Goal: Task Accomplishment & Management: Use online tool/utility

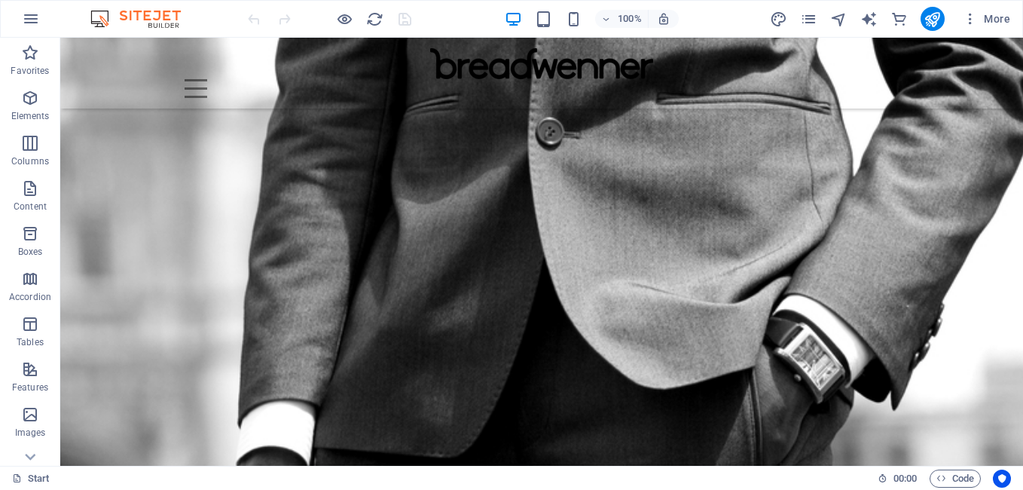
scroll to position [1197, 0]
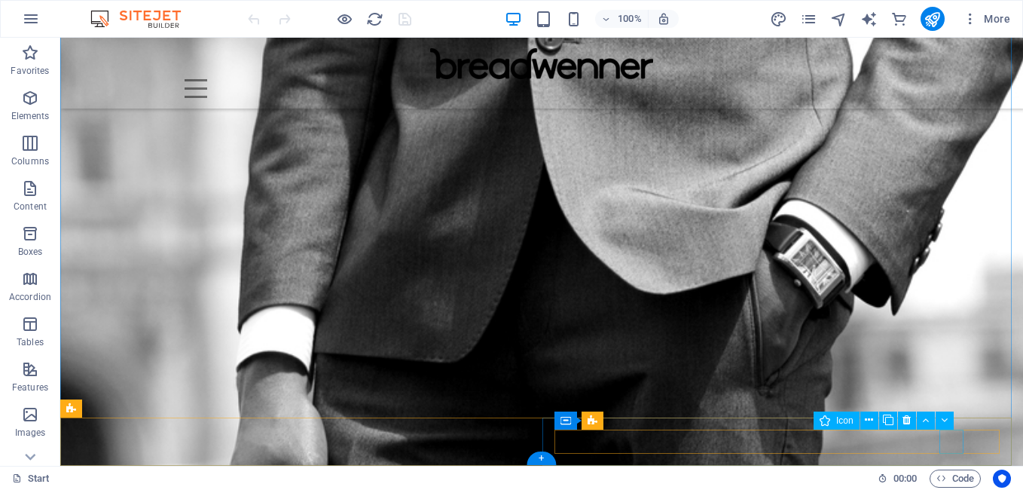
select select "xMidYMid"
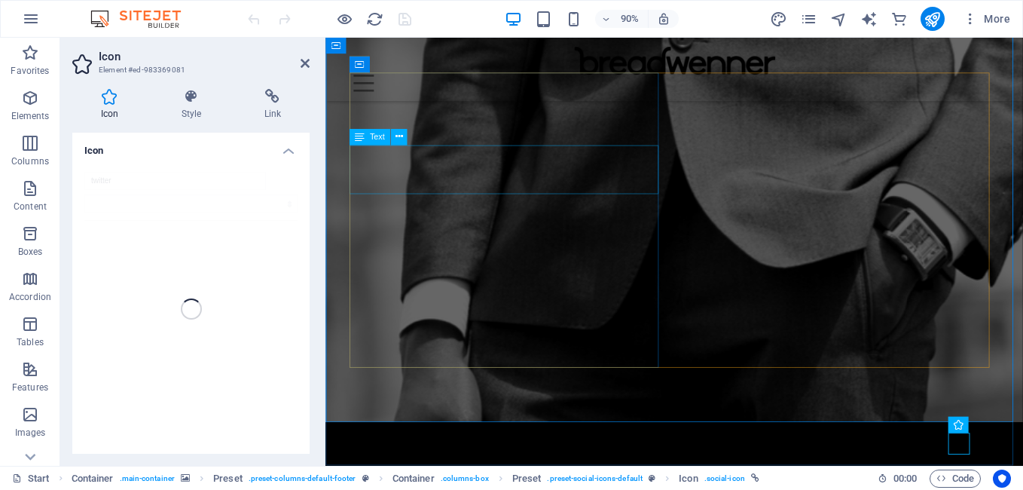
scroll to position [1149, 0]
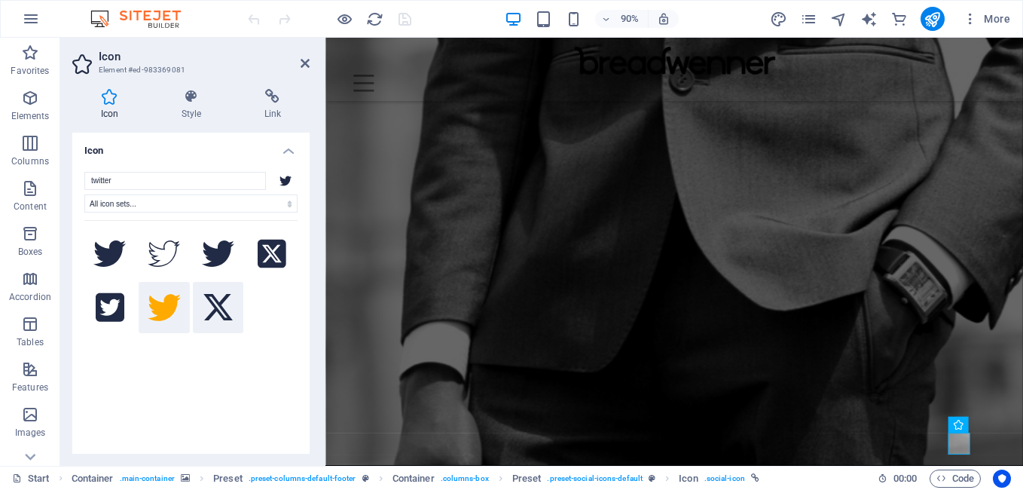
click at [211, 297] on icon at bounding box center [217, 307] width 29 height 27
click at [410, 26] on icon "save" at bounding box center [404, 19] width 17 height 17
checkbox input "false"
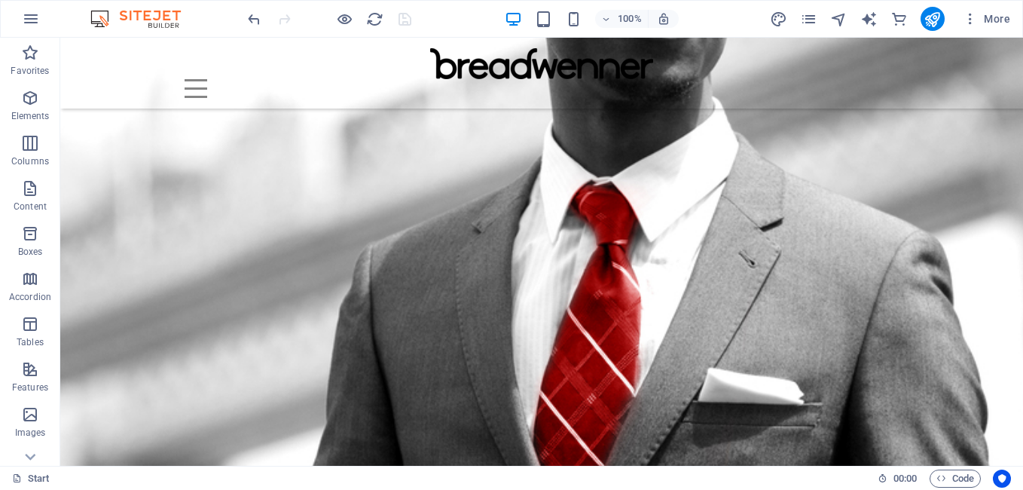
scroll to position [74, 0]
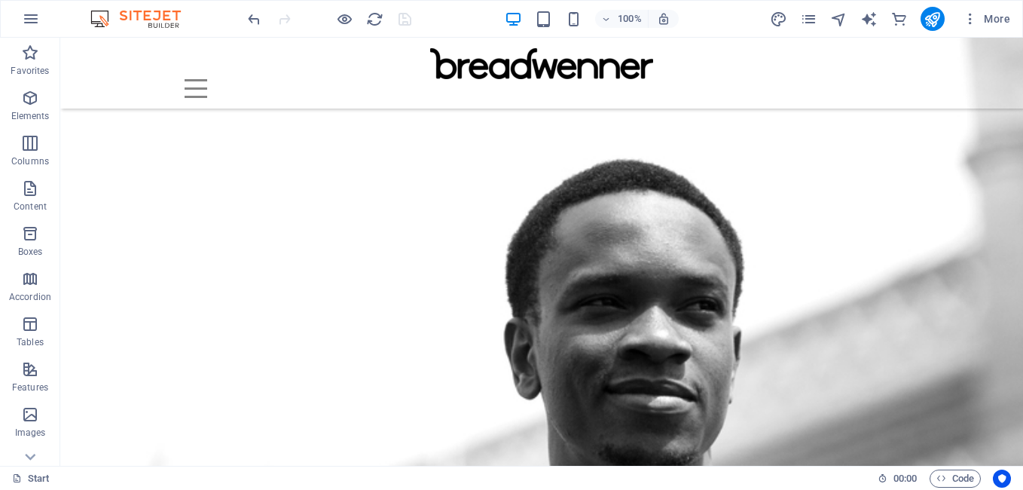
click at [73, 36] on div "100% More" at bounding box center [511, 19] width 1021 height 36
click at [69, 47] on div "Home About Contact Menu" at bounding box center [541, 73] width 962 height 71
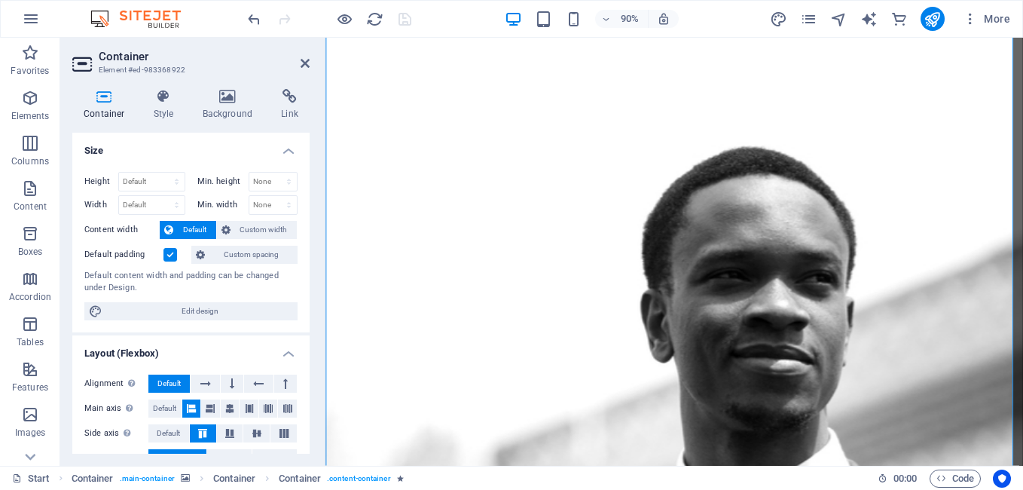
scroll to position [0, 0]
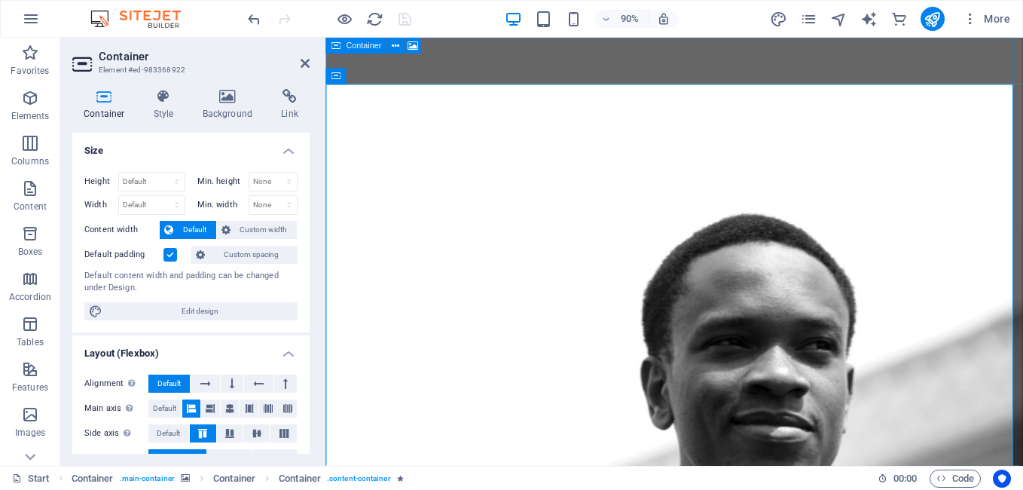
click at [329, 43] on div "Container" at bounding box center [355, 46] width 61 height 17
select select "vh"
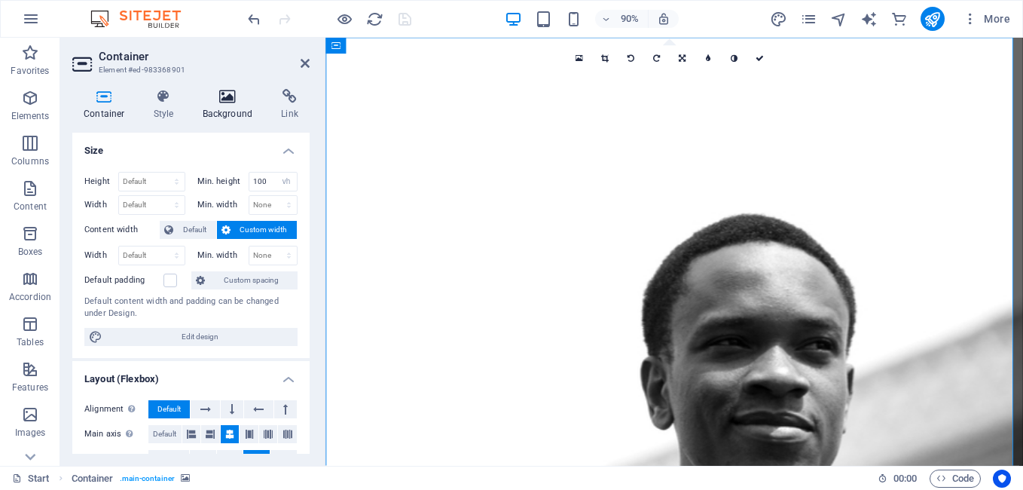
click at [224, 105] on h4 "Background" at bounding box center [230, 105] width 79 height 32
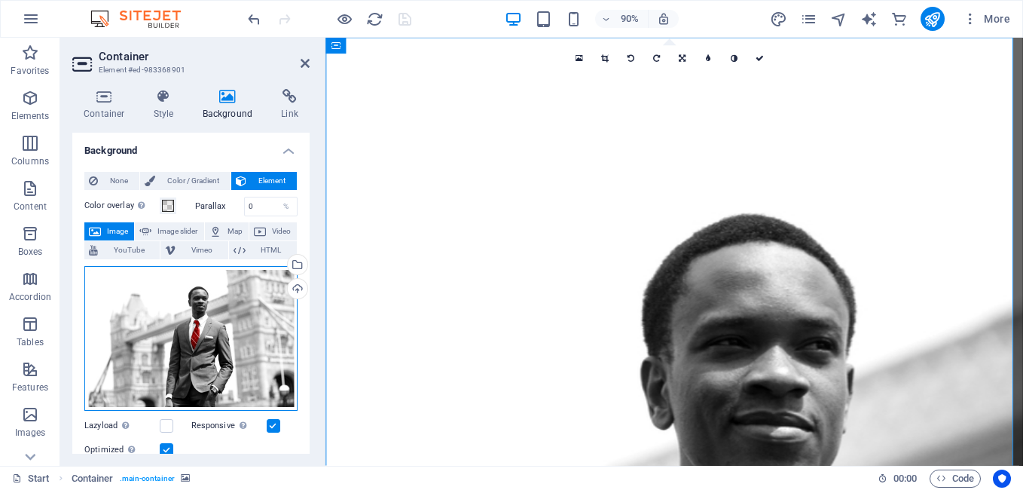
click at [194, 313] on div "Drag files here, click to choose files or select files from Files or our free s…" at bounding box center [190, 338] width 213 height 145
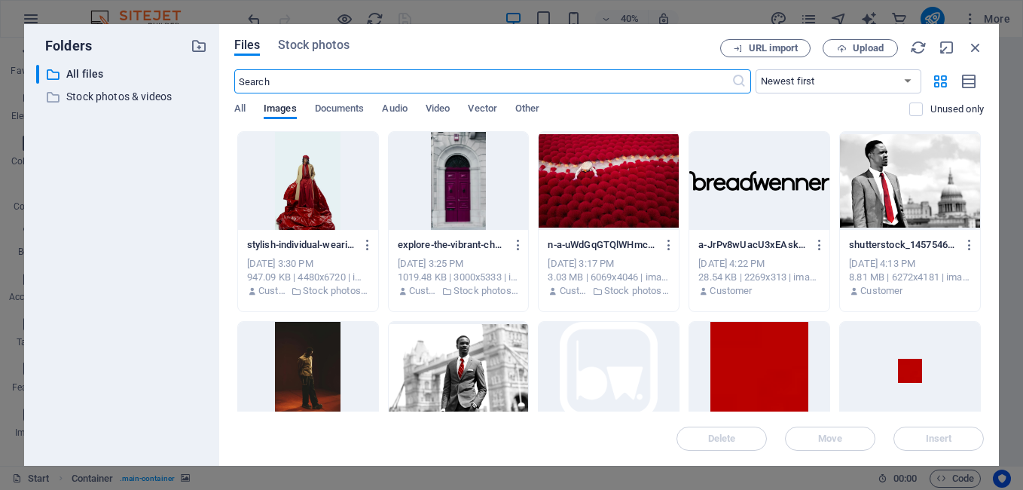
click at [637, 82] on input "text" at bounding box center [482, 81] width 497 height 24
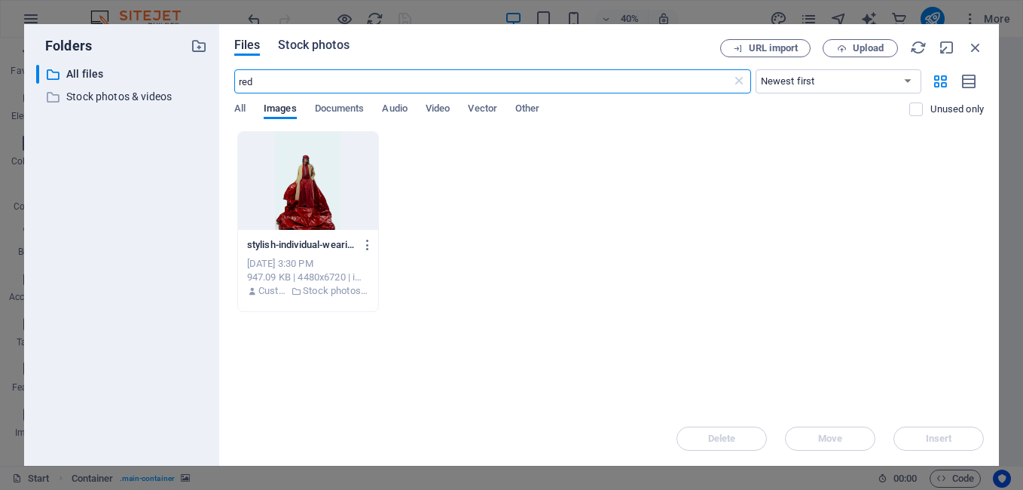
type input "red"
click at [319, 45] on span "Stock photos" at bounding box center [313, 45] width 71 height 18
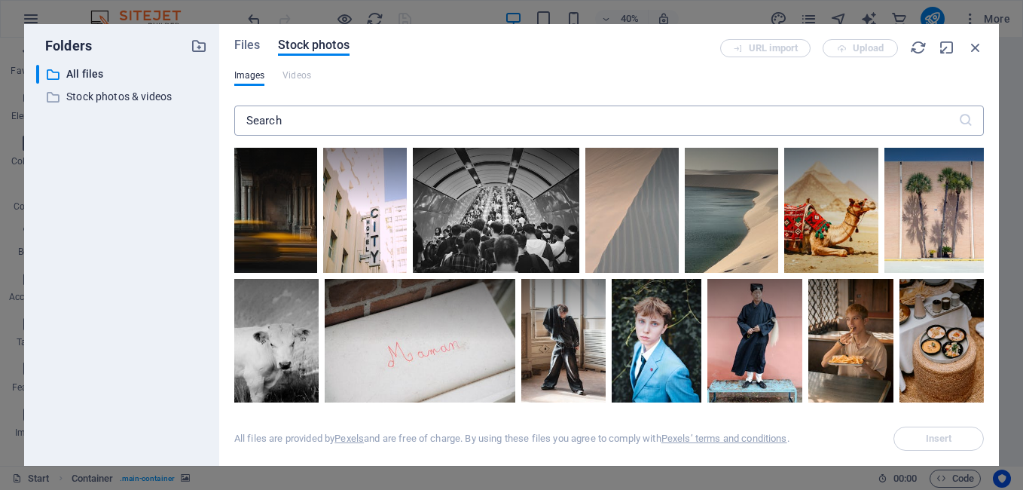
click at [961, 124] on icon at bounding box center [965, 120] width 15 height 15
click at [941, 121] on input "text" at bounding box center [596, 120] width 724 height 30
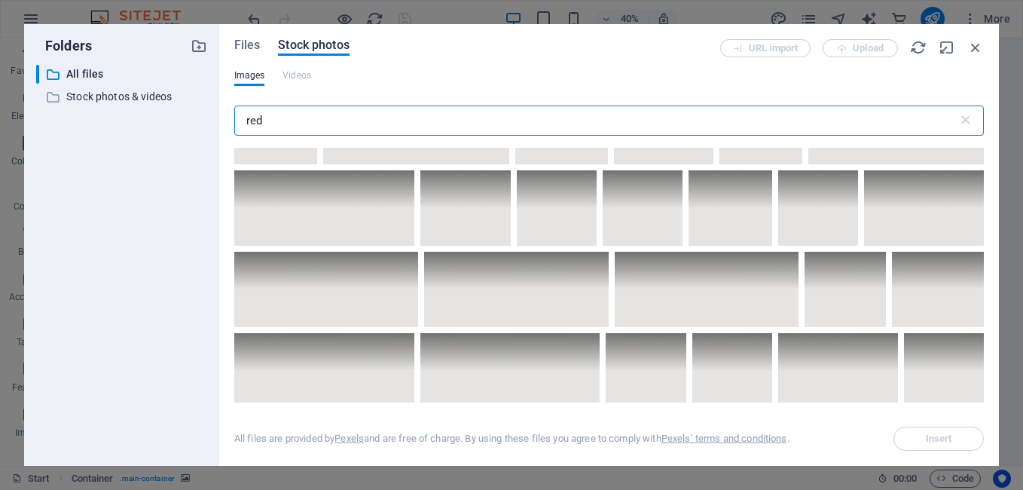
scroll to position [3341, 0]
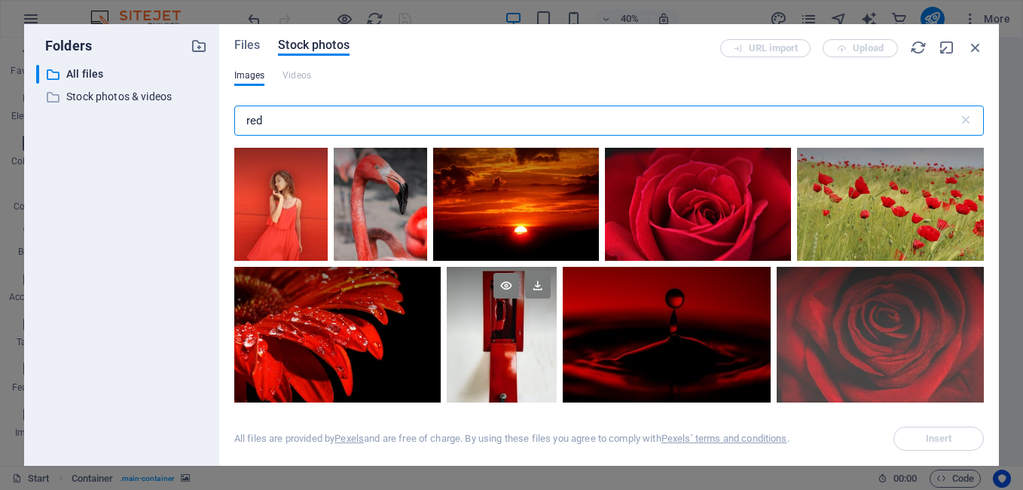
type input "red"
click at [517, 332] on div at bounding box center [502, 336] width 110 height 138
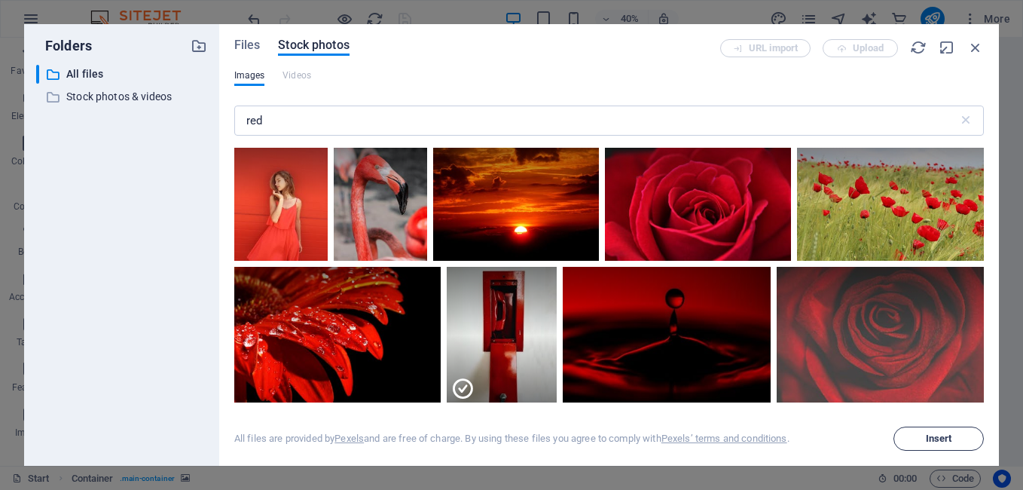
click at [929, 439] on span "Insert" at bounding box center [939, 438] width 26 height 9
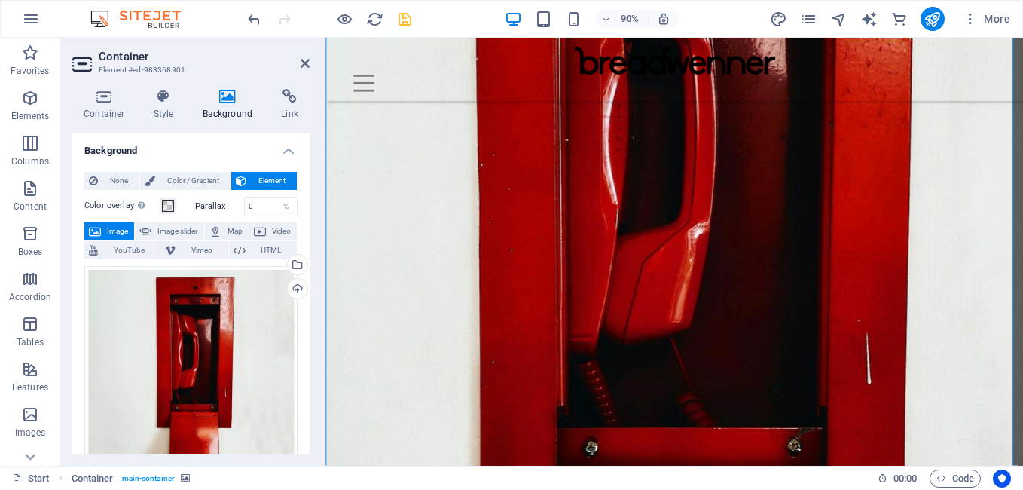
scroll to position [831, 0]
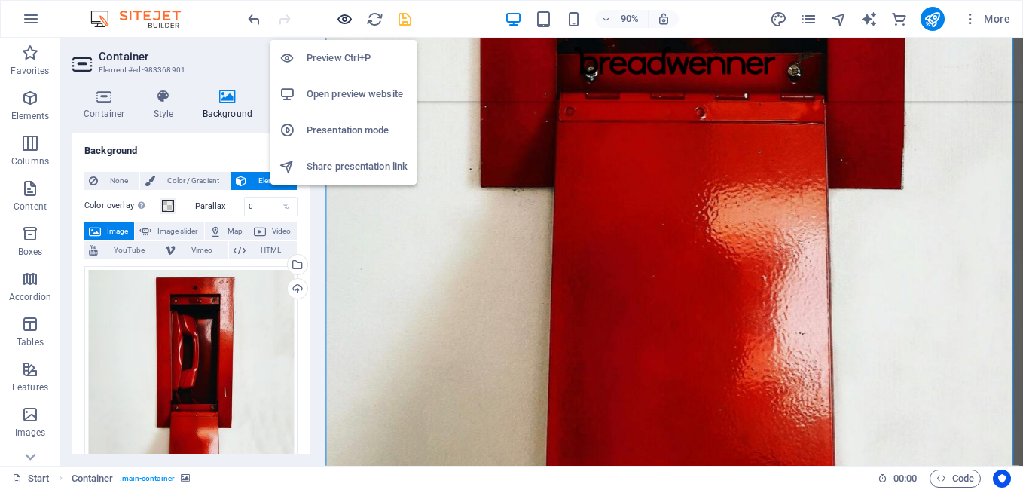
click at [347, 12] on icon "button" at bounding box center [344, 19] width 17 height 17
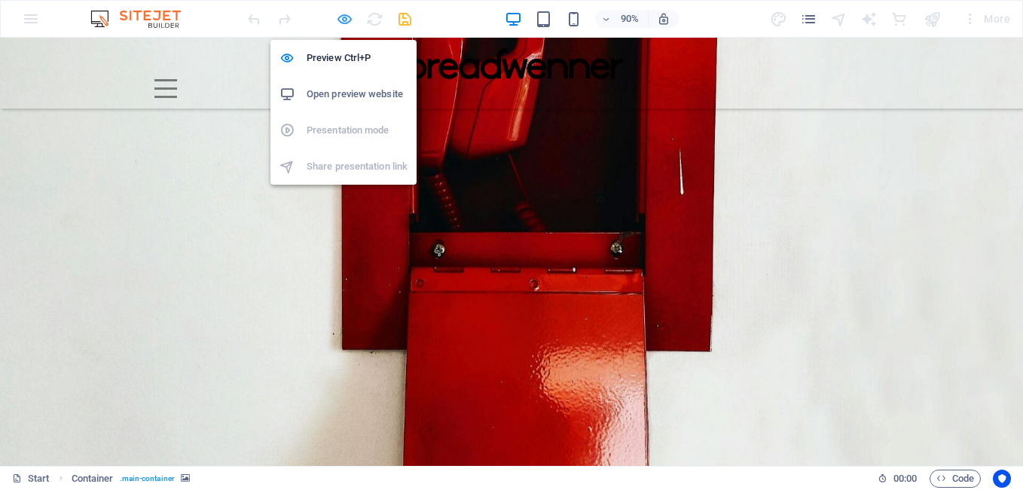
scroll to position [122, 0]
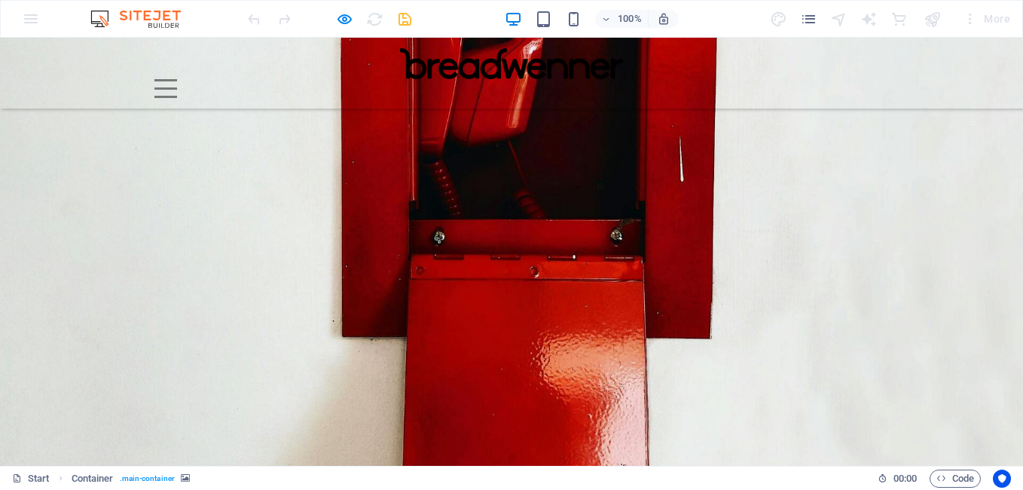
click at [355, 17] on div at bounding box center [329, 19] width 169 height 24
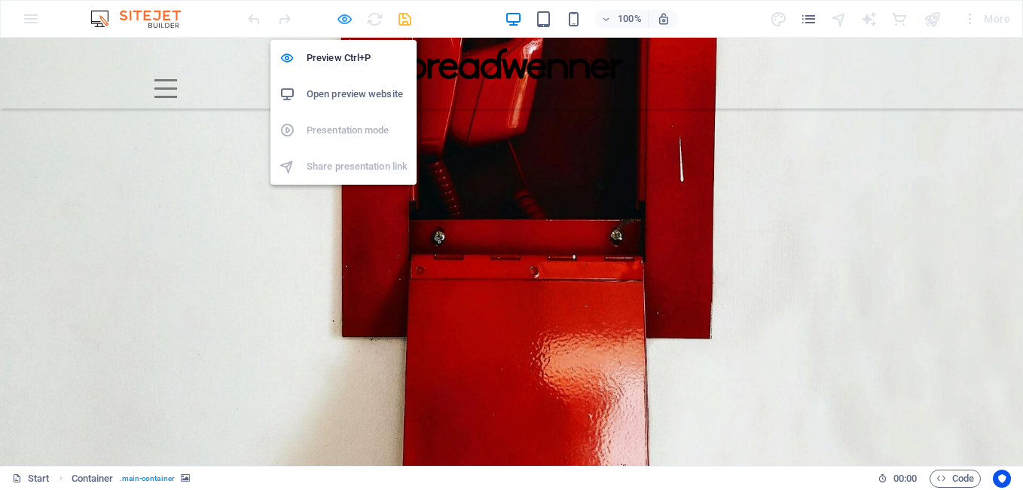
click at [349, 18] on icon "button" at bounding box center [344, 19] width 17 height 17
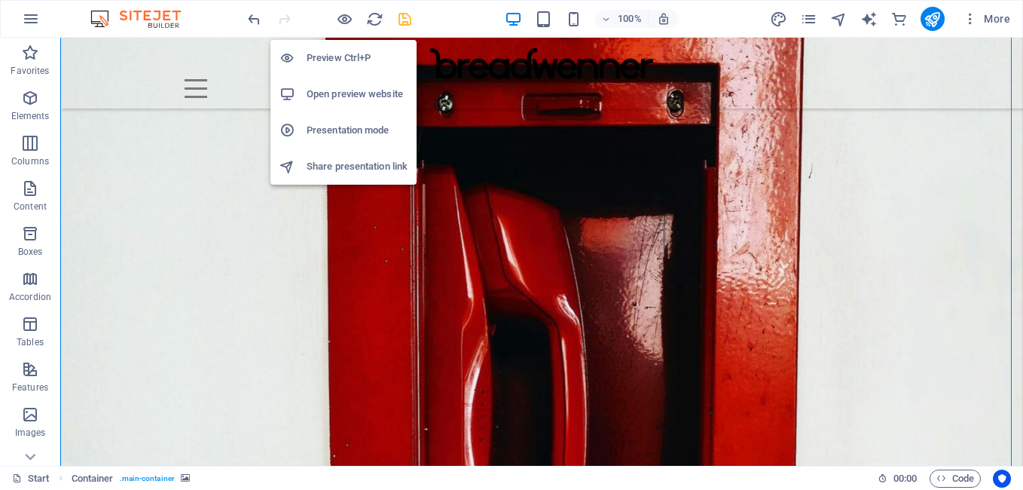
click at [341, 117] on li "Presentation mode" at bounding box center [343, 130] width 146 height 36
click at [349, 23] on icon "button" at bounding box center [344, 19] width 17 height 17
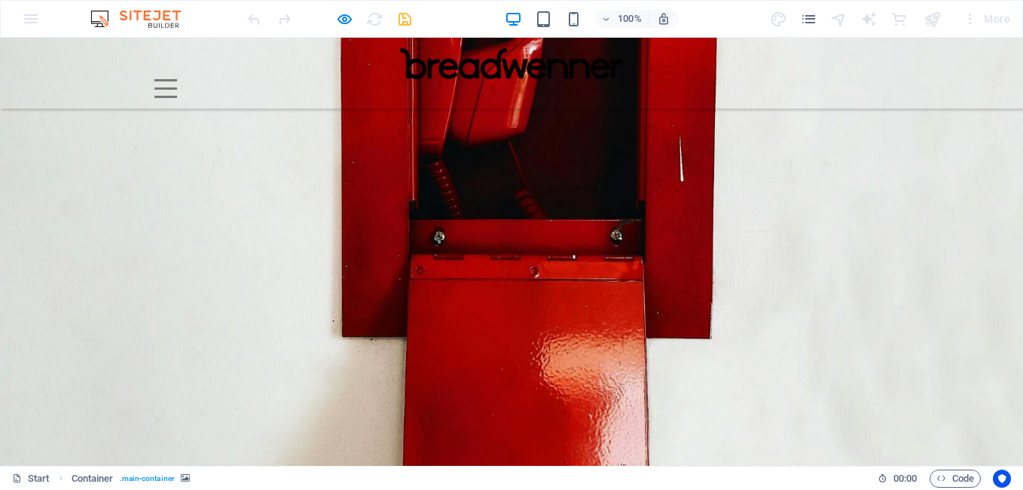
scroll to position [0, 0]
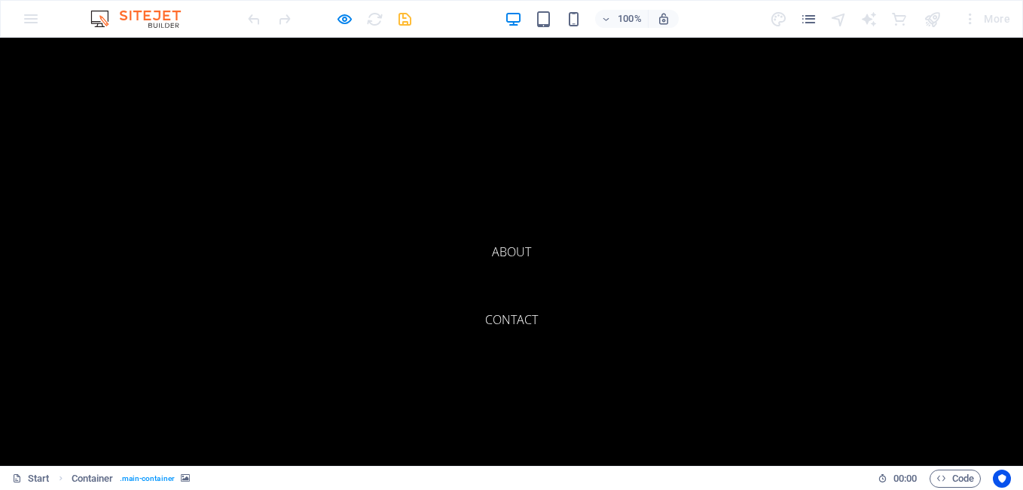
click at [724, 179] on nav "Home About Contact" at bounding box center [511, 252] width 1023 height 428
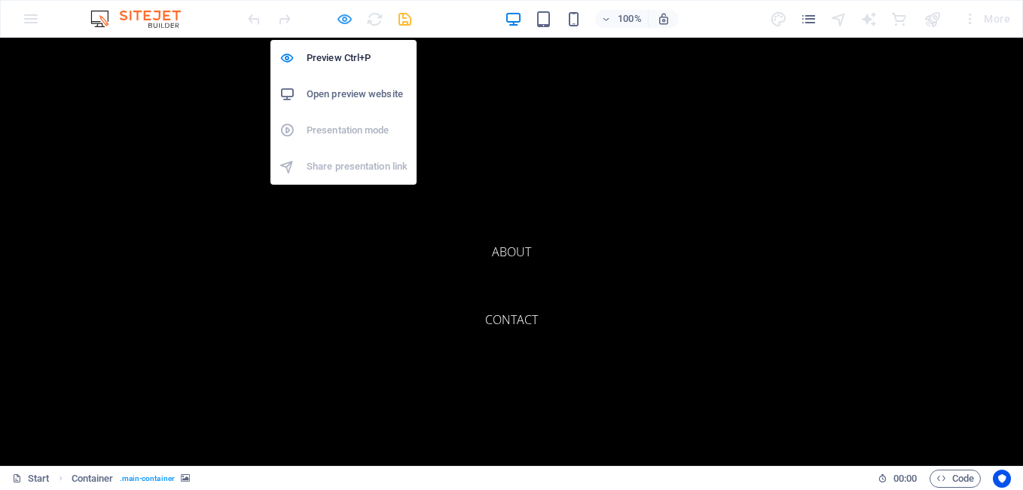
click at [348, 19] on icon "button" at bounding box center [344, 19] width 17 height 17
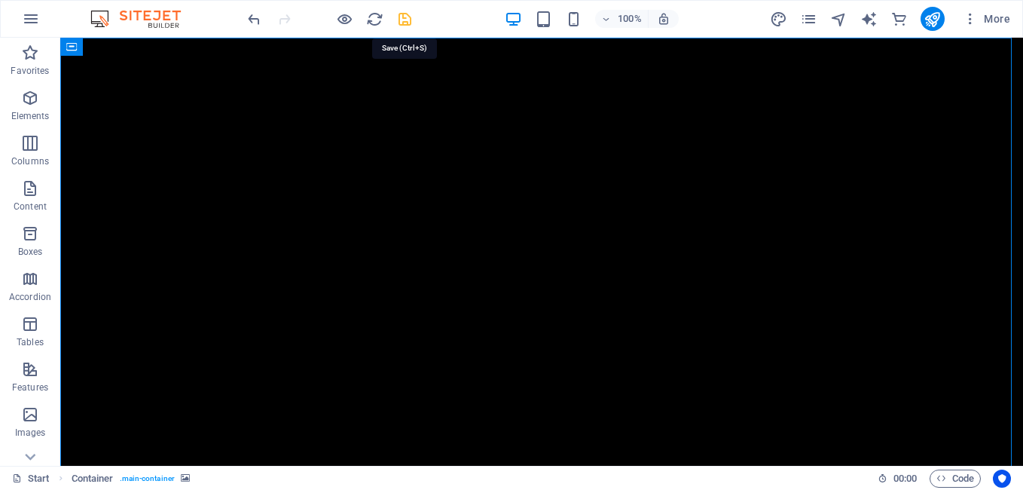
click at [408, 14] on icon "save" at bounding box center [404, 19] width 17 height 17
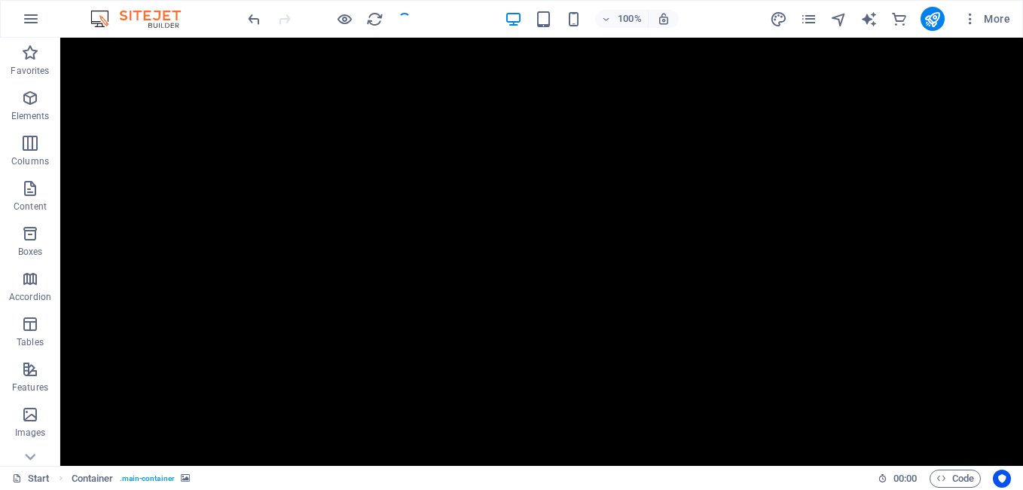
checkbox input "false"
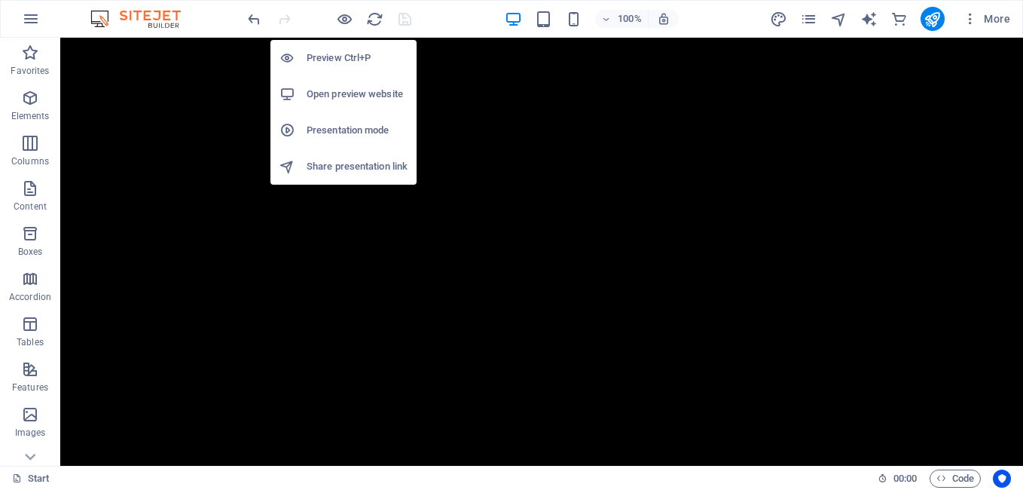
click at [341, 126] on h6 "Presentation mode" at bounding box center [357, 130] width 101 height 18
click at [340, 62] on h6 "Preview Ctrl+P" at bounding box center [357, 58] width 101 height 18
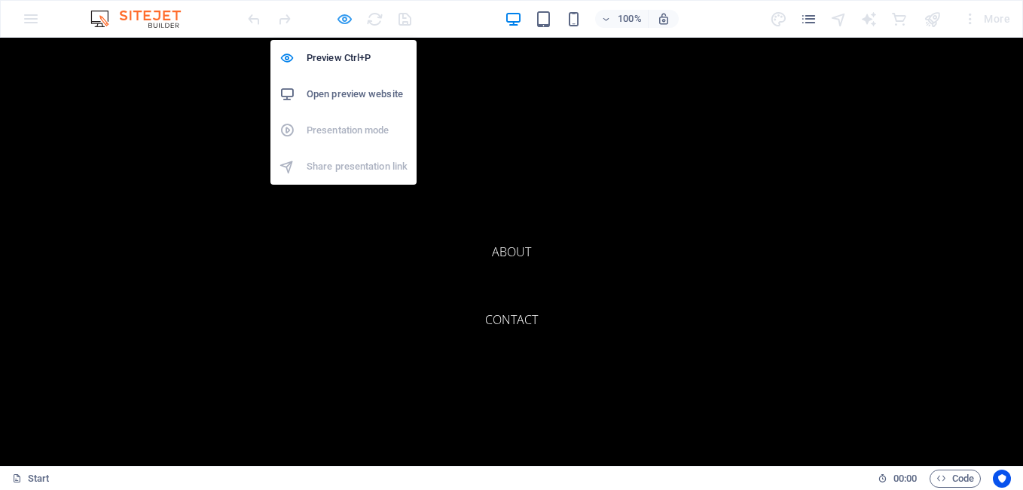
click at [347, 23] on icon "button" at bounding box center [344, 19] width 17 height 17
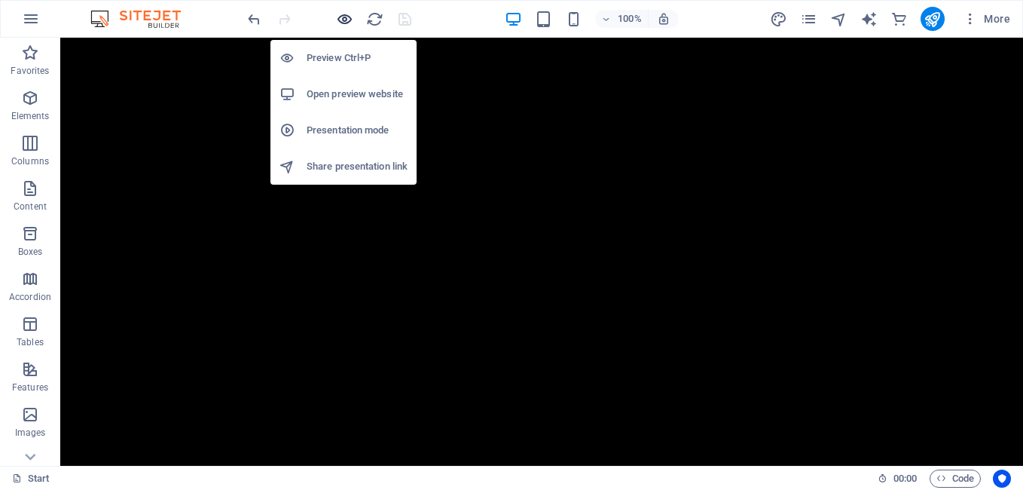
click at [347, 23] on icon "button" at bounding box center [344, 19] width 17 height 17
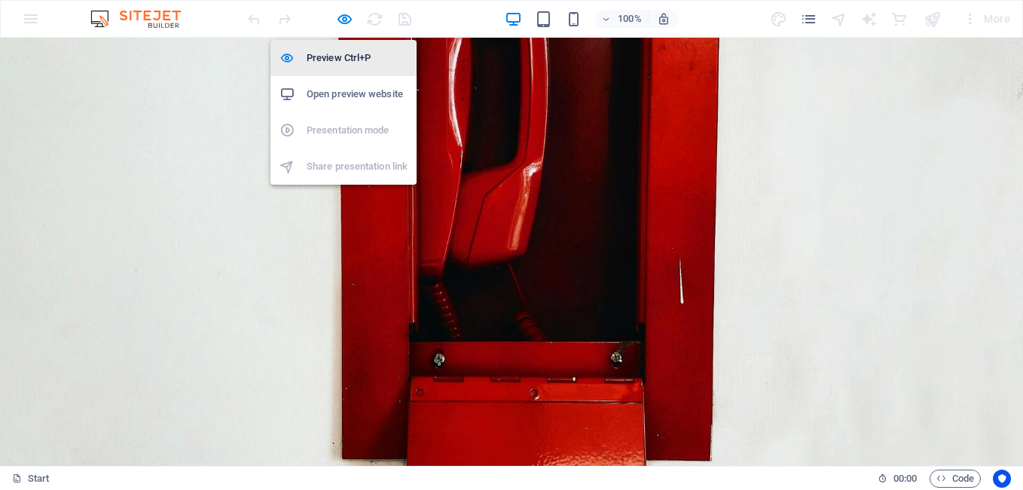
click at [338, 53] on h6 "Preview Ctrl+P" at bounding box center [357, 58] width 101 height 18
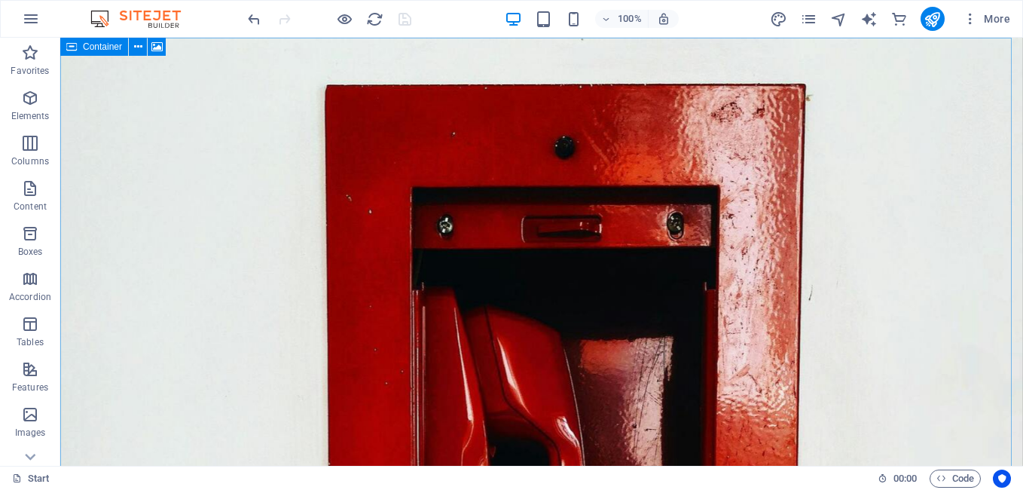
click at [71, 44] on icon at bounding box center [71, 47] width 11 height 18
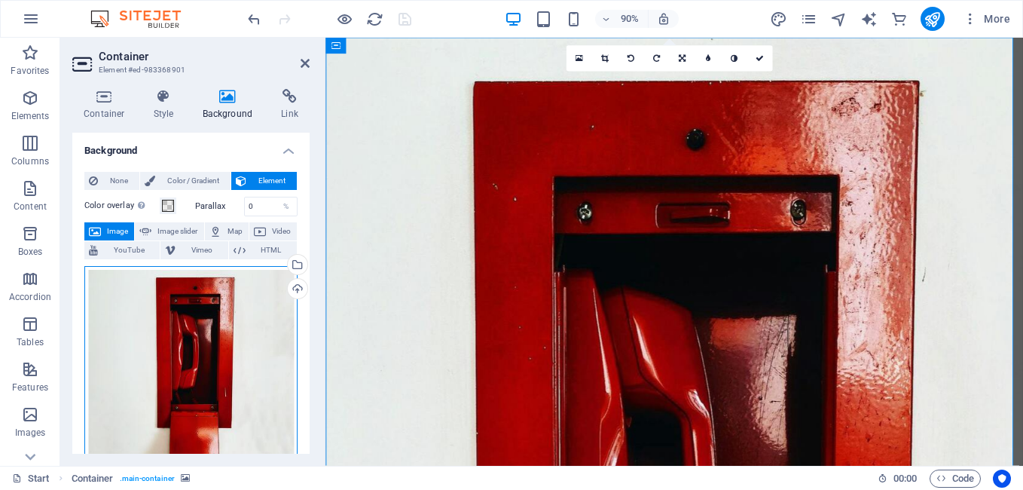
click at [191, 361] on div "Drag files here, click to choose files or select files from Files or our free s…" at bounding box center [190, 398] width 213 height 264
click at [191, 361] on body "[DOMAIN_NAME] — Branding Partners Start (en) Favorites Elements Columns Content…" at bounding box center [511, 245] width 1023 height 490
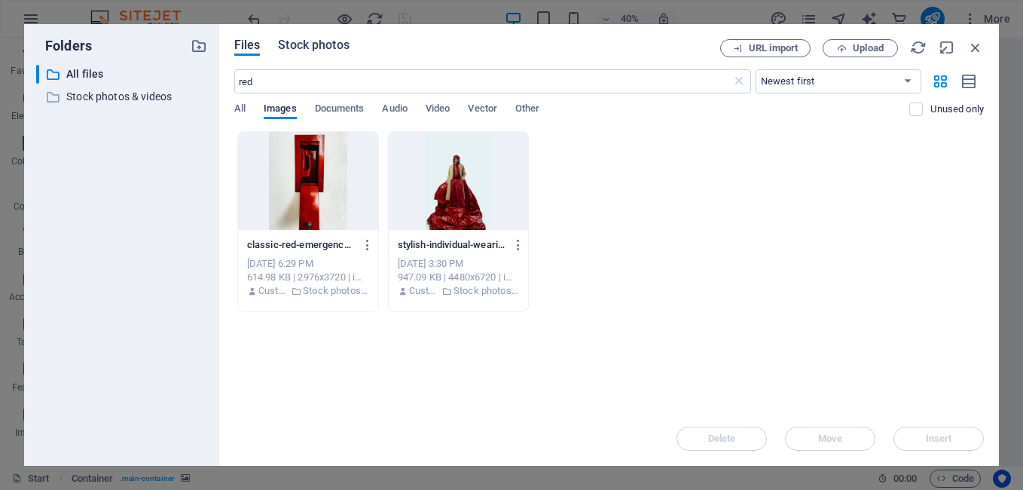
click at [325, 41] on span "Stock photos" at bounding box center [313, 45] width 71 height 18
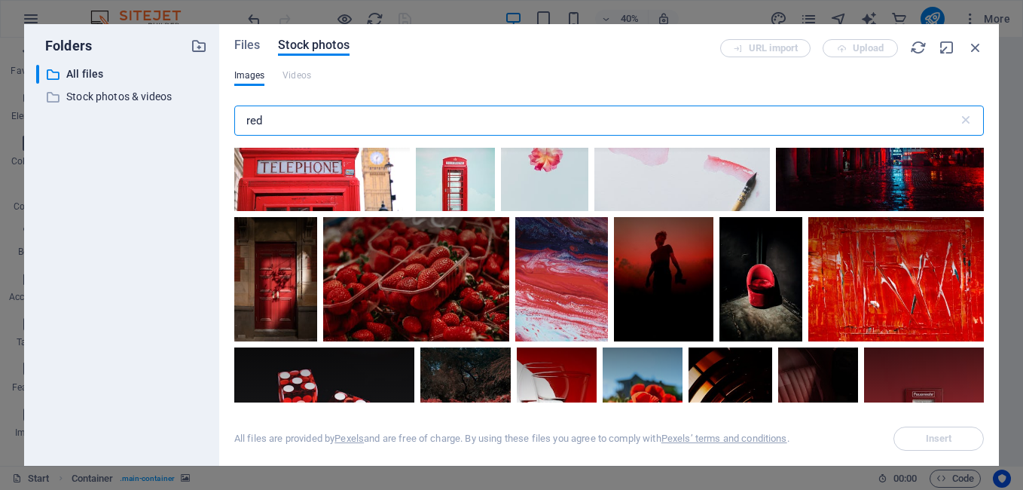
scroll to position [4900, 0]
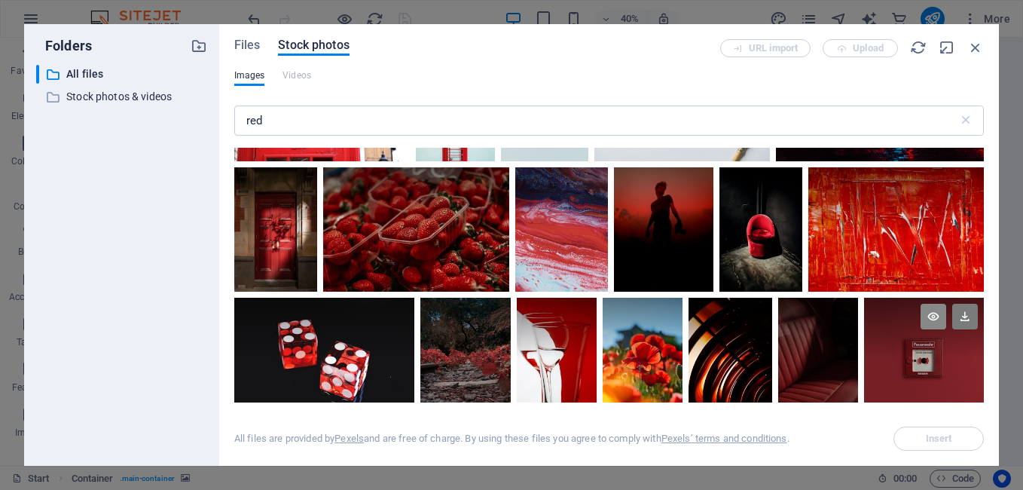
click at [930, 304] on icon at bounding box center [933, 317] width 26 height 26
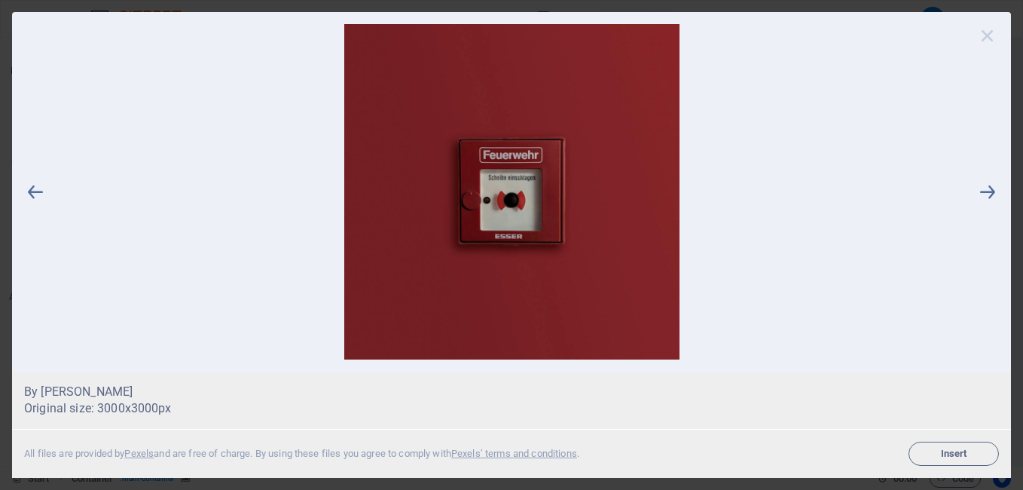
click at [990, 40] on icon at bounding box center [987, 35] width 23 height 23
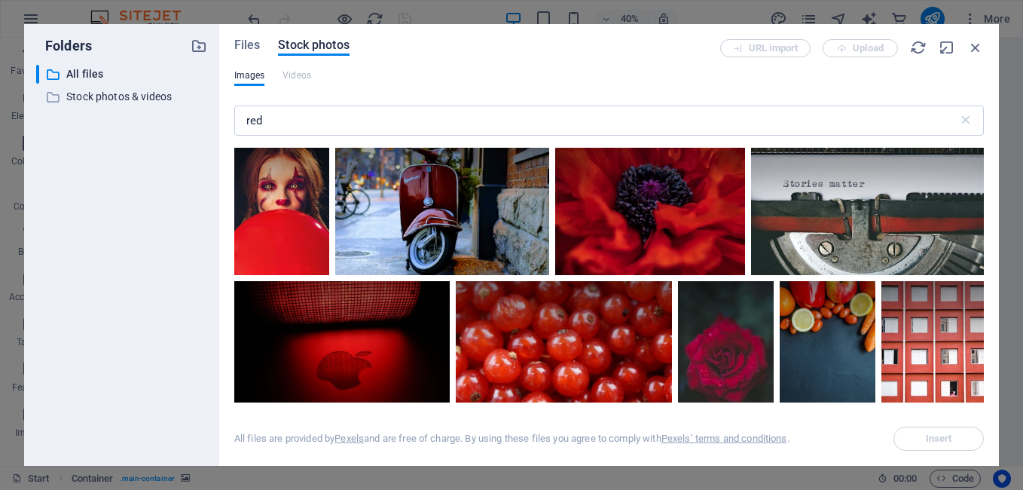
scroll to position [5346, 0]
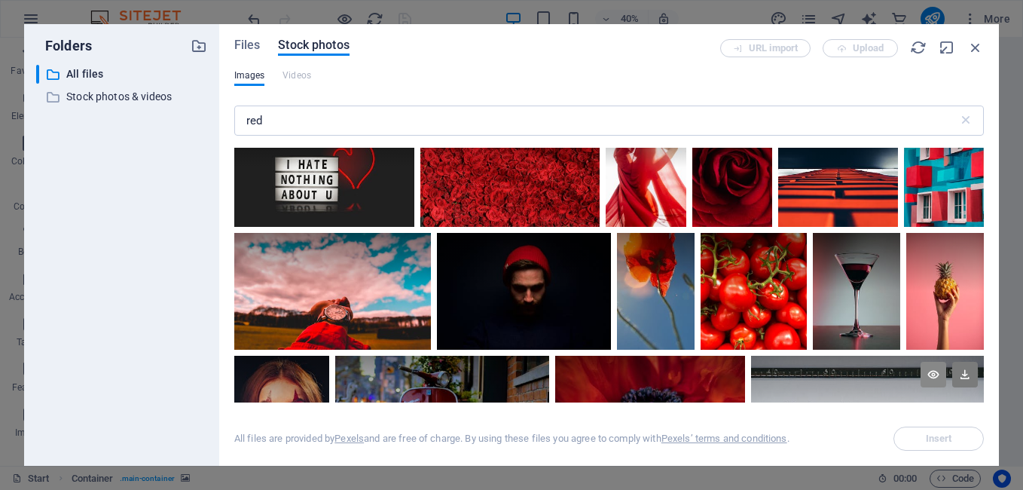
click at [932, 361] on icon at bounding box center [933, 374] width 26 height 26
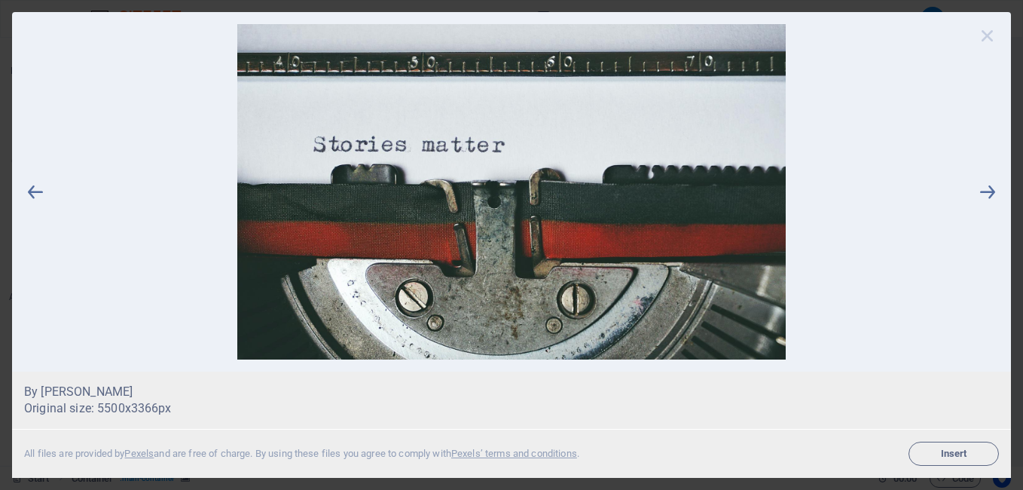
click at [988, 42] on icon at bounding box center [987, 35] width 23 height 23
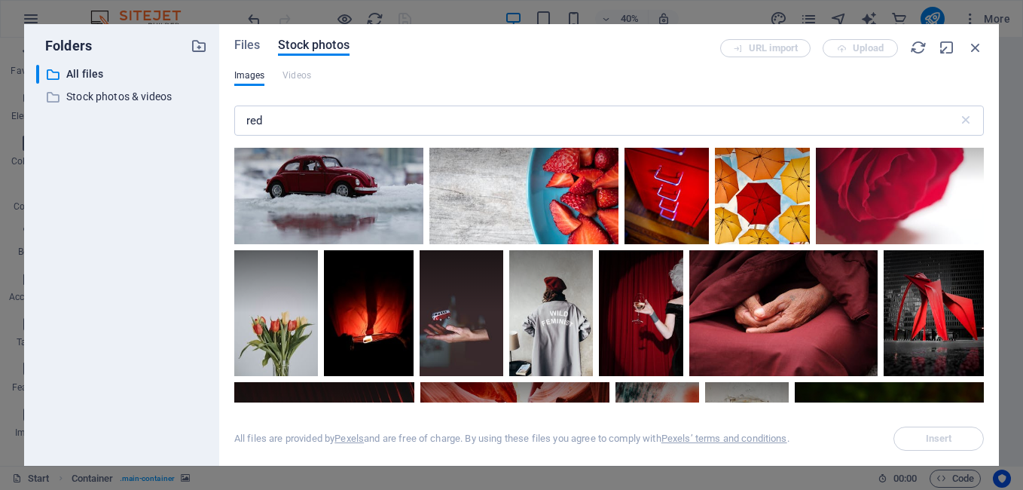
scroll to position [7795, 0]
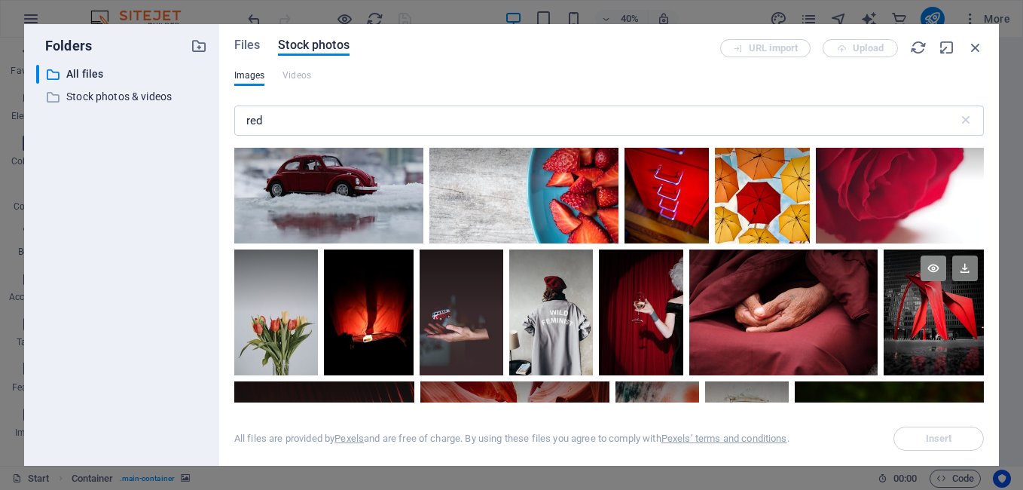
click at [932, 255] on icon at bounding box center [933, 268] width 26 height 26
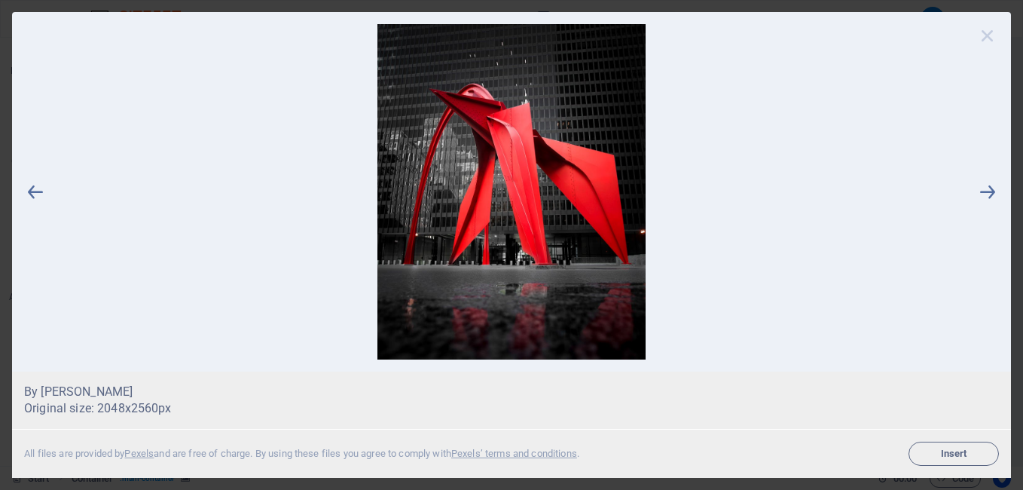
click at [981, 38] on icon at bounding box center [987, 35] width 23 height 23
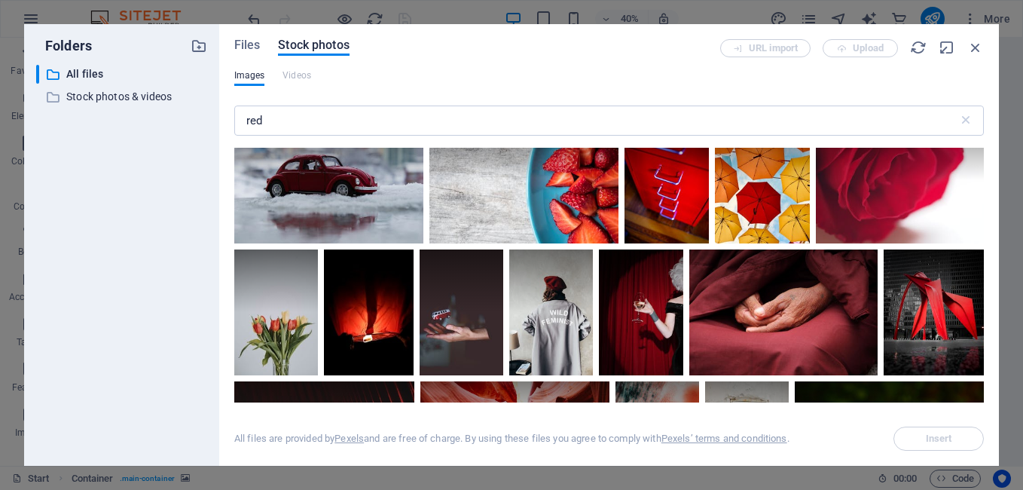
click at [984, 398] on div "Files Stock photos URL import Upload Images Videos red ​ Exceeded number of res…" at bounding box center [608, 244] width 779 height 441
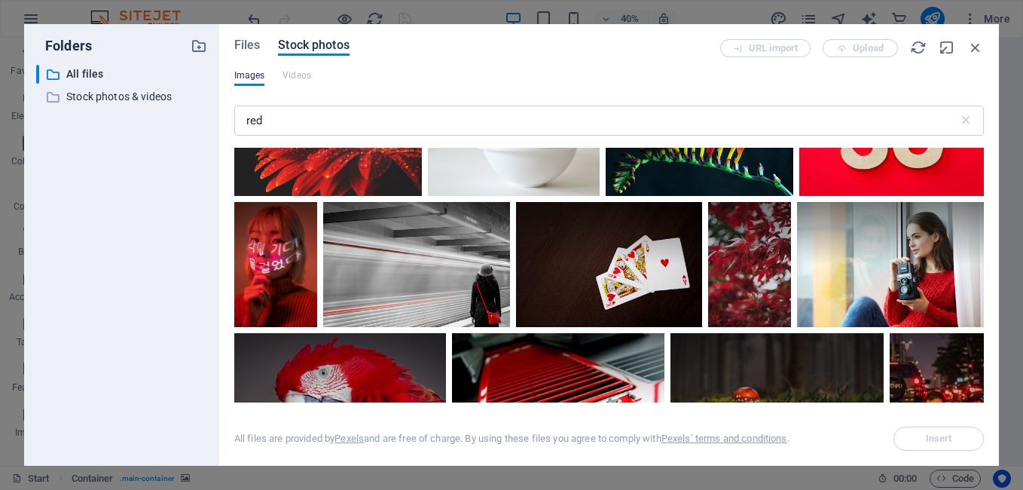
scroll to position [9355, 0]
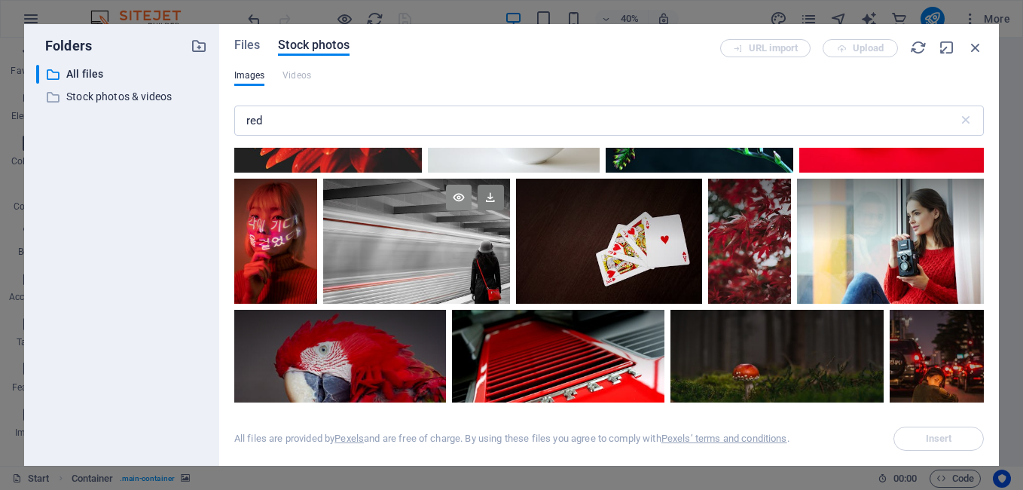
click at [456, 185] on icon at bounding box center [459, 198] width 26 height 26
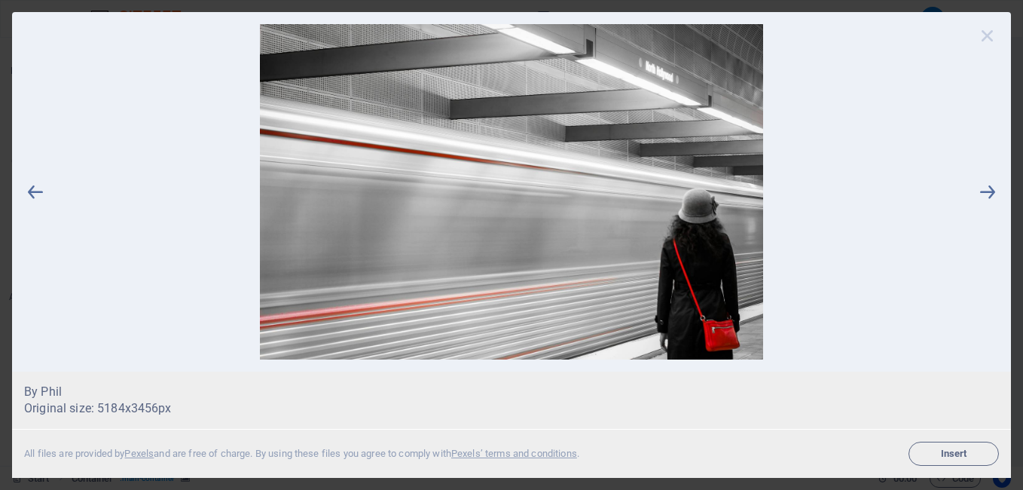
click at [988, 32] on icon at bounding box center [987, 35] width 23 height 23
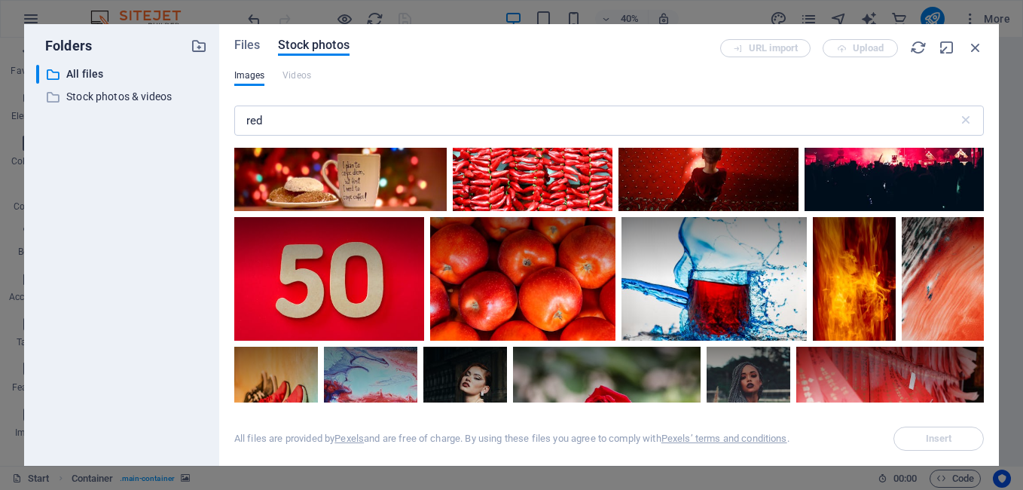
scroll to position [10914, 0]
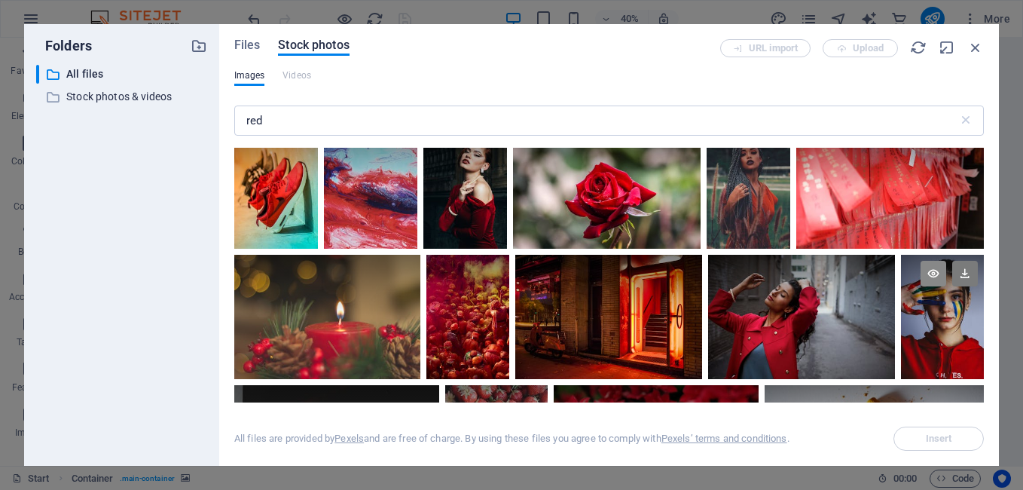
click at [932, 261] on icon at bounding box center [933, 274] width 26 height 26
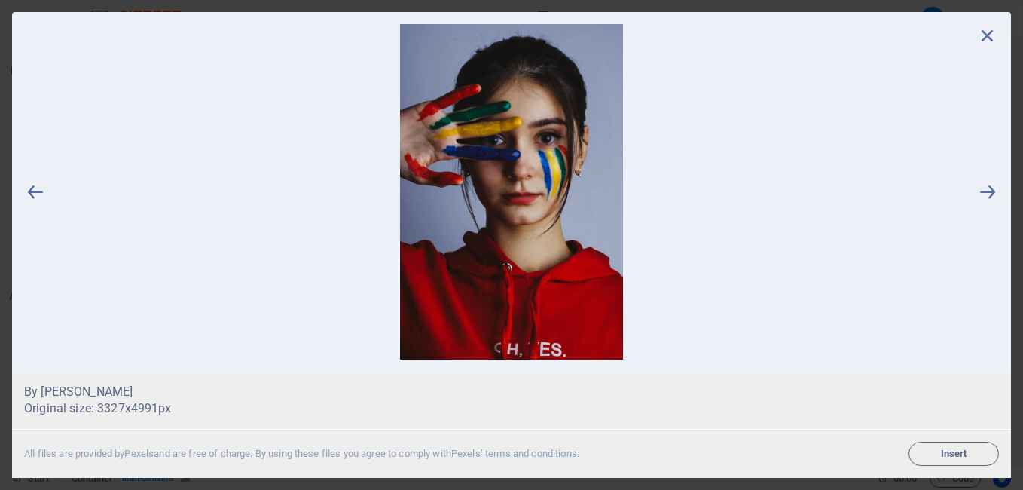
click at [575, 307] on img at bounding box center [511, 191] width 929 height 335
click at [990, 40] on icon at bounding box center [987, 35] width 23 height 23
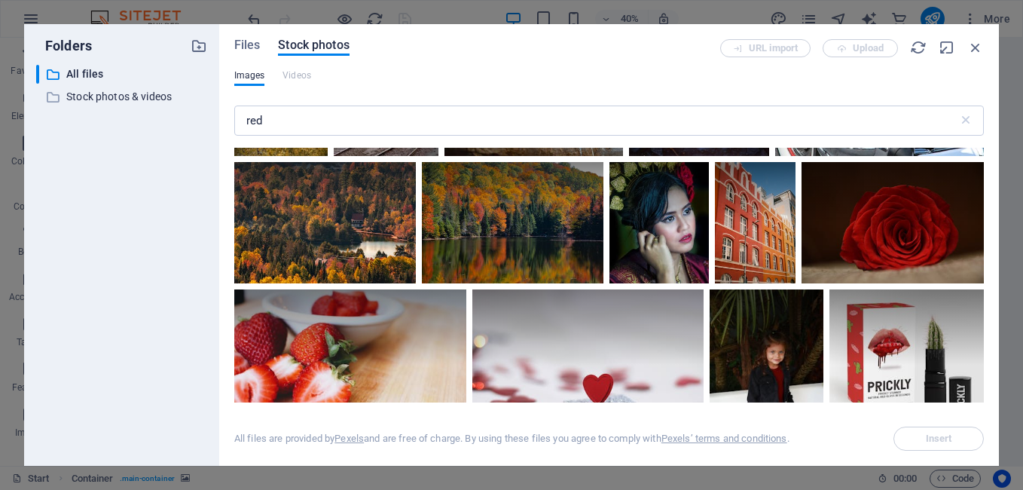
scroll to position [12825, 0]
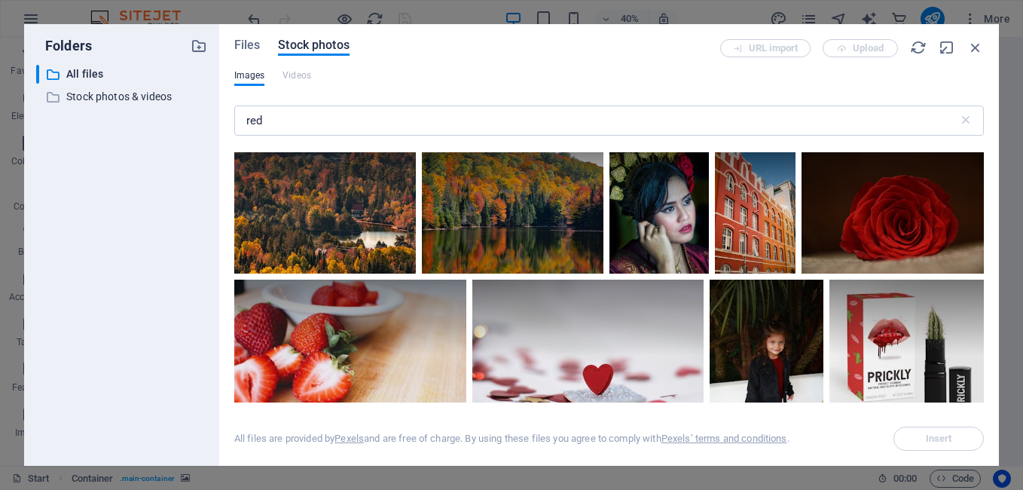
click at [983, 402] on div "All files are provided by Pexels and are free of charge. By using these files y…" at bounding box center [608, 426] width 749 height 48
click at [983, 404] on div "All files are provided by Pexels and are free of charge. By using these files y…" at bounding box center [608, 426] width 749 height 48
drag, startPoint x: 983, startPoint y: 404, endPoint x: 967, endPoint y: 408, distance: 16.4
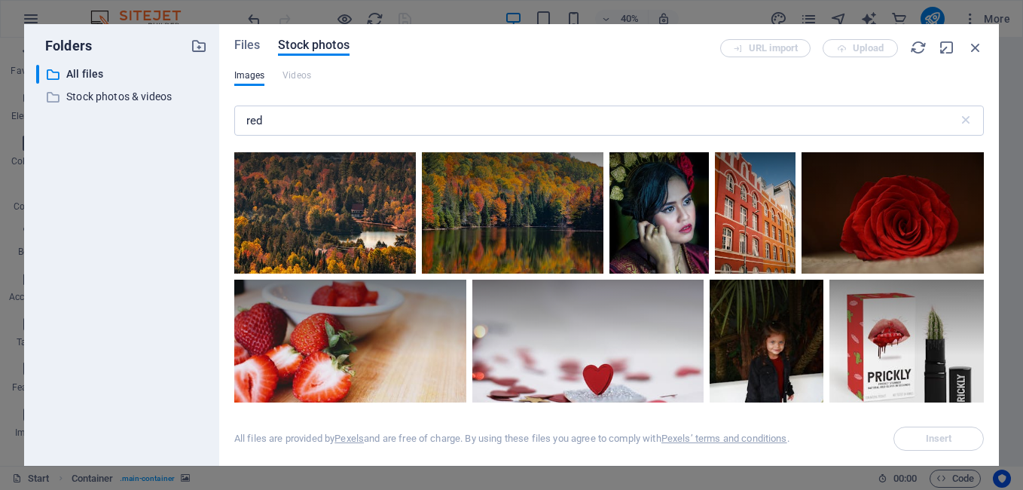
click at [967, 408] on div "All files are provided by Pexels and are free of charge. By using these files y…" at bounding box center [608, 426] width 749 height 48
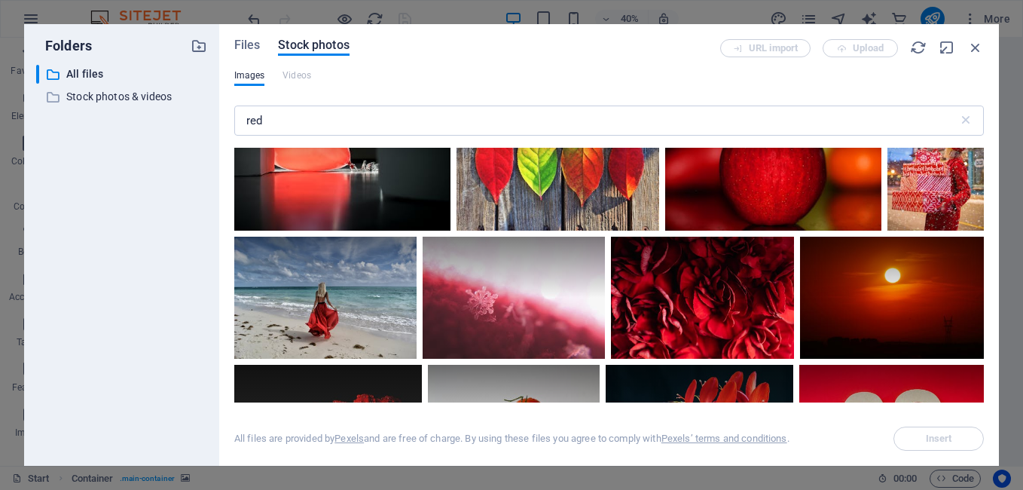
scroll to position [8816, 0]
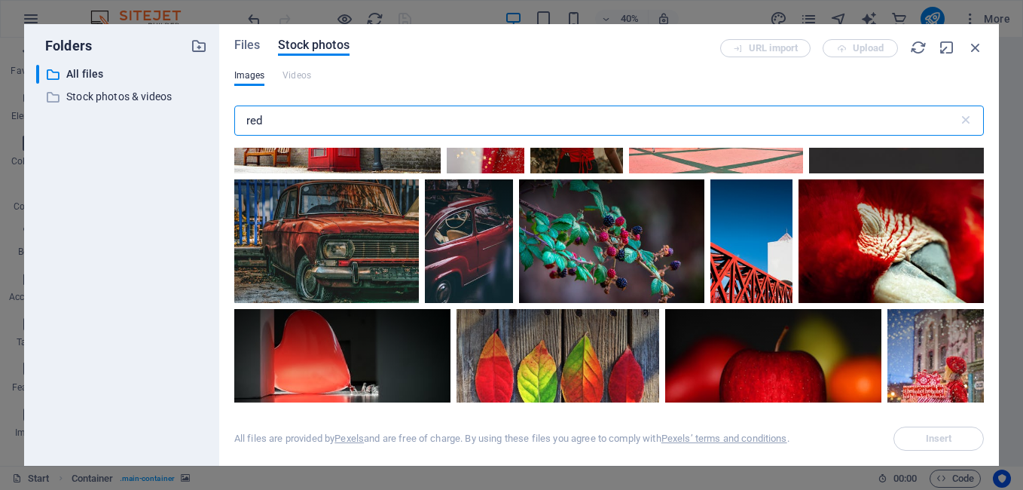
click at [643, 113] on input "red" at bounding box center [596, 120] width 724 height 30
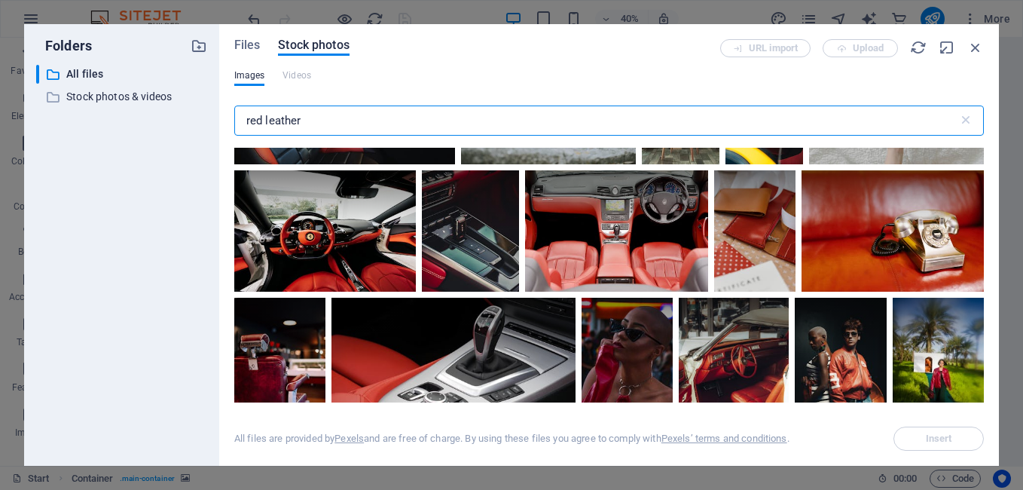
scroll to position [223, 0]
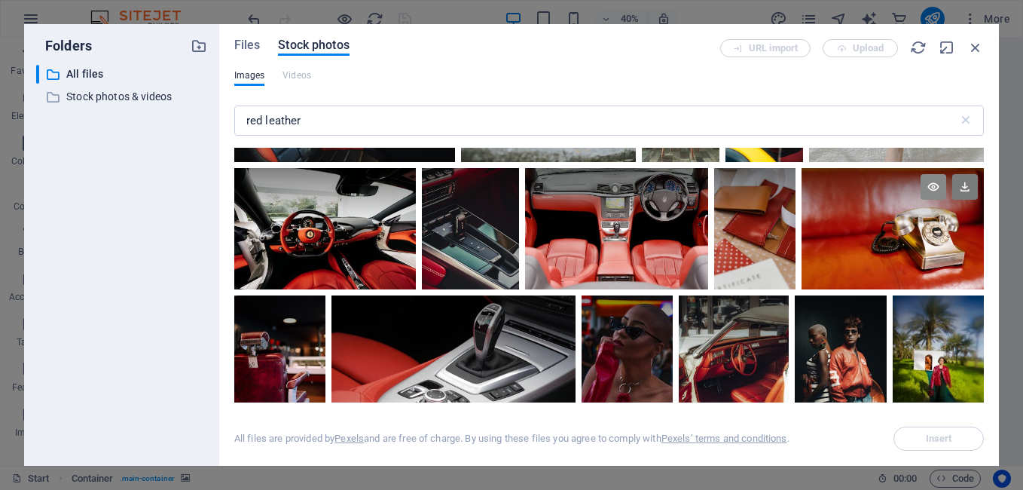
click at [924, 185] on icon at bounding box center [933, 187] width 26 height 26
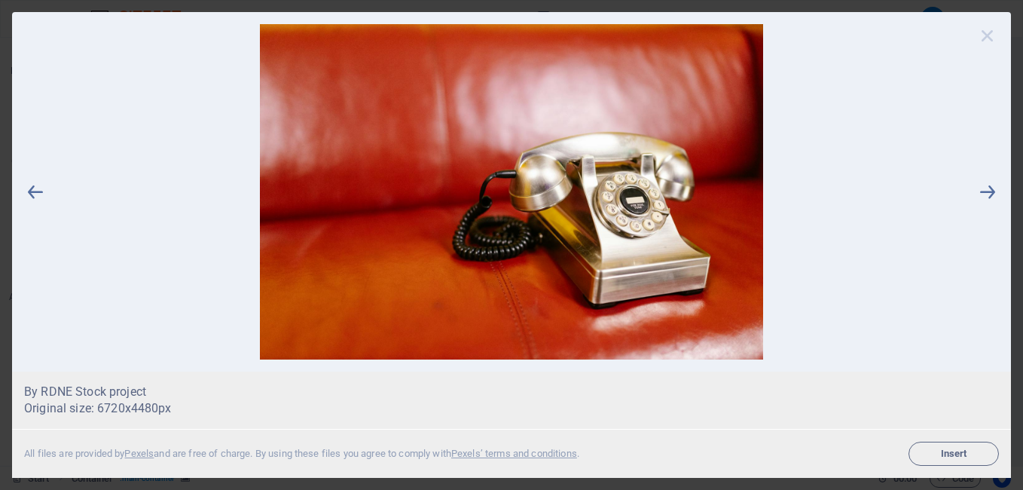
click at [983, 28] on icon at bounding box center [987, 35] width 23 height 23
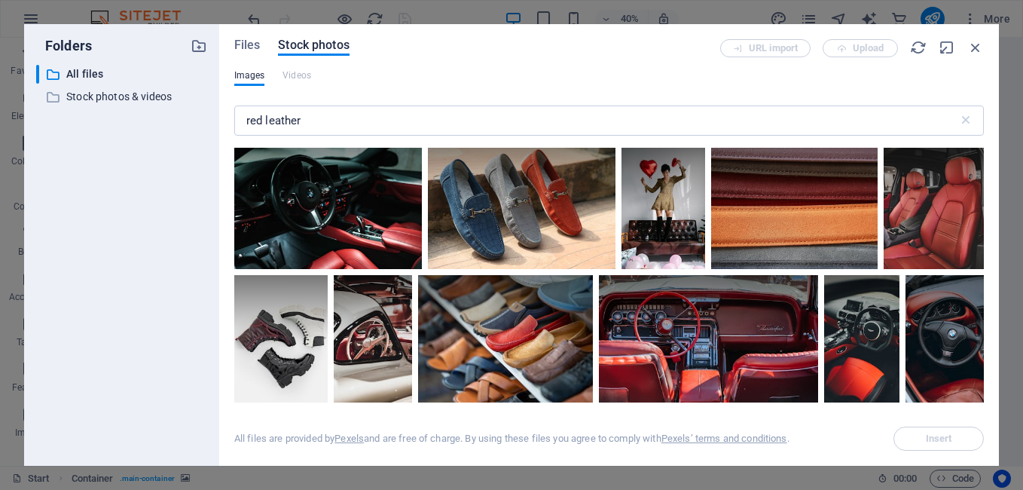
scroll to position [2228, 0]
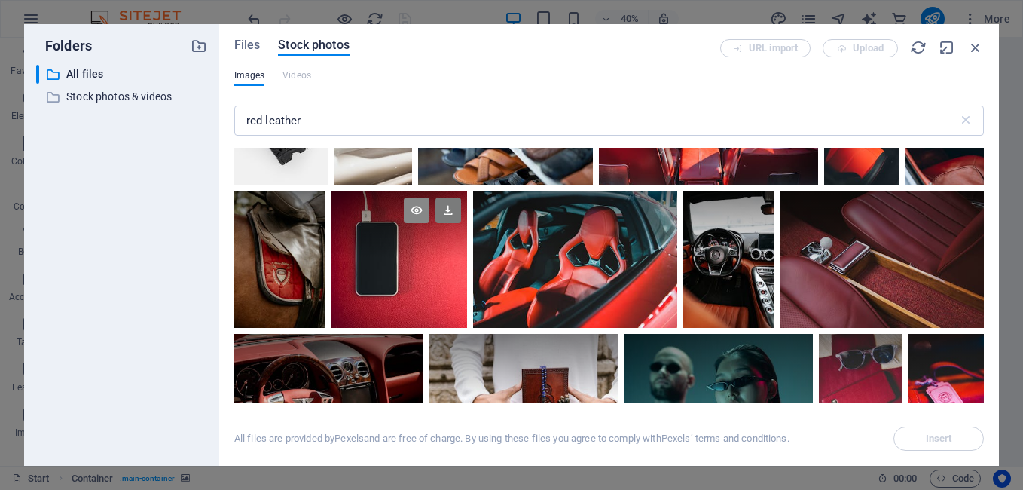
click at [415, 206] on icon at bounding box center [417, 210] width 26 height 26
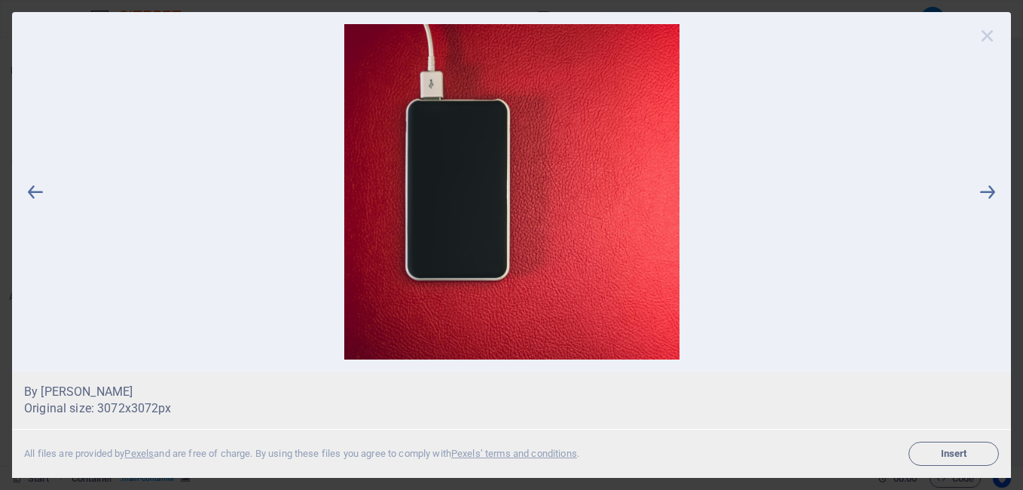
click at [993, 34] on icon at bounding box center [987, 35] width 23 height 23
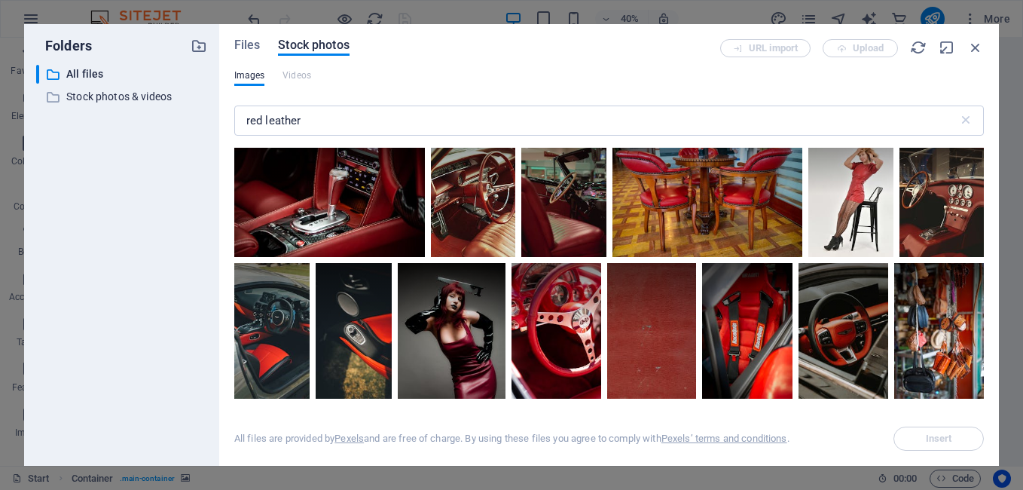
scroll to position [5123, 0]
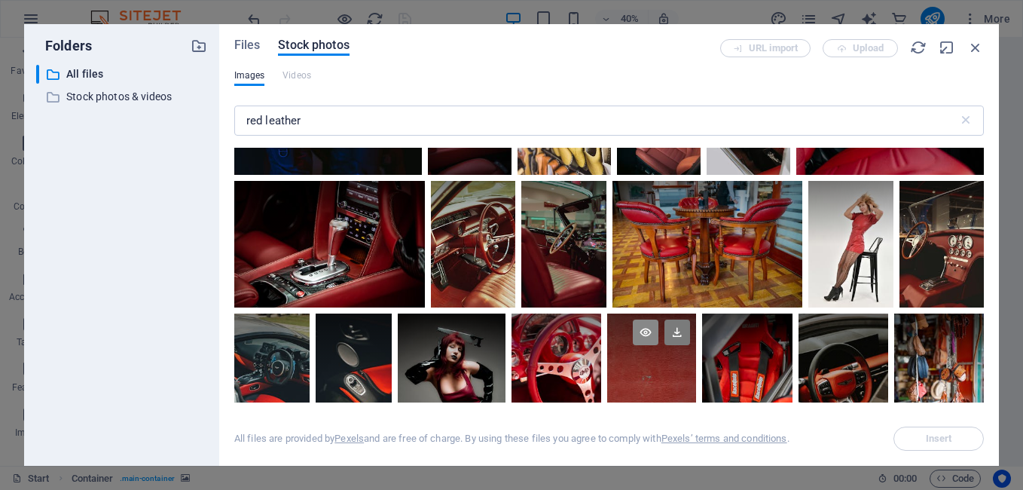
click at [653, 319] on icon at bounding box center [646, 332] width 26 height 26
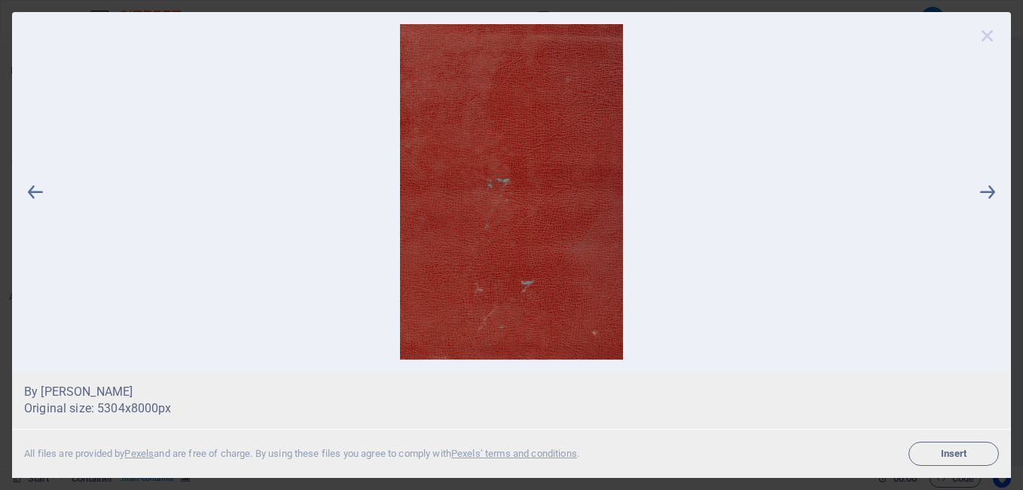
click at [987, 40] on icon at bounding box center [987, 35] width 23 height 23
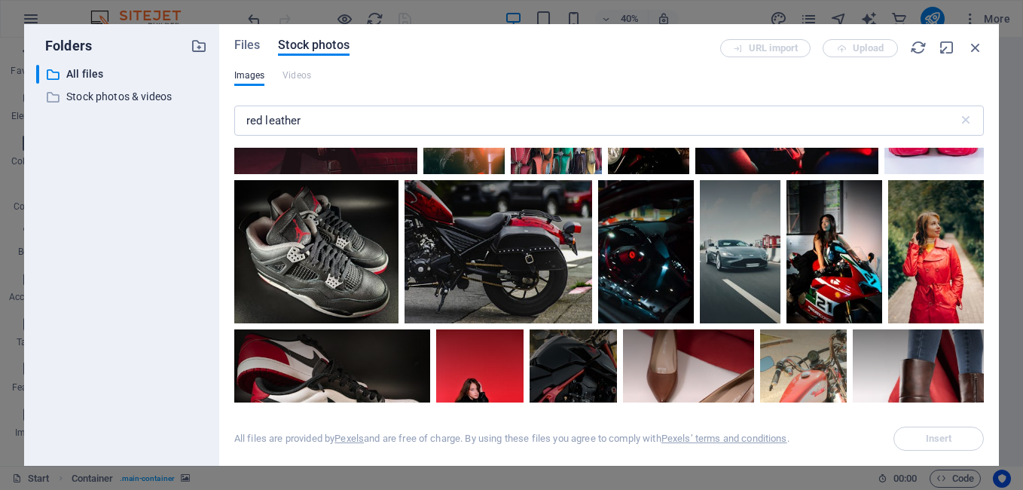
scroll to position [11137, 0]
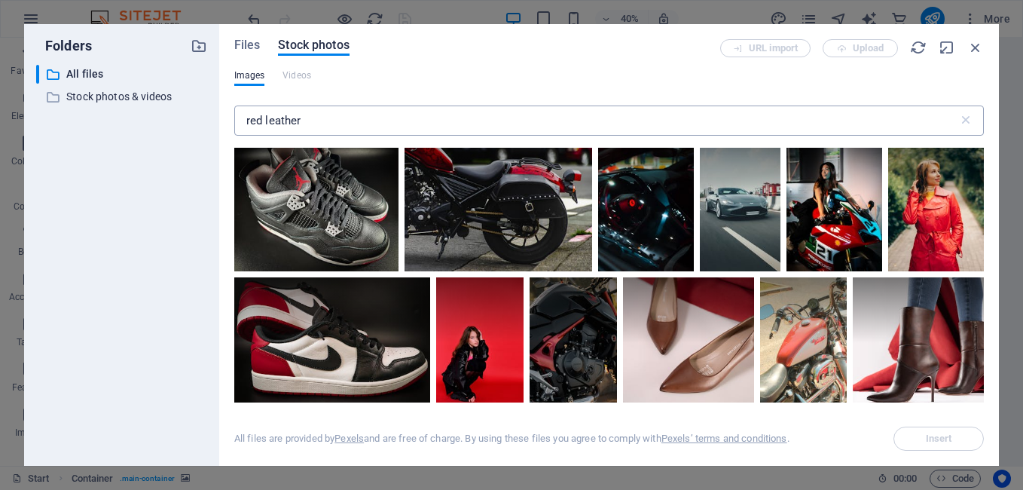
click at [290, 119] on input "red leather" at bounding box center [596, 120] width 724 height 30
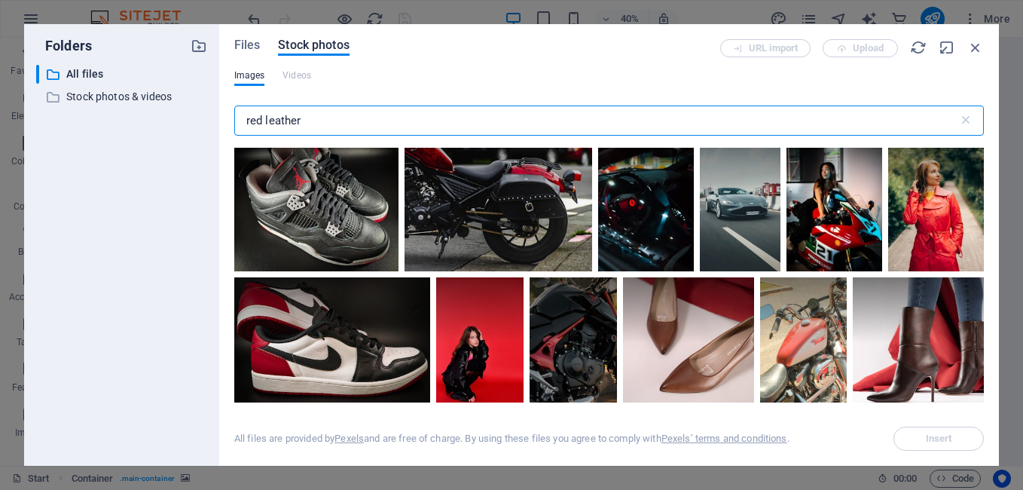
click at [290, 119] on input "red leather" at bounding box center [596, 120] width 724 height 30
type input "r"
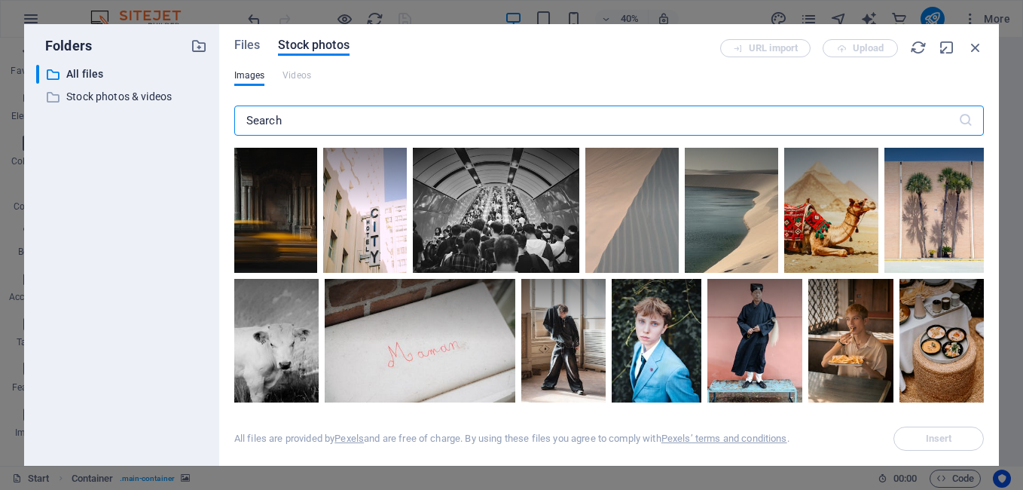
type input "m"
click at [532, 170] on icon at bounding box center [529, 167] width 26 height 26
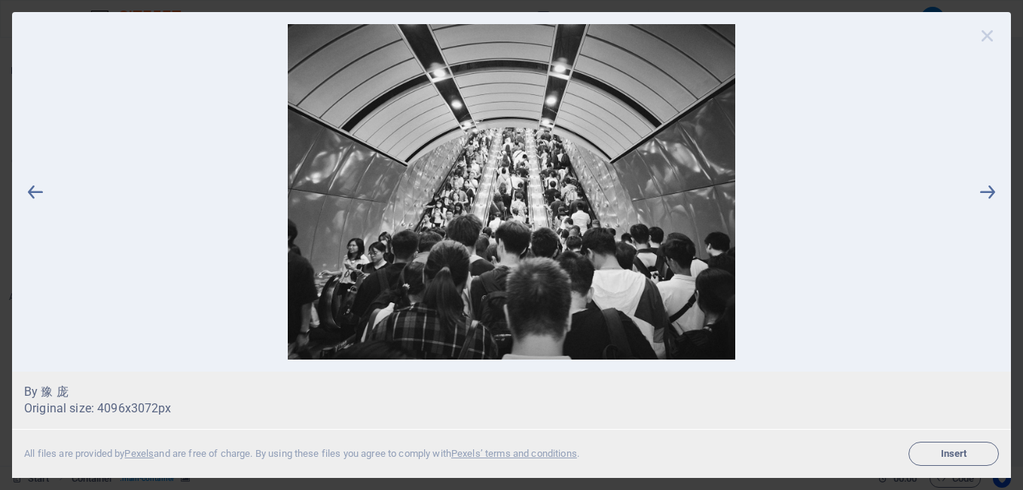
click at [988, 27] on icon at bounding box center [987, 35] width 23 height 23
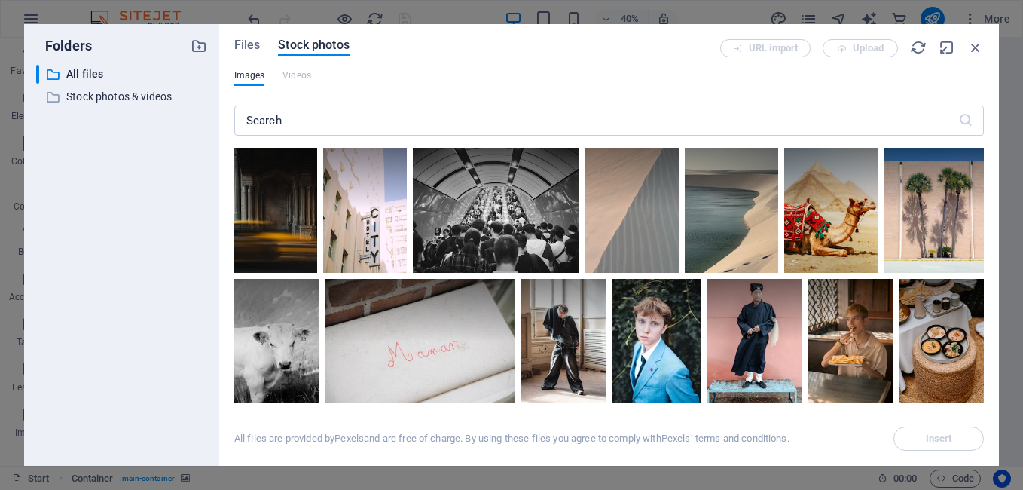
click at [985, 343] on div "Files Stock photos URL import Upload Images Videos ​ All files are provided by …" at bounding box center [608, 244] width 779 height 441
click at [984, 343] on div "Files Stock photos URL import Upload Images Videos ​ All files are provided by …" at bounding box center [608, 244] width 779 height 441
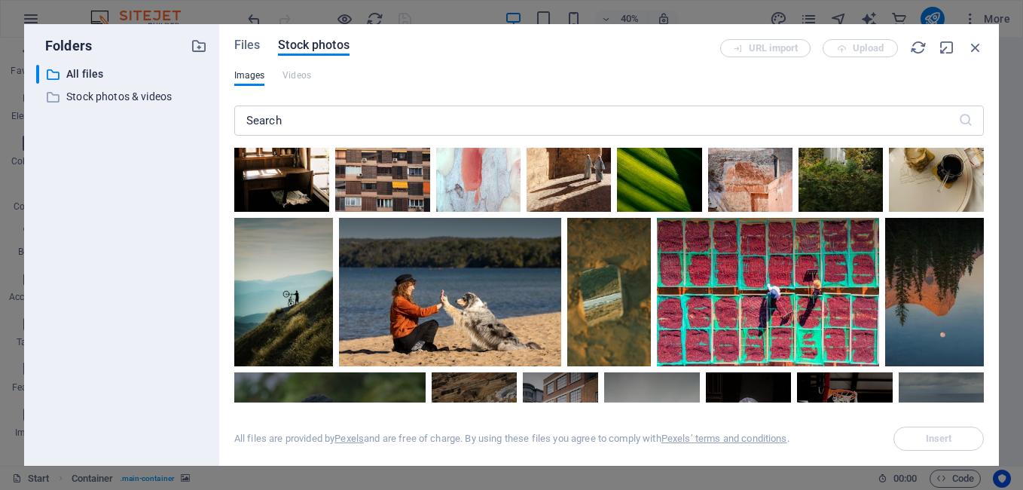
scroll to position [668, 0]
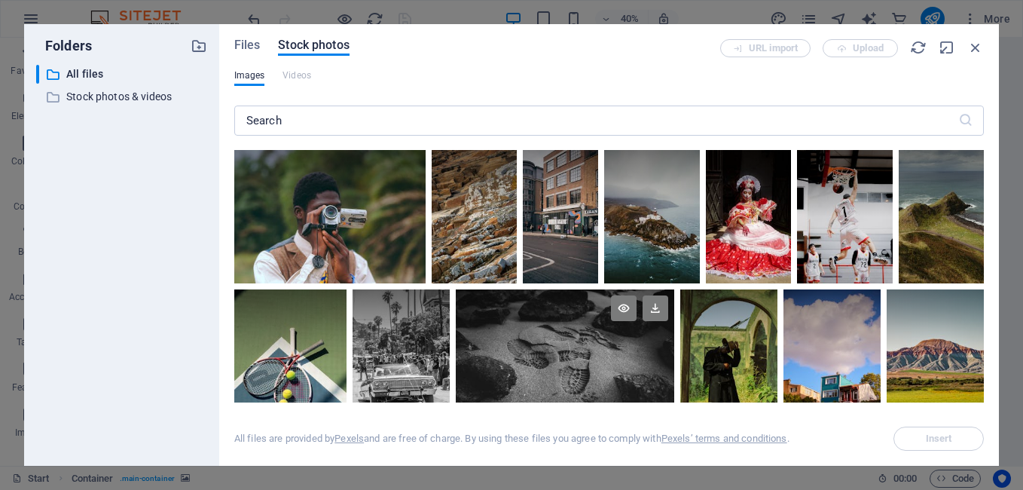
click at [596, 352] on div at bounding box center [565, 325] width 218 height 73
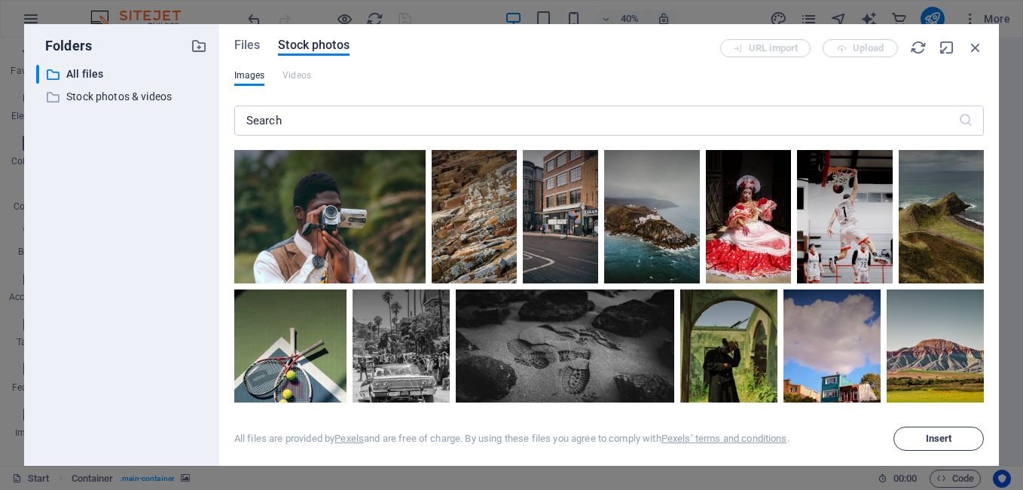
click at [944, 430] on button "Insert" at bounding box center [938, 438] width 90 height 24
click at [654, 317] on icon at bounding box center [655, 308] width 26 height 26
click at [980, 46] on icon "button" at bounding box center [975, 47] width 17 height 17
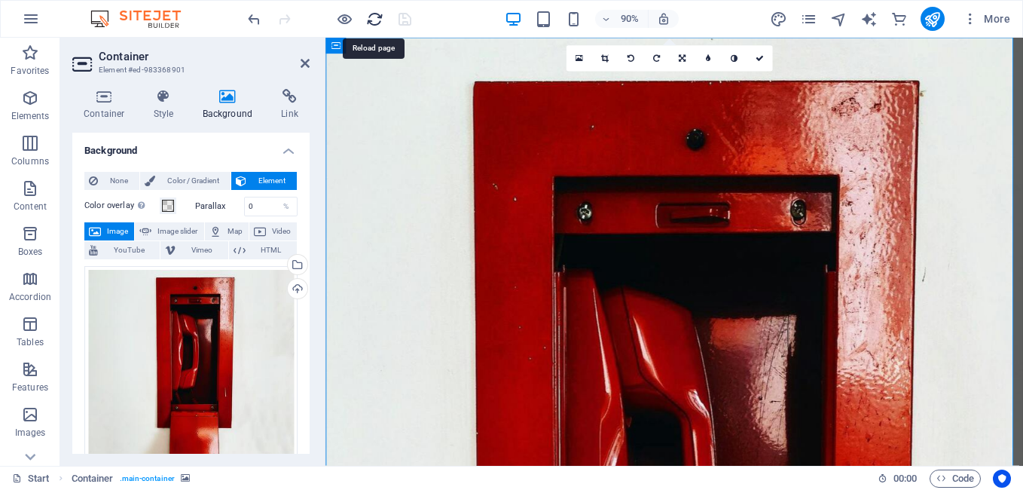
click at [376, 21] on icon "reload" at bounding box center [374, 19] width 17 height 17
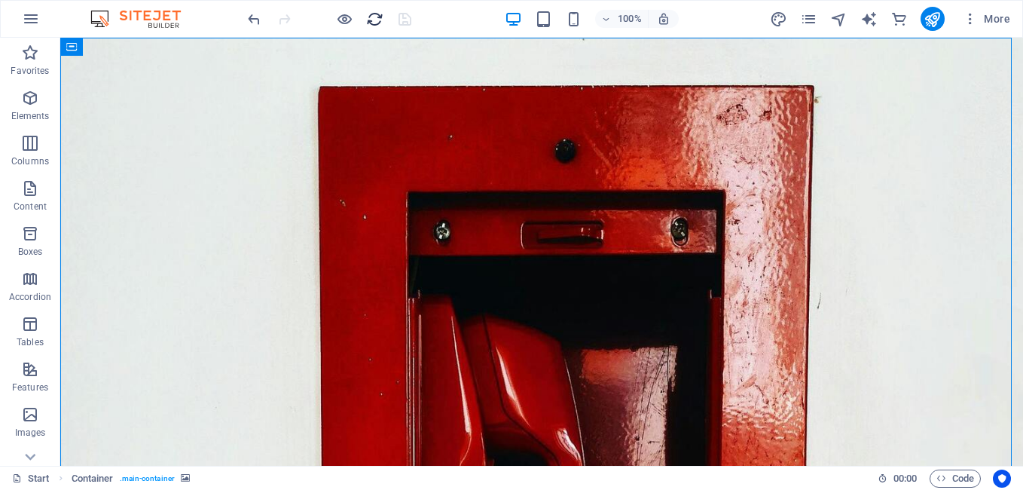
click at [377, 24] on div at bounding box center [329, 19] width 169 height 24
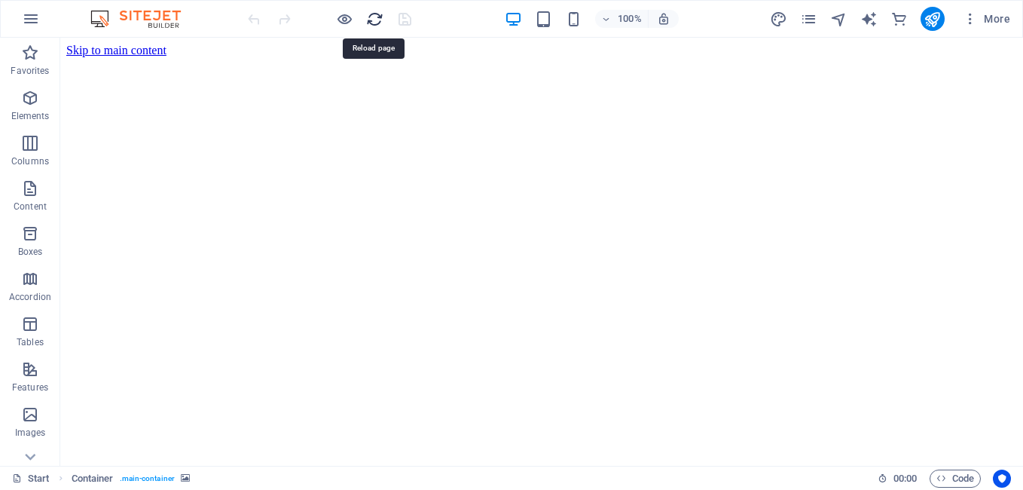
scroll to position [0, 0]
click at [377, 24] on icon "reload" at bounding box center [374, 19] width 17 height 17
click at [374, 23] on icon "reload" at bounding box center [374, 19] width 17 height 17
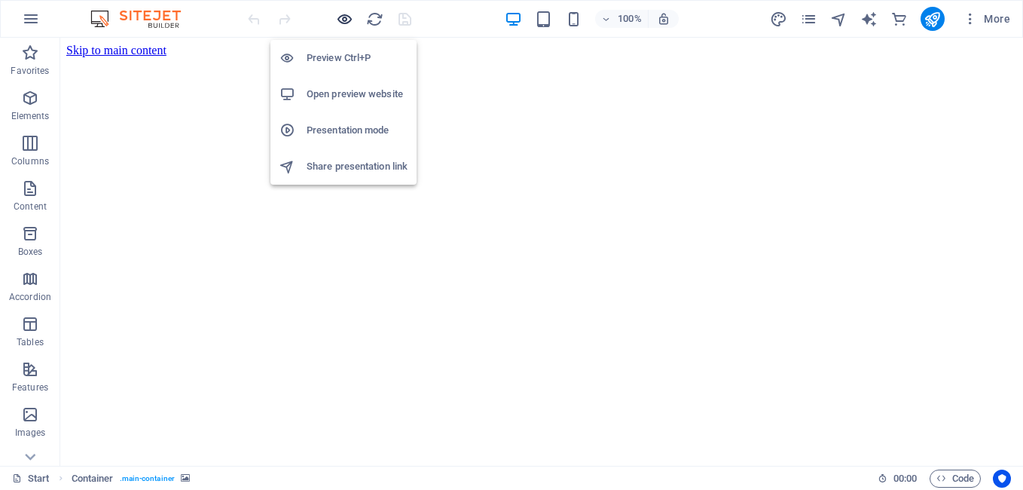
click at [340, 21] on icon "button" at bounding box center [344, 19] width 17 height 17
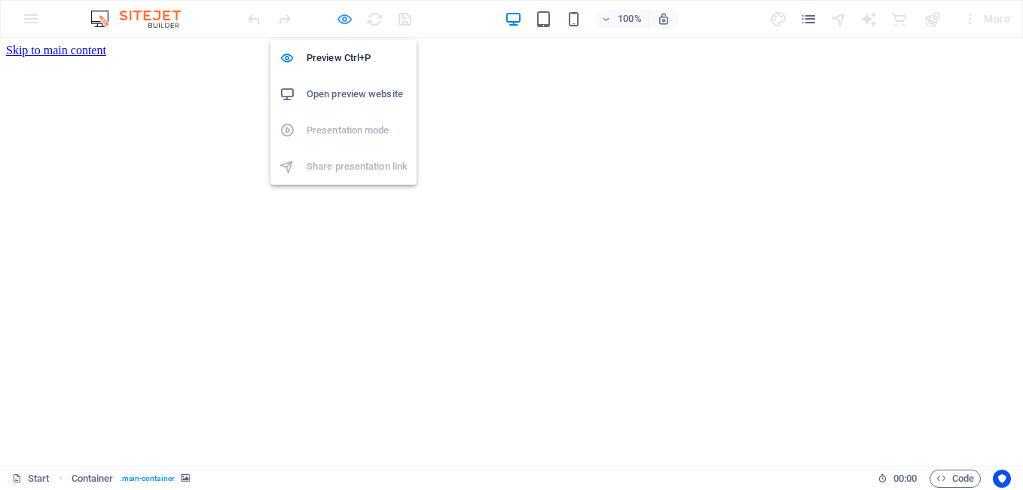
click at [343, 18] on icon "button" at bounding box center [344, 19] width 17 height 17
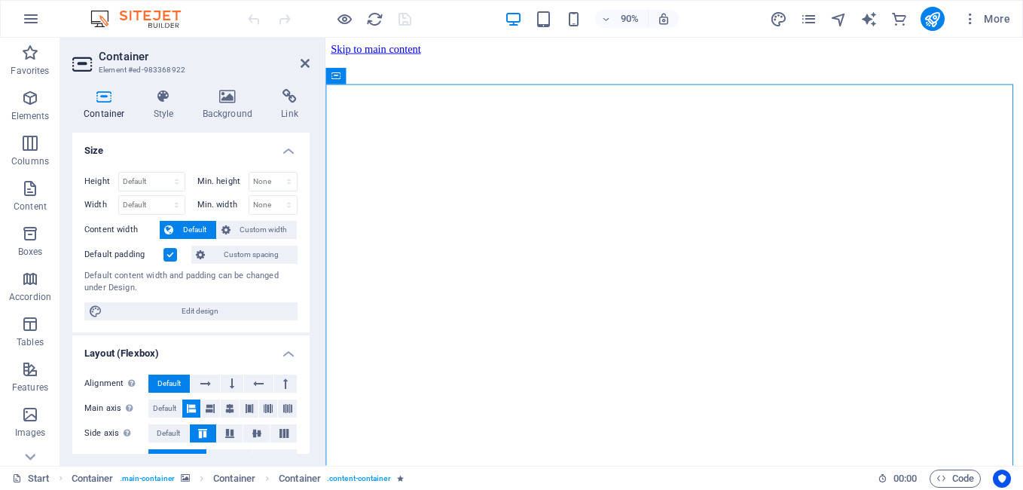
click at [224, 83] on div "Container Style Background Link Size Height Default px rem % vh vw Min. height …" at bounding box center [190, 271] width 261 height 389
click at [230, 96] on icon at bounding box center [227, 96] width 73 height 15
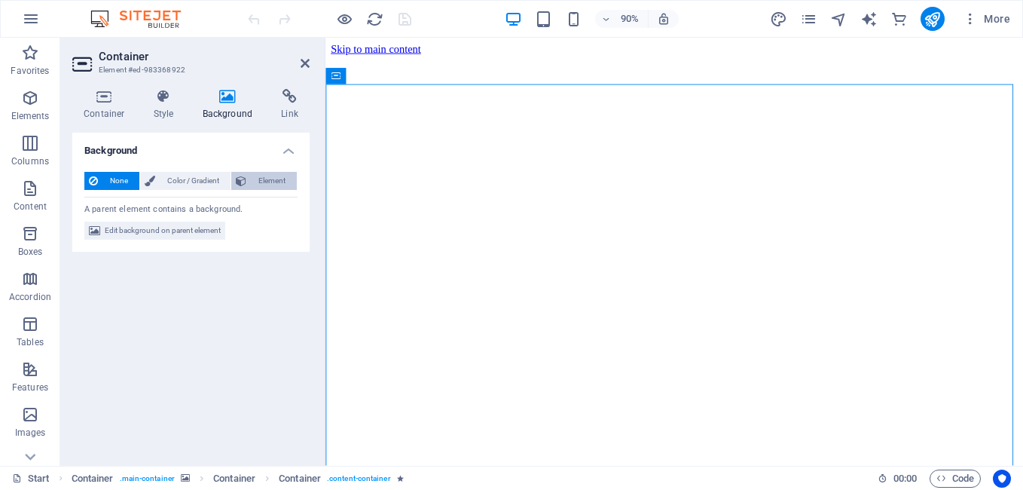
click at [247, 178] on button "Element" at bounding box center [264, 181] width 66 height 18
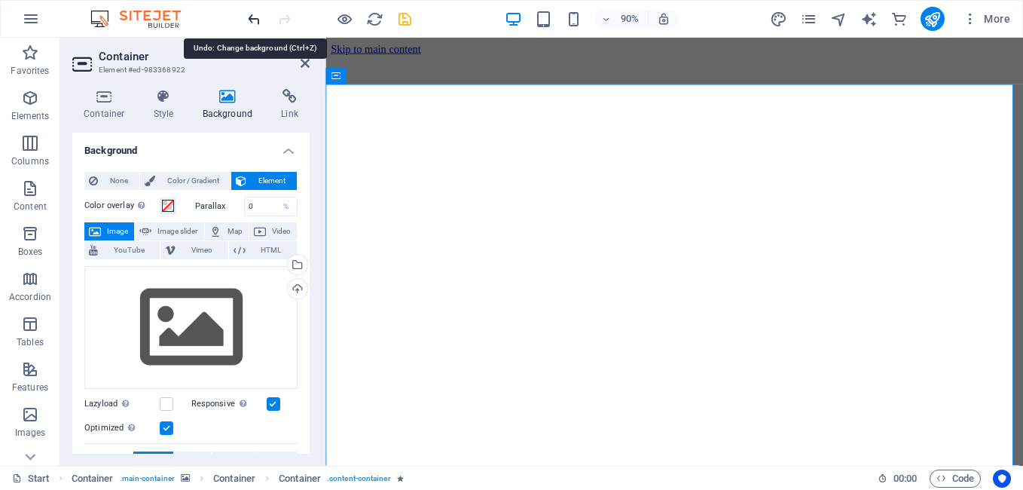
click at [258, 21] on icon "undo" at bounding box center [254, 19] width 17 height 17
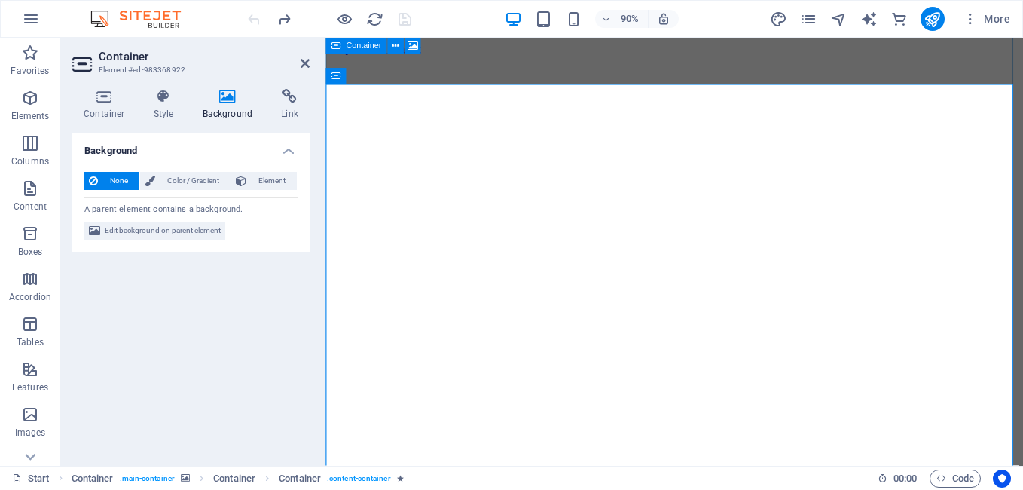
click at [334, 44] on icon at bounding box center [336, 46] width 10 height 17
select select "vh"
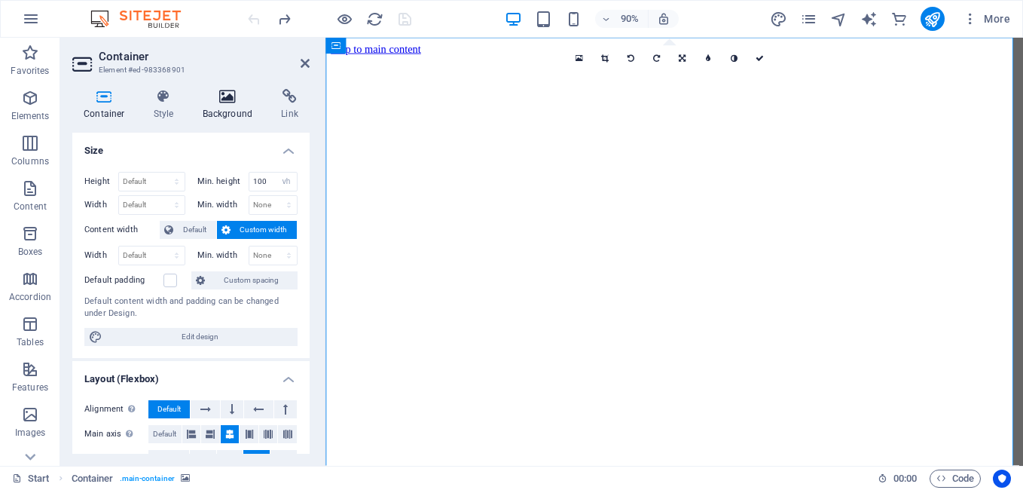
click at [229, 107] on h4 "Background" at bounding box center [230, 105] width 79 height 32
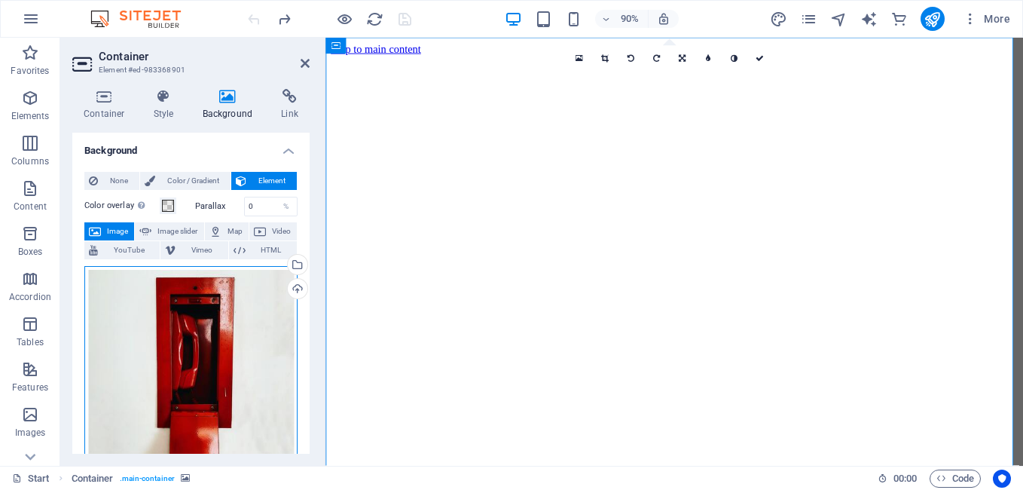
click at [249, 358] on div "Drag files here, click to choose files or select files from Files or our free s…" at bounding box center [190, 398] width 213 height 264
click at [249, 358] on body "[DOMAIN_NAME] — Branding Partners Start (en) Favorites Elements Columns Content…" at bounding box center [511, 245] width 1023 height 490
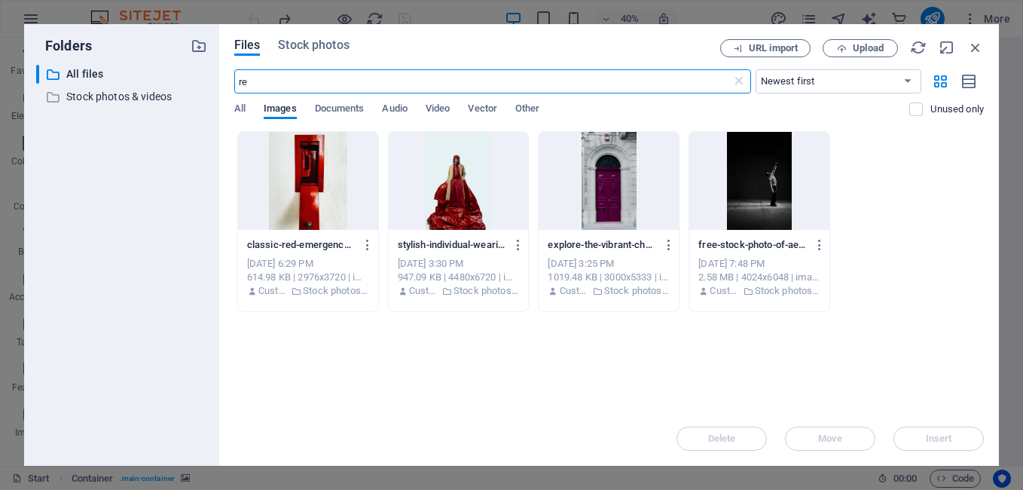
type input "r"
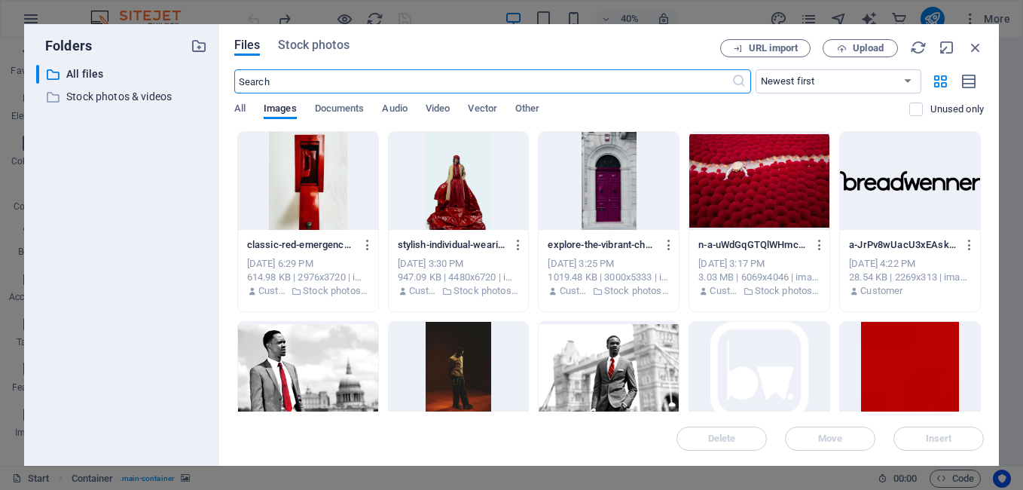
click at [569, 355] on div at bounding box center [608, 371] width 140 height 98
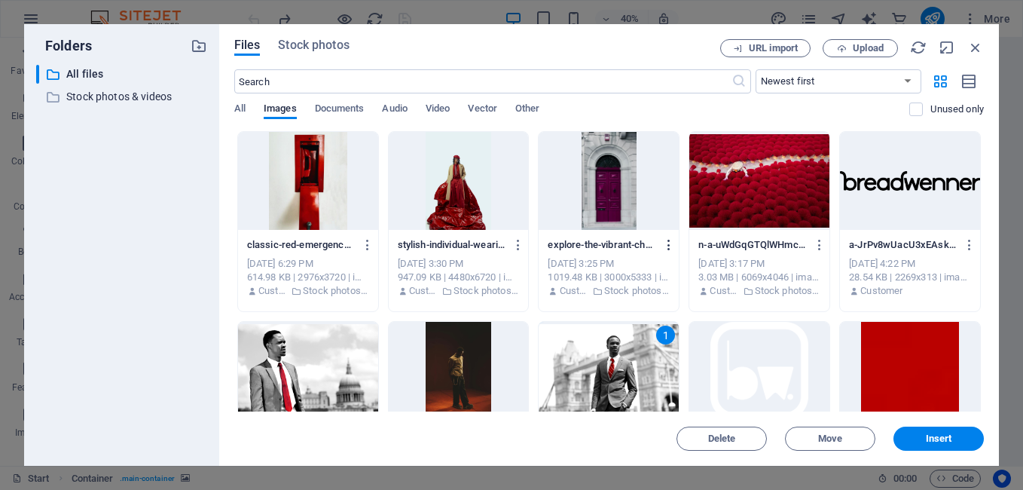
click at [669, 246] on icon "button" at bounding box center [669, 245] width 14 height 14
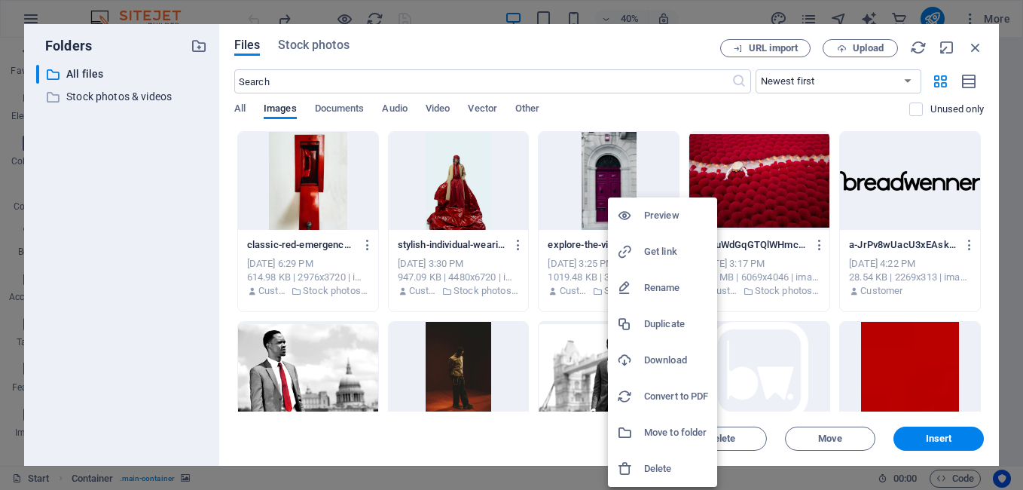
click at [661, 211] on h6 "Preview" at bounding box center [676, 215] width 64 height 18
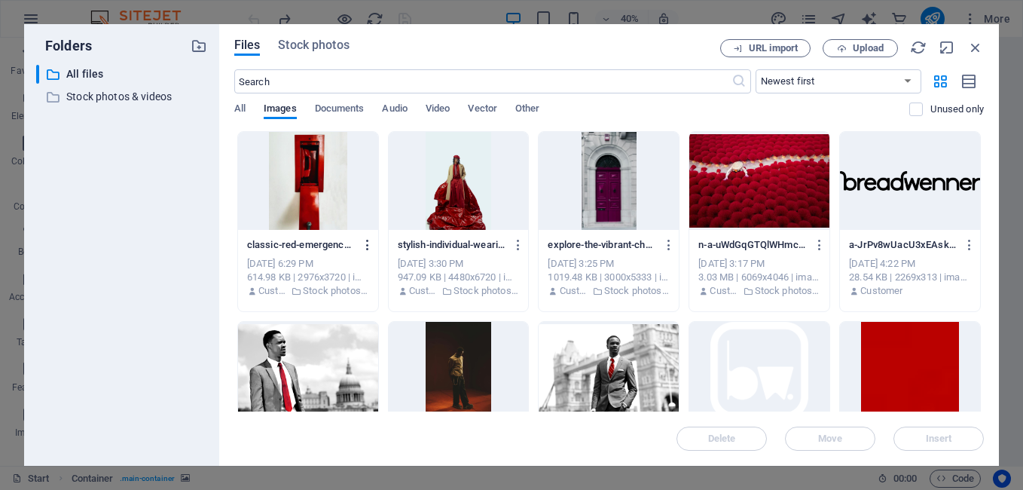
click at [368, 249] on icon "button" at bounding box center [368, 245] width 14 height 14
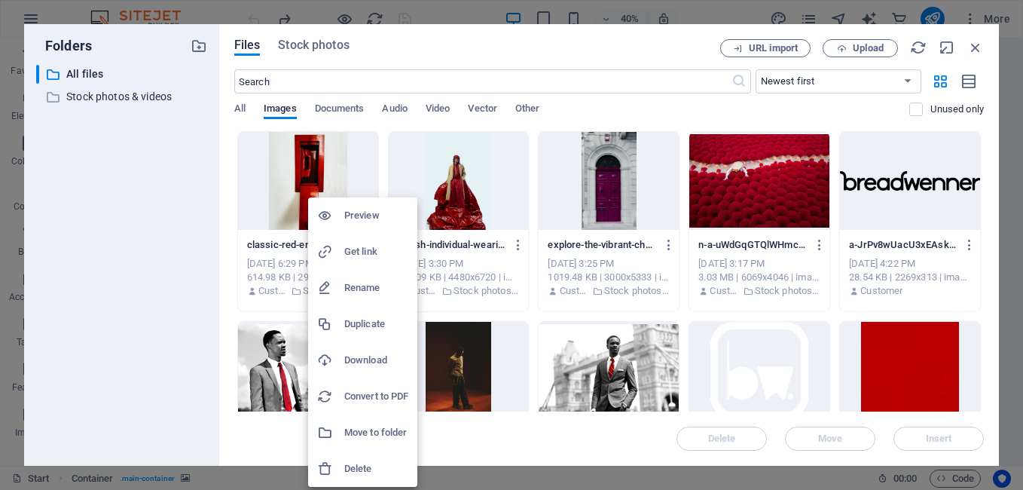
click at [516, 246] on div at bounding box center [511, 245] width 1023 height 490
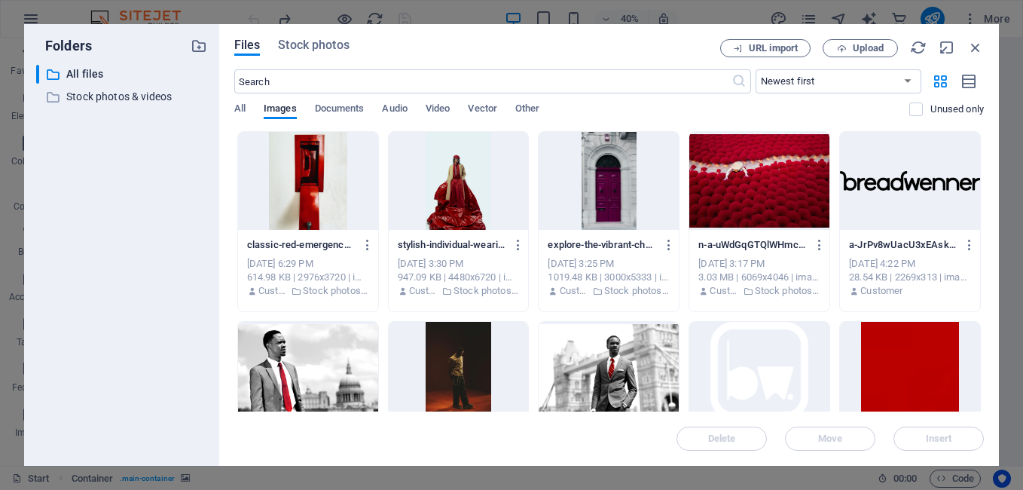
click at [516, 246] on icon "button" at bounding box center [518, 245] width 14 height 14
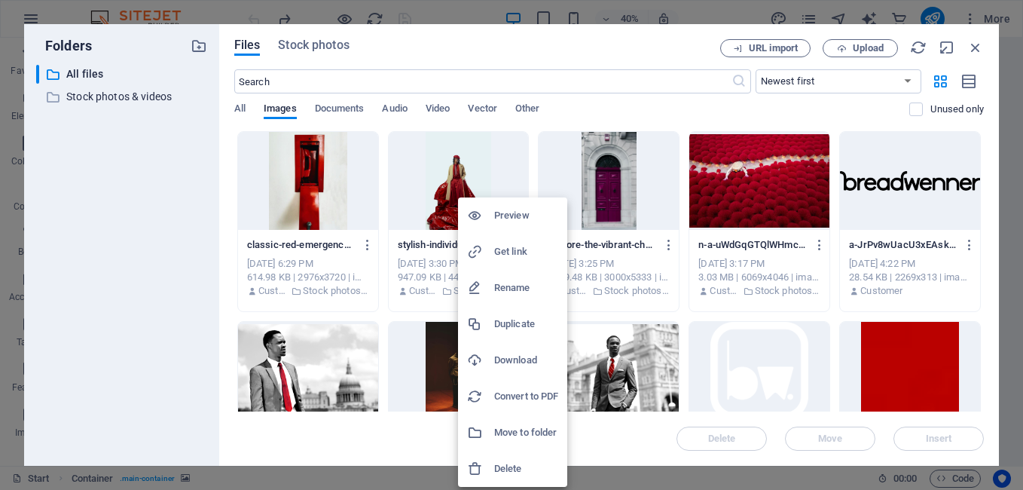
click at [507, 459] on h6 "Delete" at bounding box center [526, 468] width 64 height 18
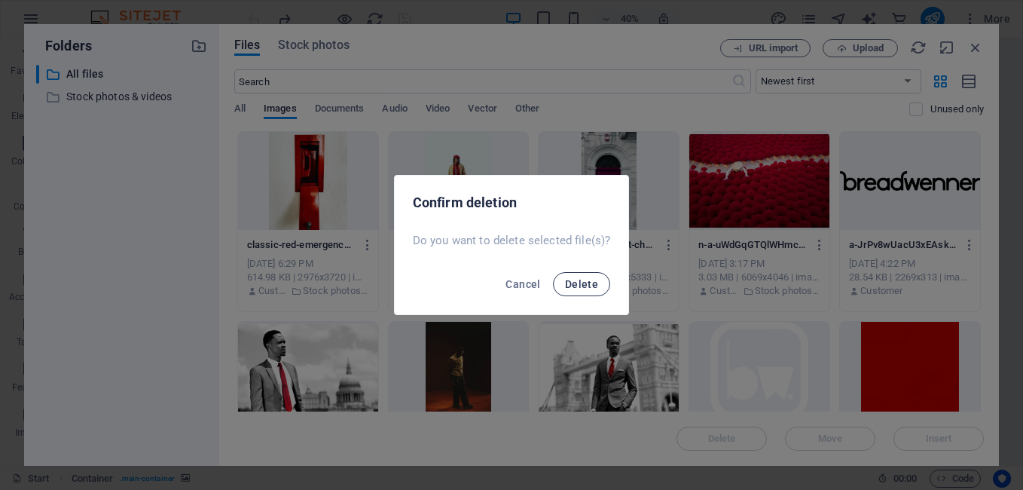
click at [577, 282] on span "Delete" at bounding box center [581, 284] width 33 height 12
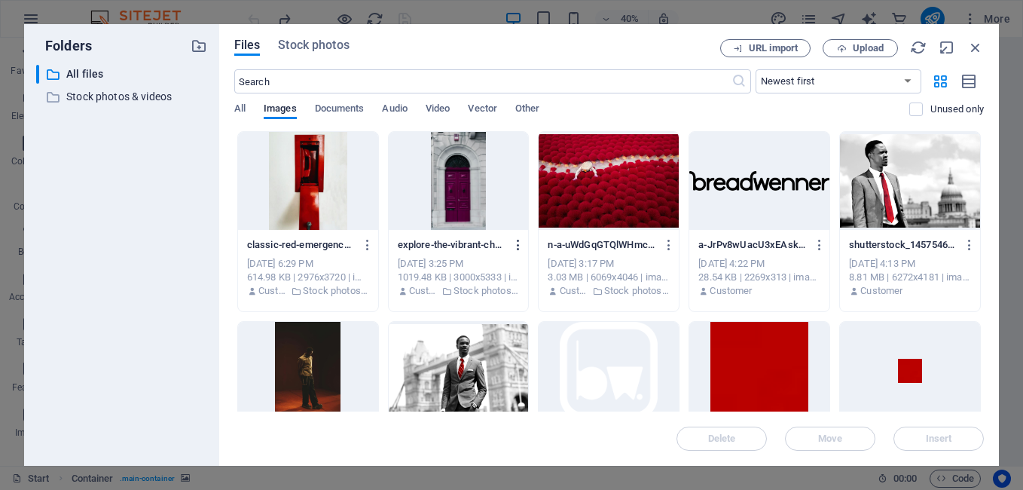
click at [520, 245] on icon "button" at bounding box center [518, 245] width 14 height 14
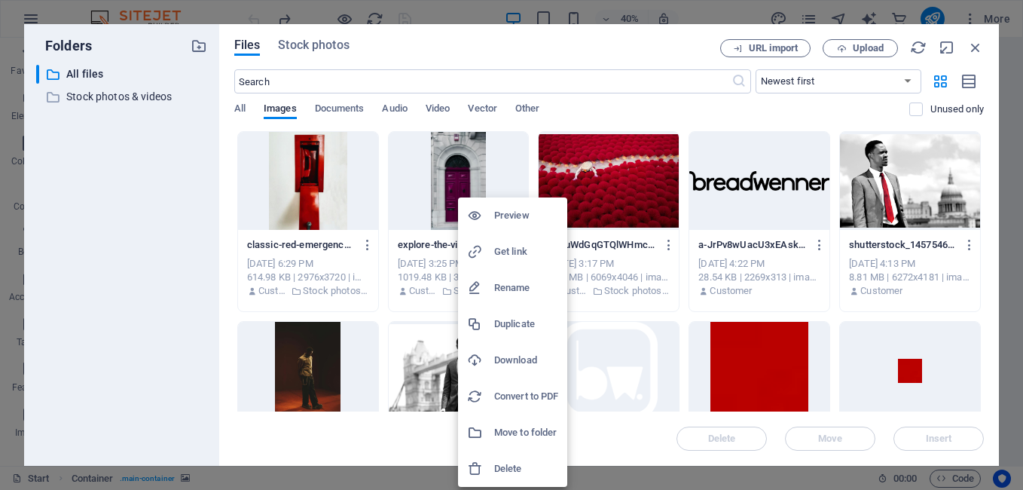
click at [514, 471] on h6 "Delete" at bounding box center [526, 468] width 64 height 18
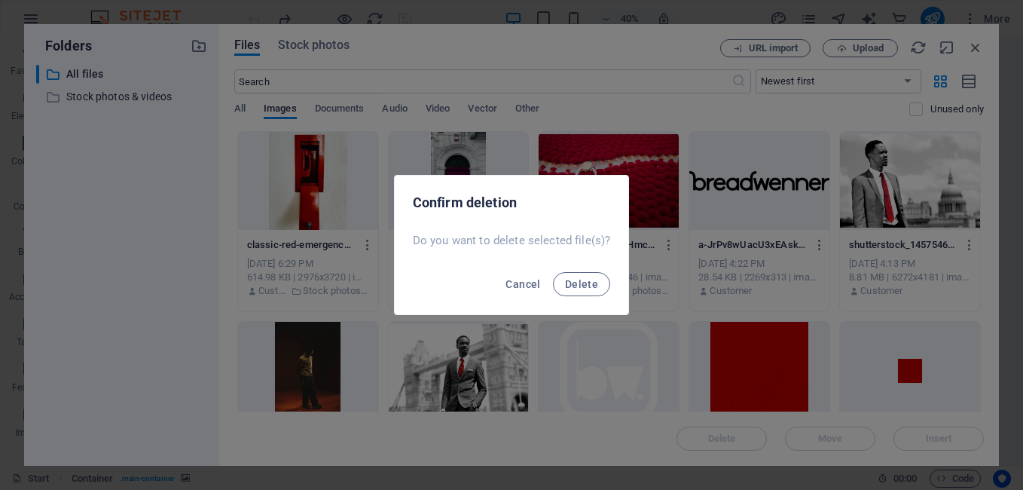
click at [567, 297] on div "Cancel Delete" at bounding box center [512, 288] width 234 height 51
click at [573, 287] on span "Delete" at bounding box center [581, 284] width 33 height 12
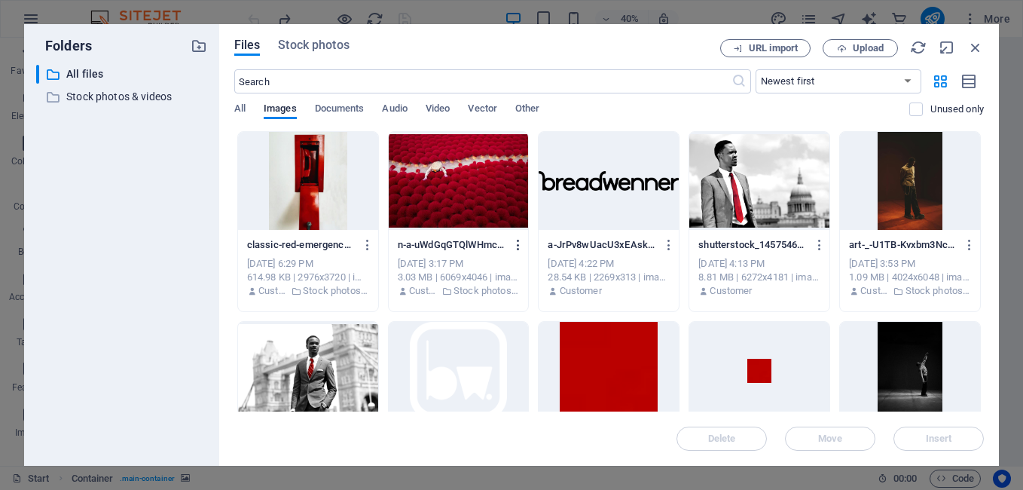
click at [517, 242] on icon "button" at bounding box center [518, 245] width 14 height 14
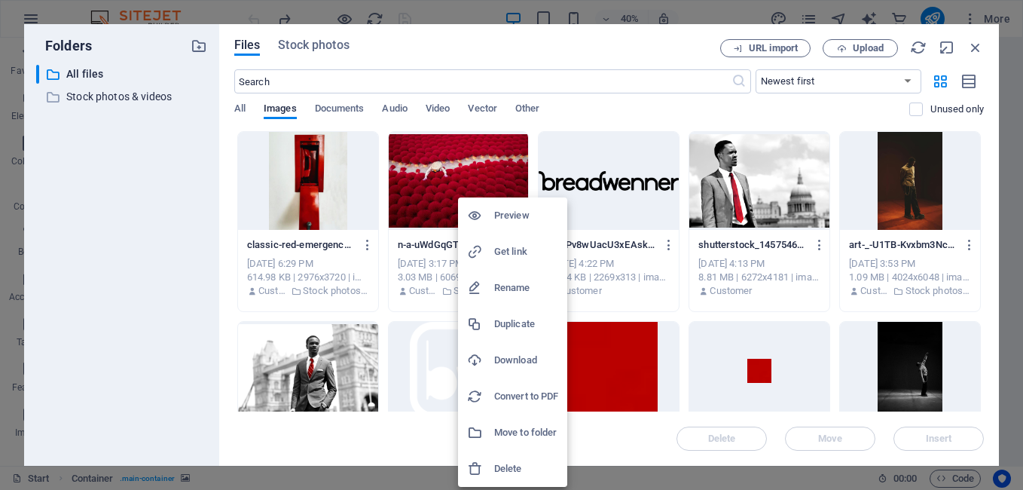
click at [514, 476] on h6 "Delete" at bounding box center [526, 468] width 64 height 18
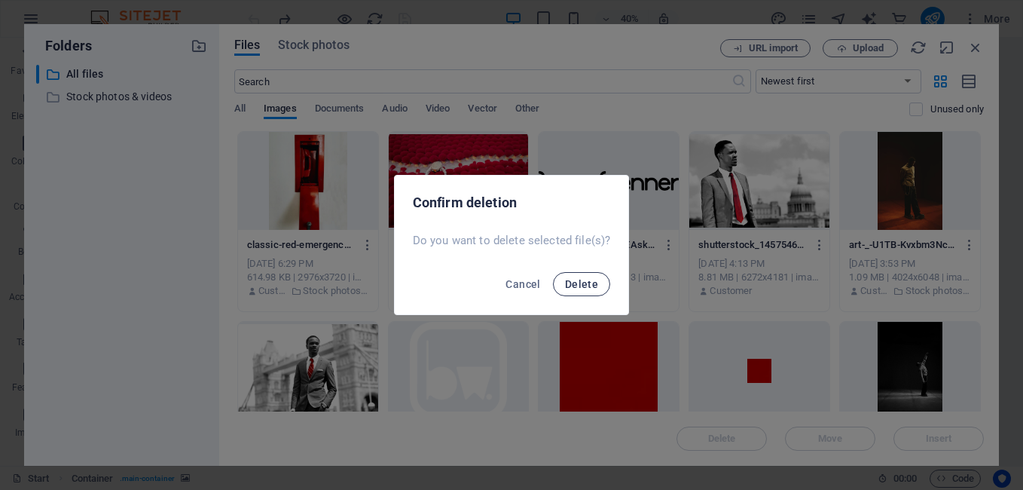
click at [579, 291] on button "Delete" at bounding box center [581, 284] width 57 height 24
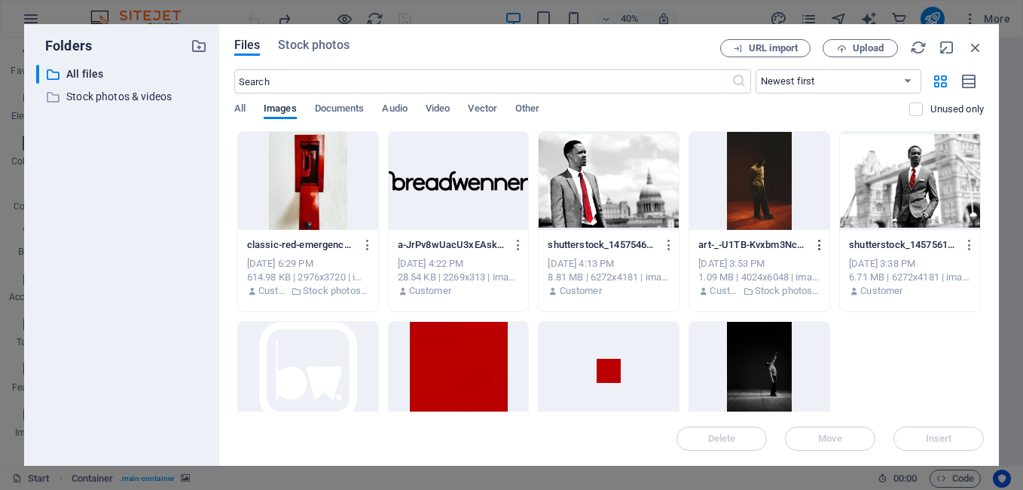
click at [816, 243] on icon "button" at bounding box center [820, 245] width 14 height 14
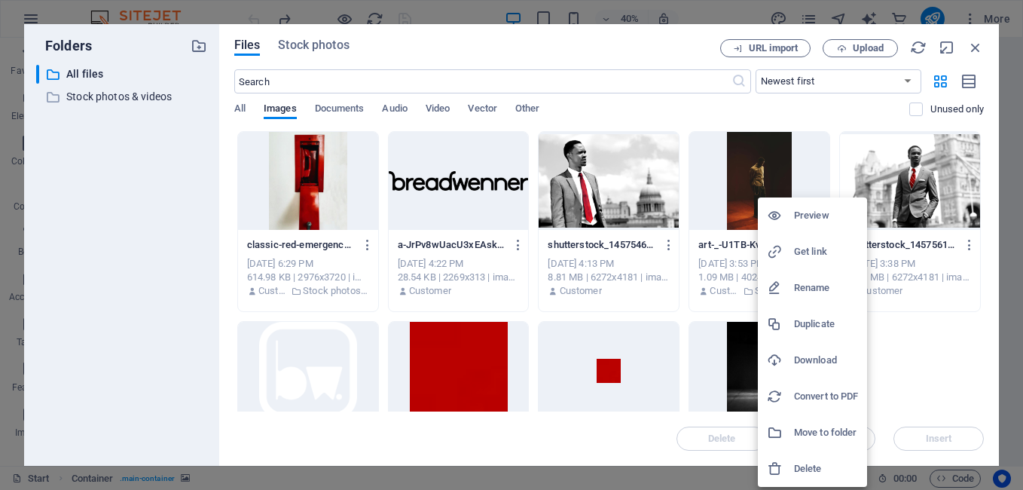
click at [806, 471] on h6 "Delete" at bounding box center [826, 468] width 64 height 18
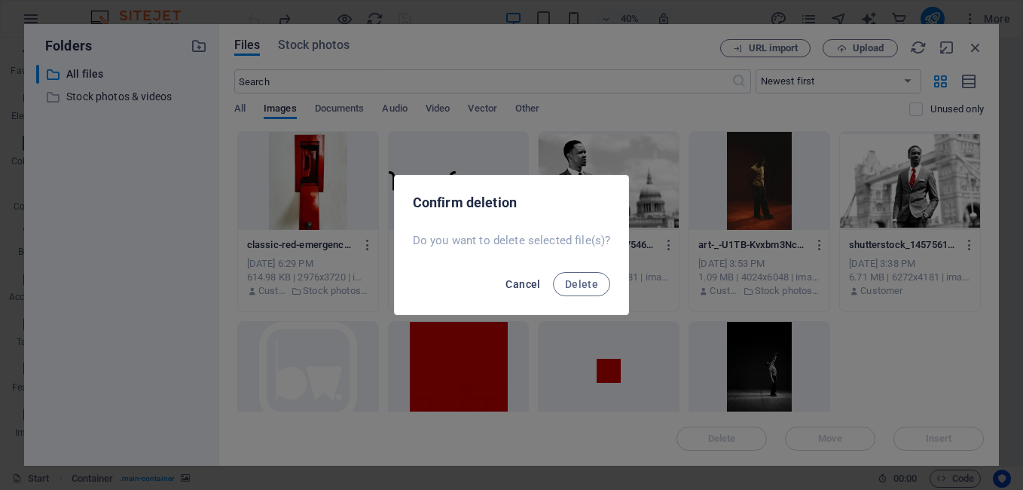
click at [531, 286] on span "Cancel" at bounding box center [522, 284] width 35 height 12
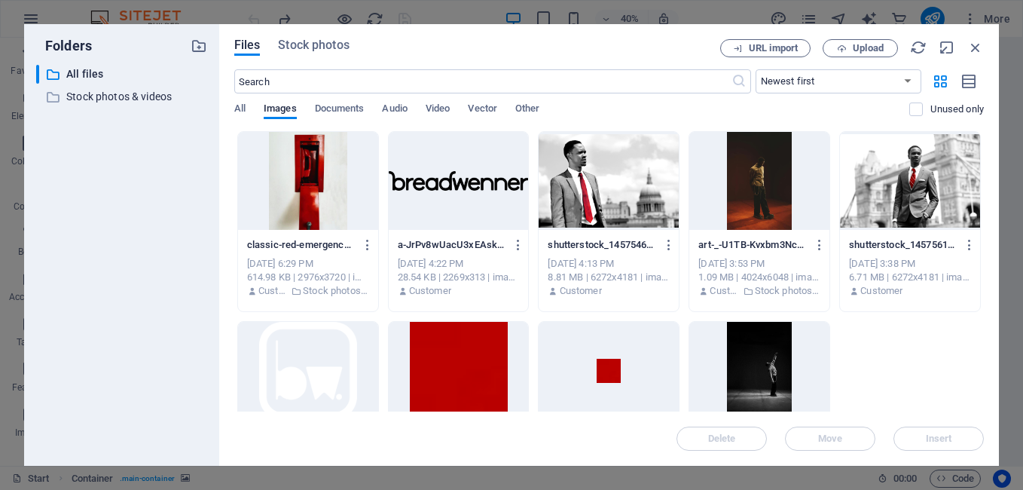
click at [741, 210] on div at bounding box center [759, 181] width 140 height 98
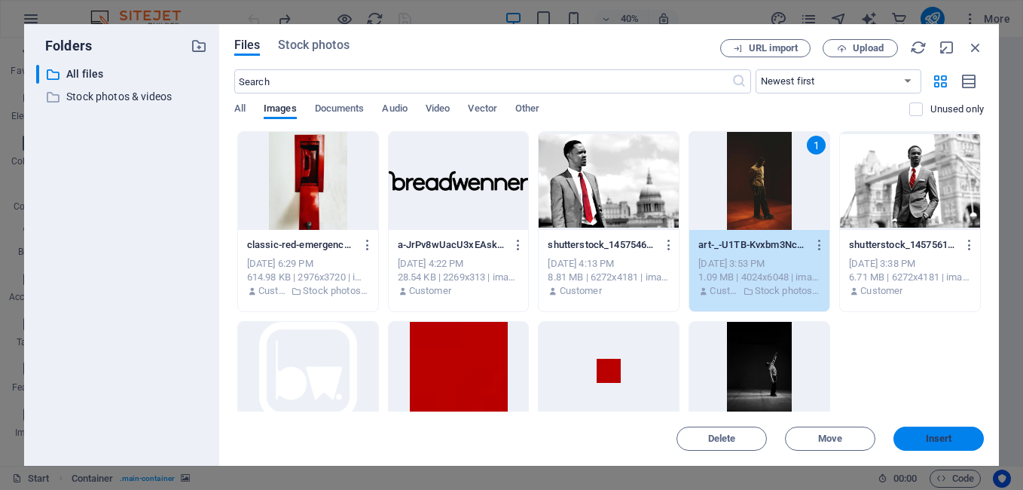
click at [925, 448] on button "Insert" at bounding box center [938, 438] width 90 height 24
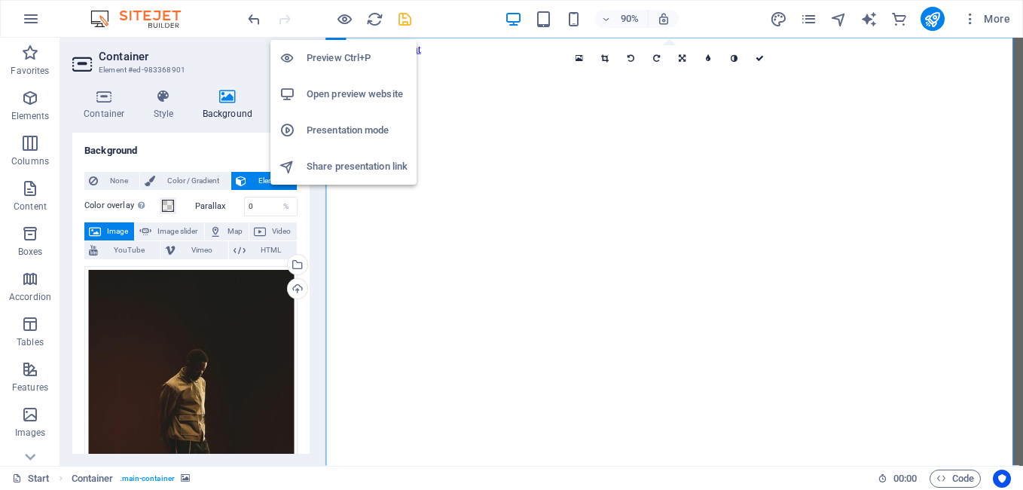
click at [357, 126] on h6 "Presentation mode" at bounding box center [357, 130] width 101 height 18
click at [352, 20] on icon "button" at bounding box center [344, 19] width 17 height 17
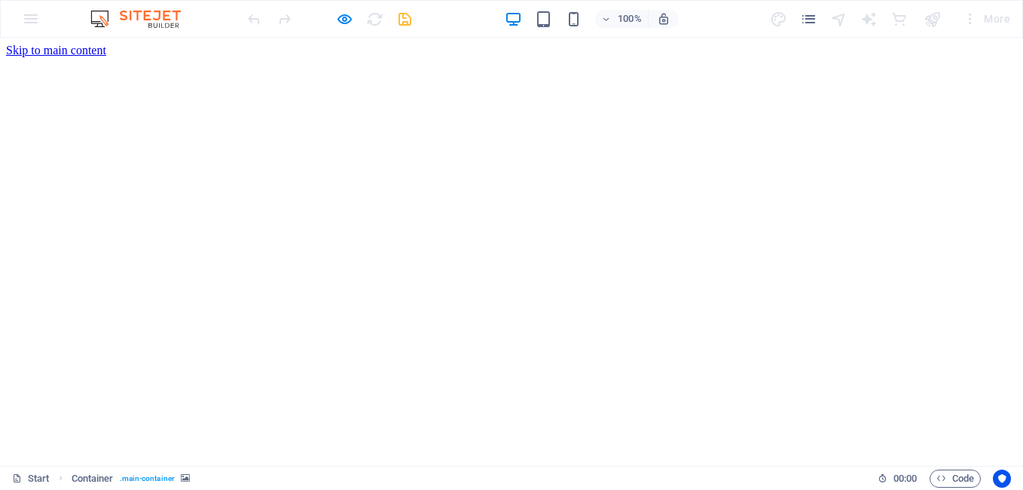
scroll to position [122, 0]
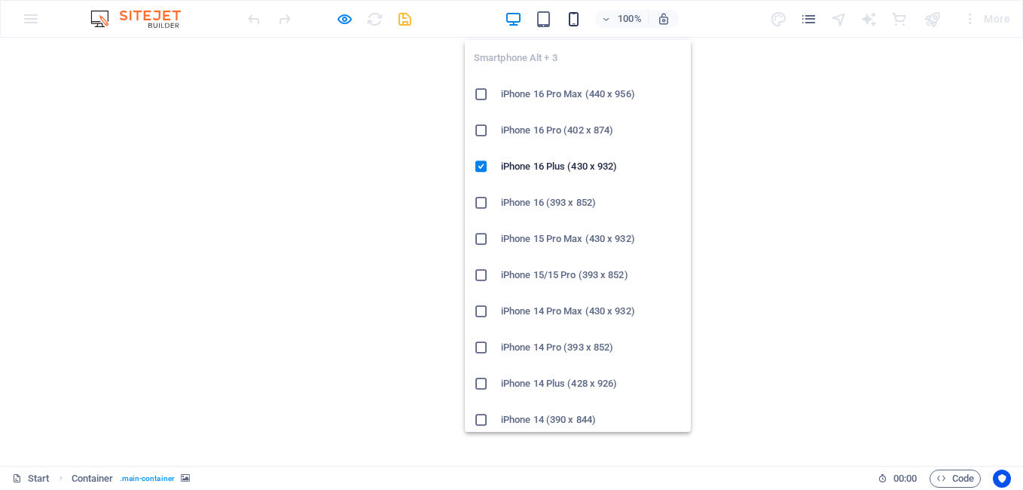
click at [569, 17] on icon "button" at bounding box center [573, 19] width 17 height 17
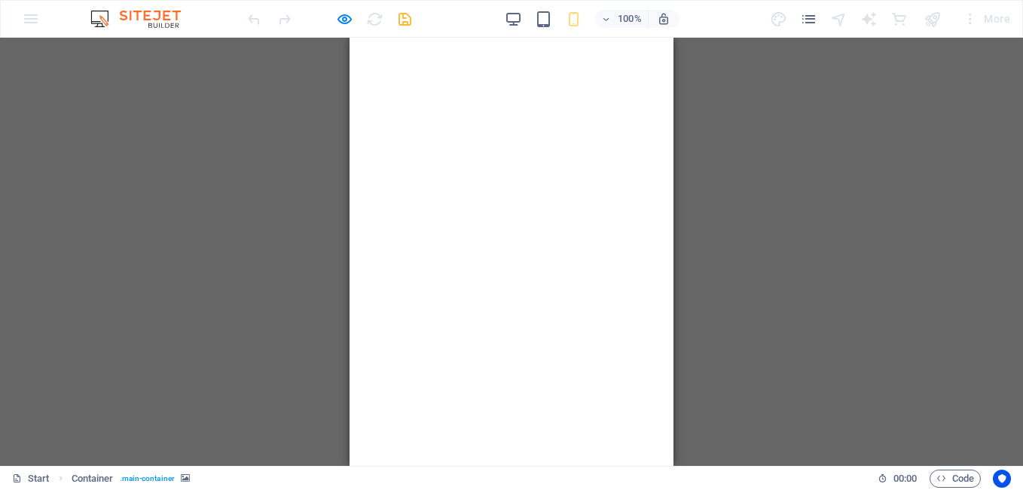
scroll to position [327, 0]
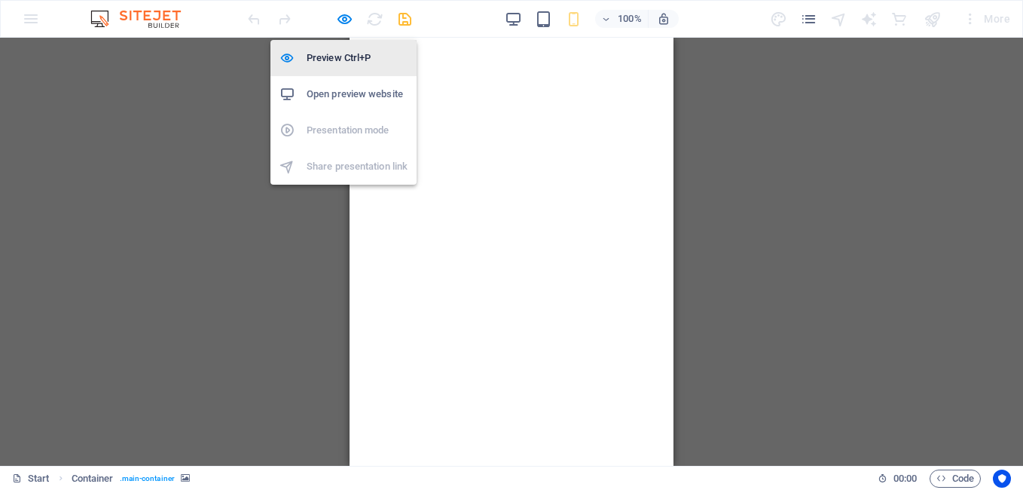
click at [350, 56] on h6 "Preview Ctrl+P" at bounding box center [357, 58] width 101 height 18
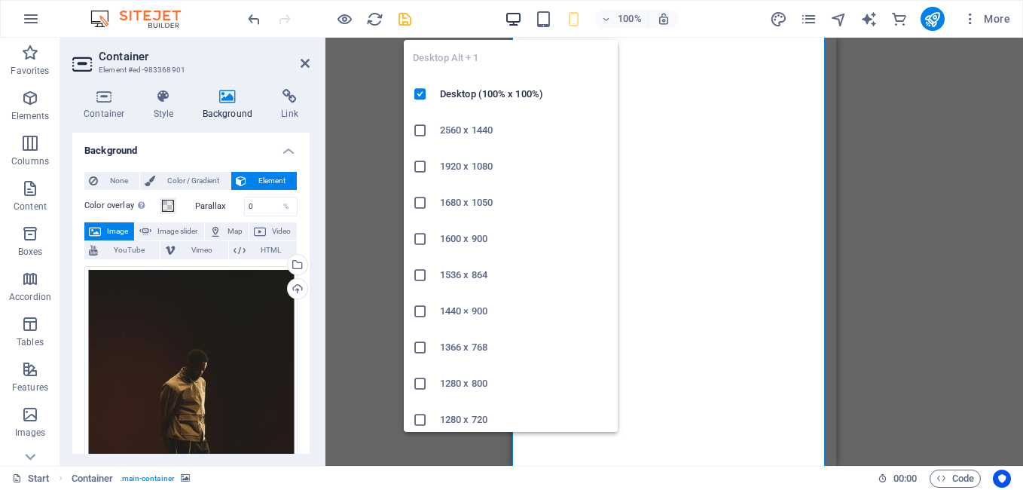
click at [515, 17] on icon "button" at bounding box center [513, 19] width 17 height 17
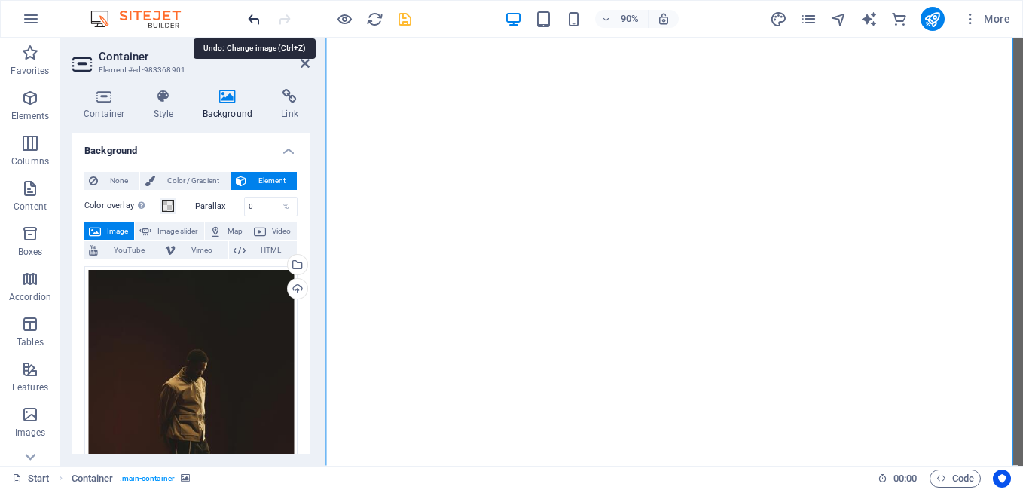
click at [253, 16] on icon "undo" at bounding box center [254, 19] width 17 height 17
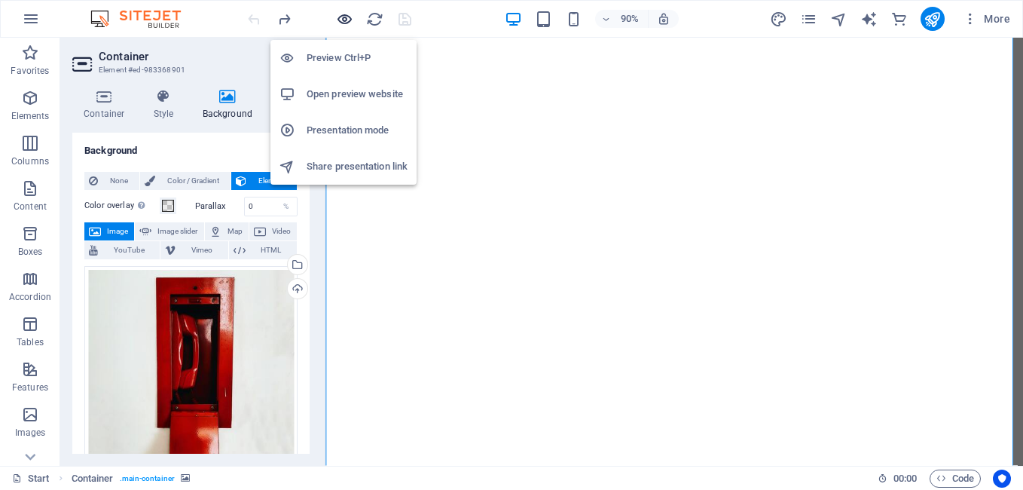
click at [345, 21] on icon "button" at bounding box center [344, 19] width 17 height 17
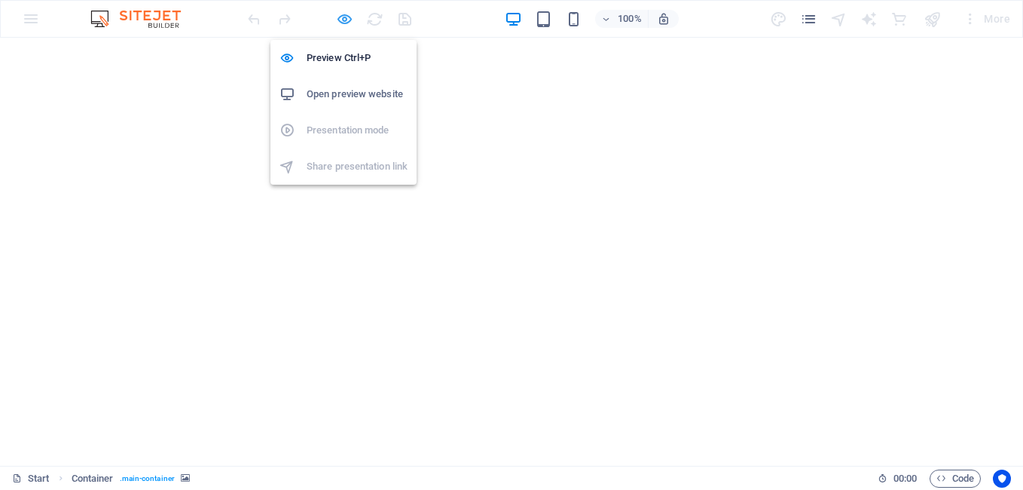
scroll to position [122, 0]
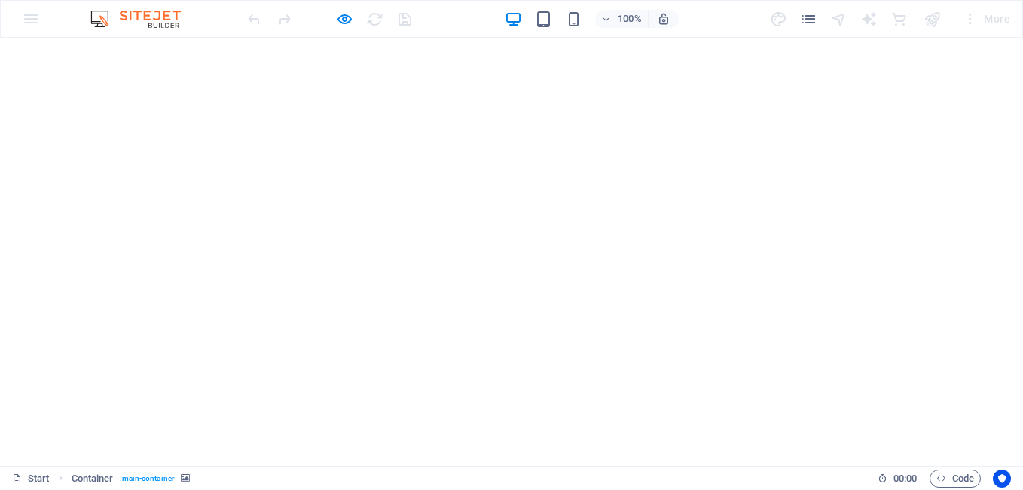
click at [572, 28] on div "100%" at bounding box center [592, 19] width 174 height 24
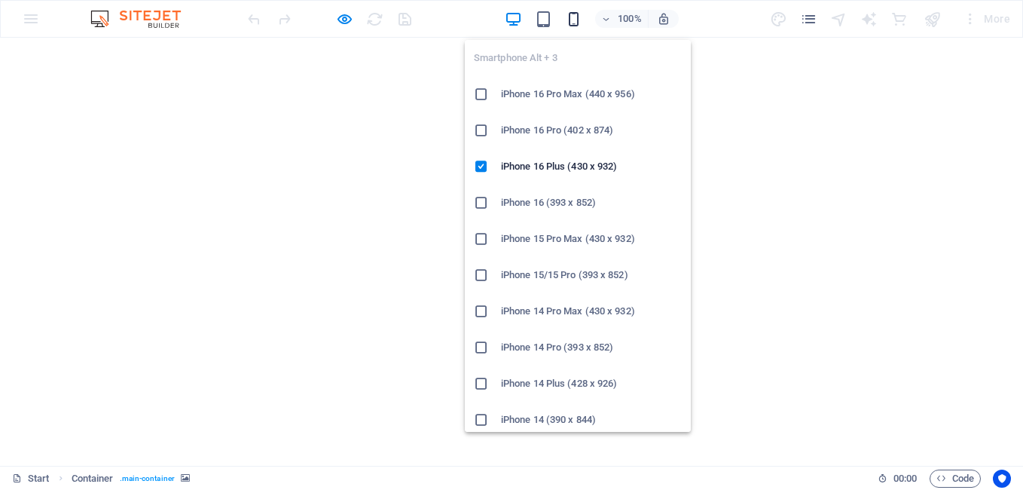
click at [575, 17] on icon "button" at bounding box center [573, 19] width 17 height 17
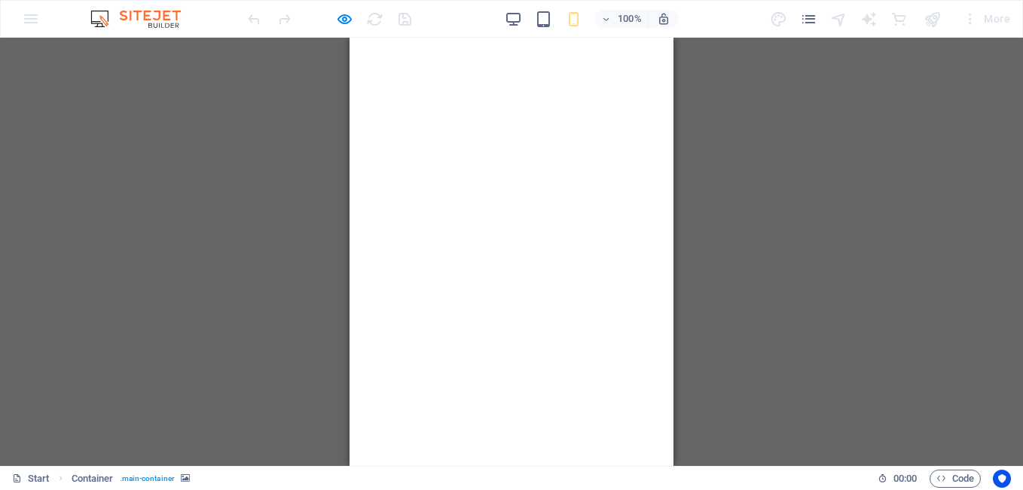
scroll to position [0, 0]
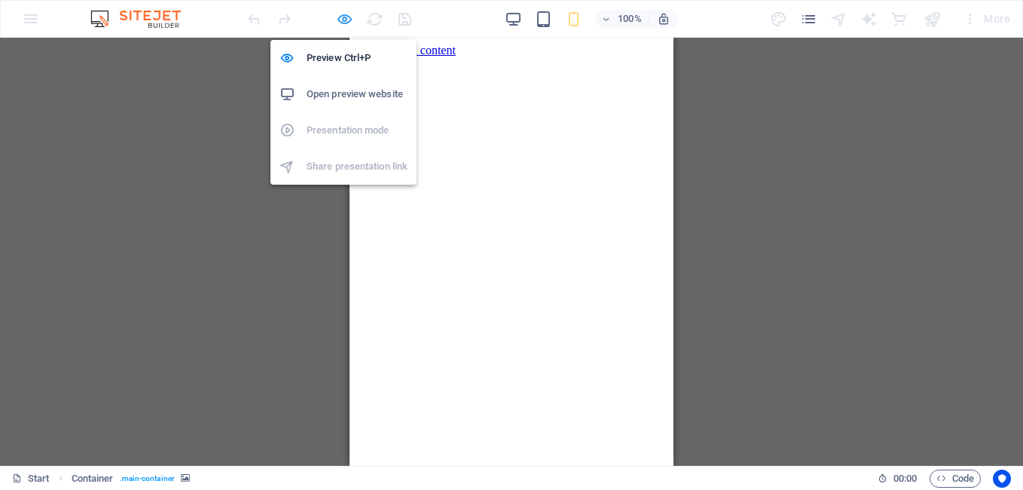
click at [349, 20] on icon "button" at bounding box center [344, 19] width 17 height 17
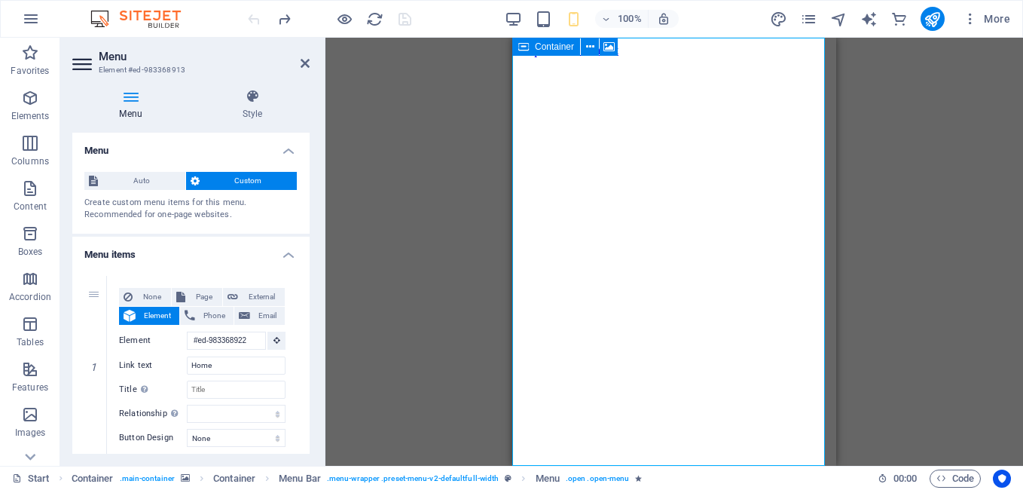
click at [530, 50] on div "Container" at bounding box center [546, 47] width 68 height 18
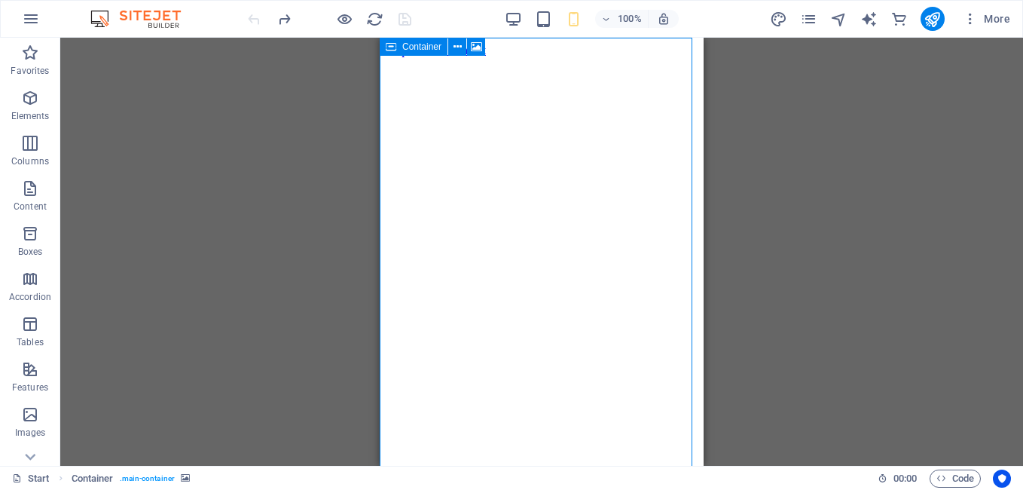
click at [422, 47] on span "Container" at bounding box center [421, 46] width 39 height 9
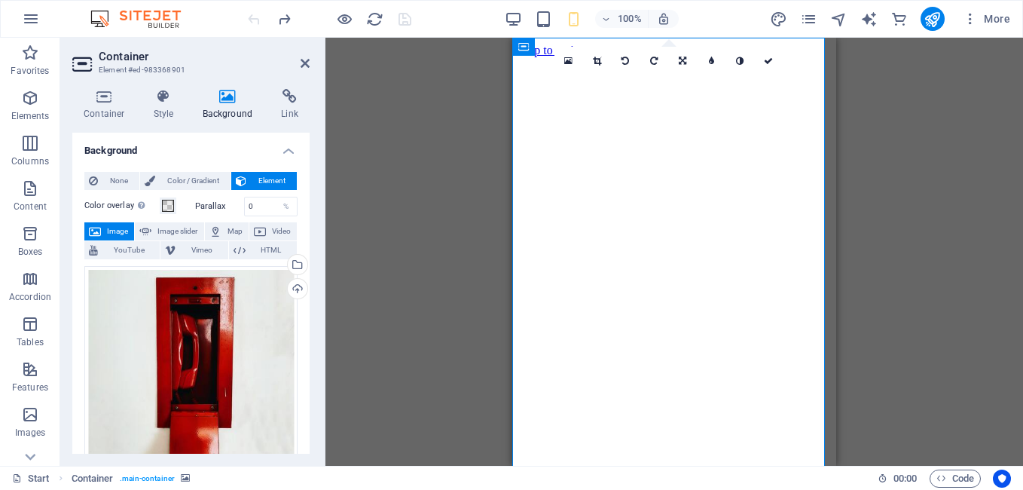
scroll to position [281, 0]
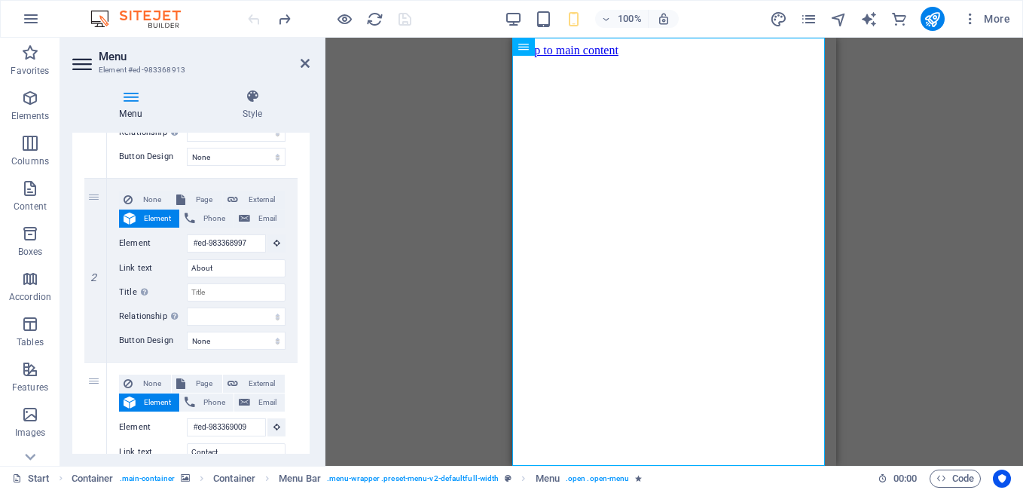
click at [306, 416] on div "1 None Page External Element Phone Email Page Start Legal Notice Privacy Start …" at bounding box center [190, 270] width 237 height 575
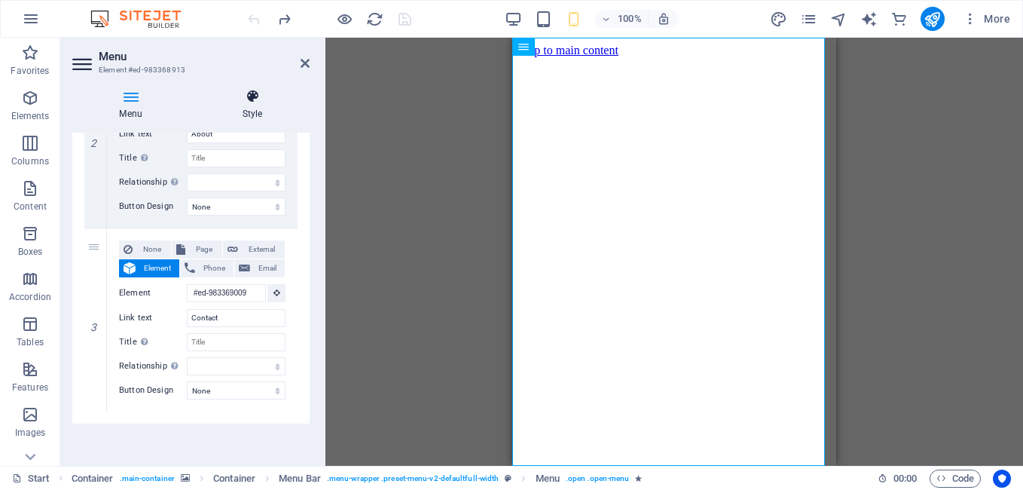
click at [256, 102] on icon at bounding box center [252, 96] width 114 height 15
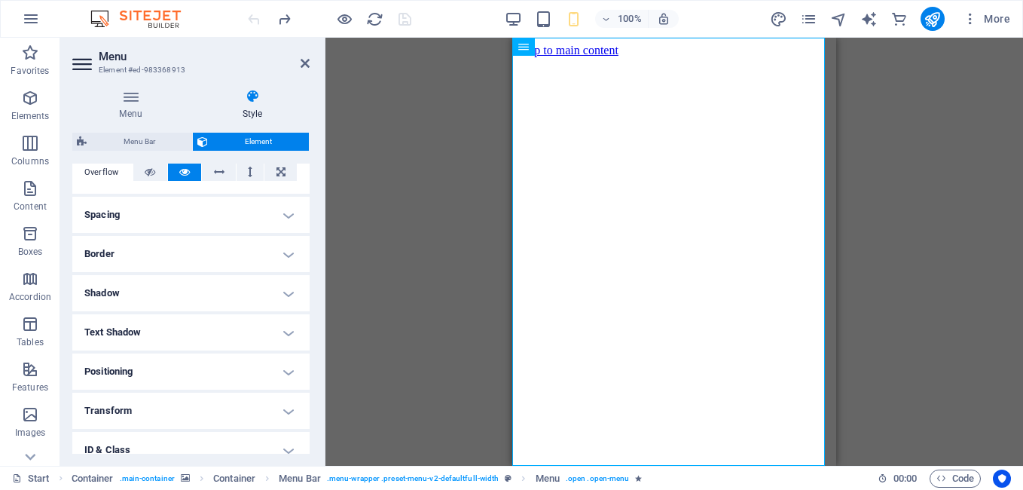
scroll to position [346, 0]
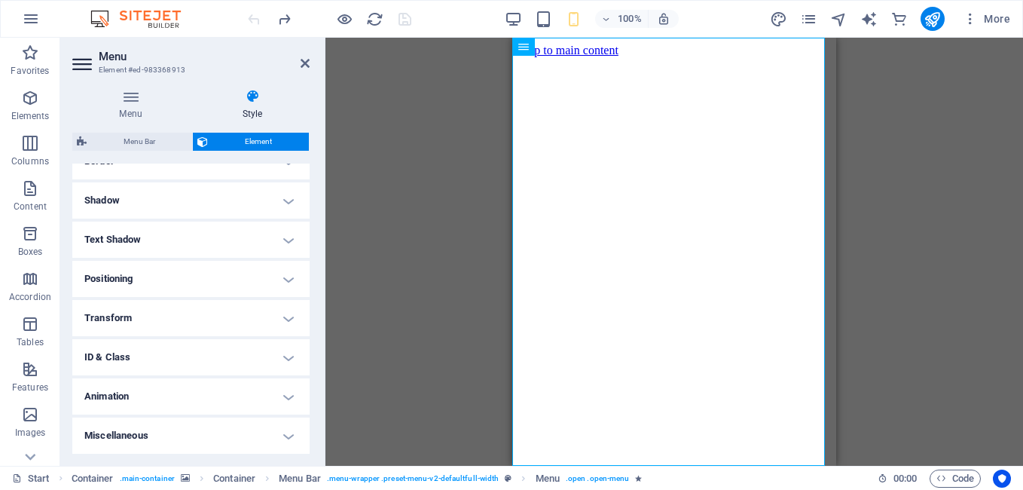
click at [288, 434] on h4 "Miscellaneous" at bounding box center [190, 435] width 237 height 36
click at [288, 401] on h4 "Animation" at bounding box center [190, 396] width 237 height 36
click at [285, 349] on h4 "ID & Class" at bounding box center [190, 357] width 237 height 36
click at [284, 317] on h4 "Transform" at bounding box center [190, 318] width 237 height 36
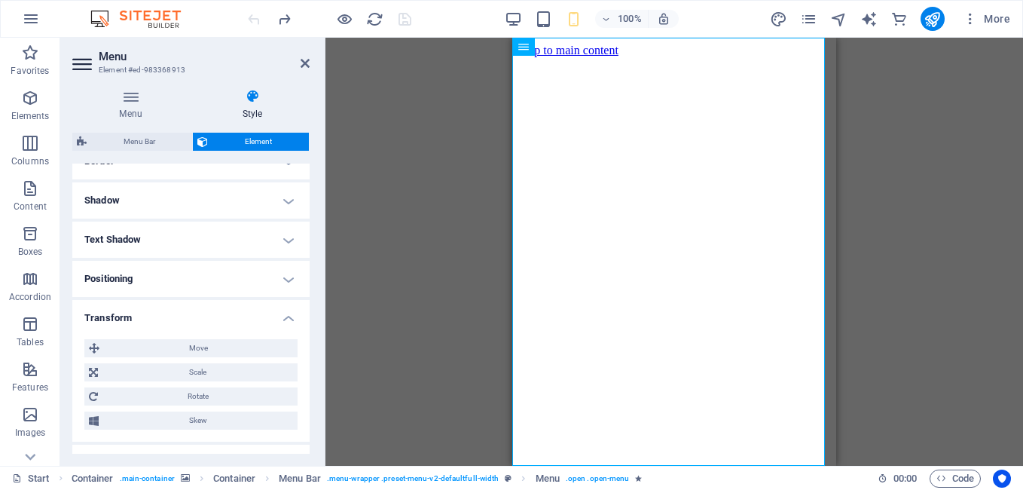
click at [284, 276] on h4 "Positioning" at bounding box center [190, 279] width 237 height 36
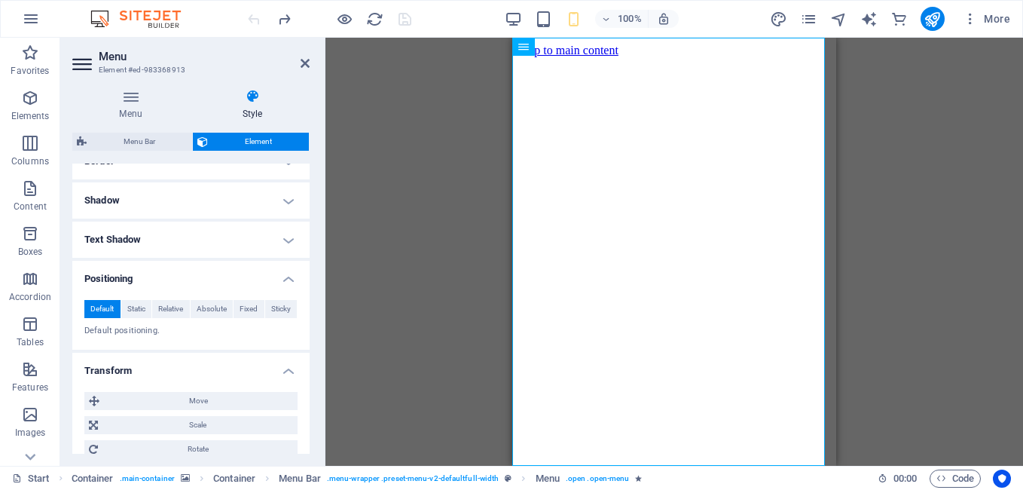
click at [285, 243] on h4 "Text Shadow" at bounding box center [190, 239] width 237 height 36
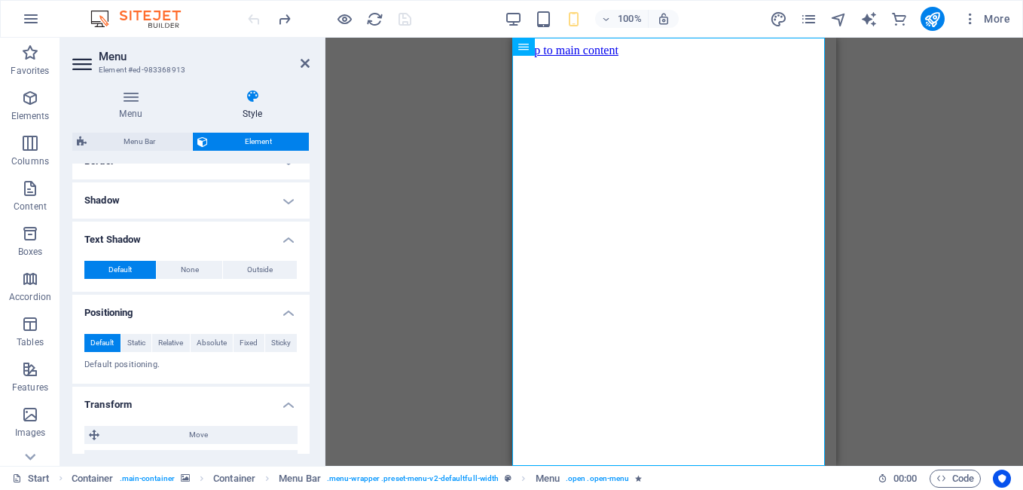
click at [284, 203] on h4 "Shadow" at bounding box center [190, 200] width 237 height 36
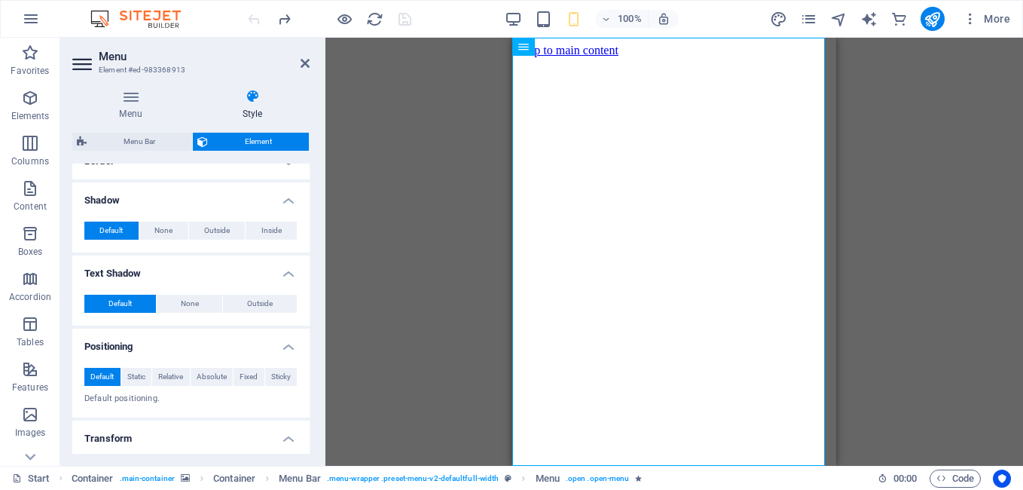
click at [288, 164] on h4 "Border" at bounding box center [190, 161] width 237 height 36
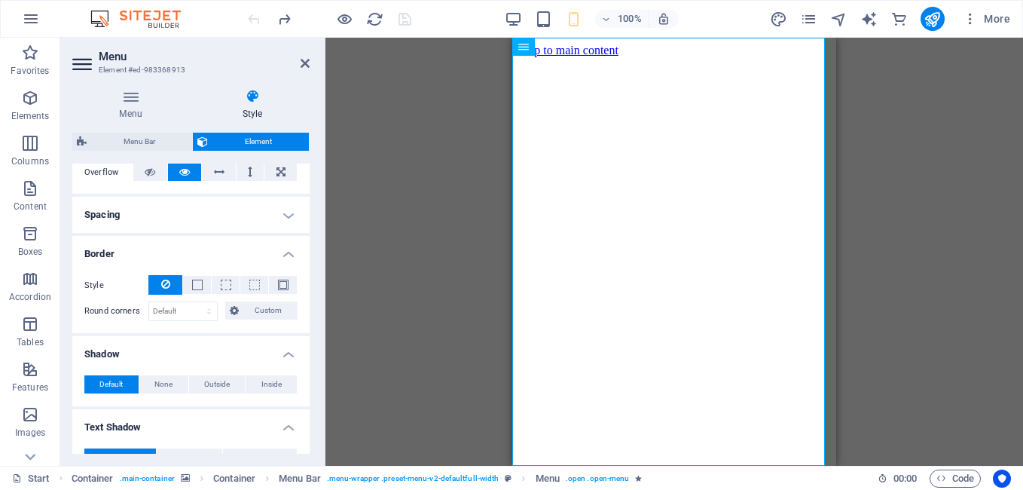
scroll to position [508, 0]
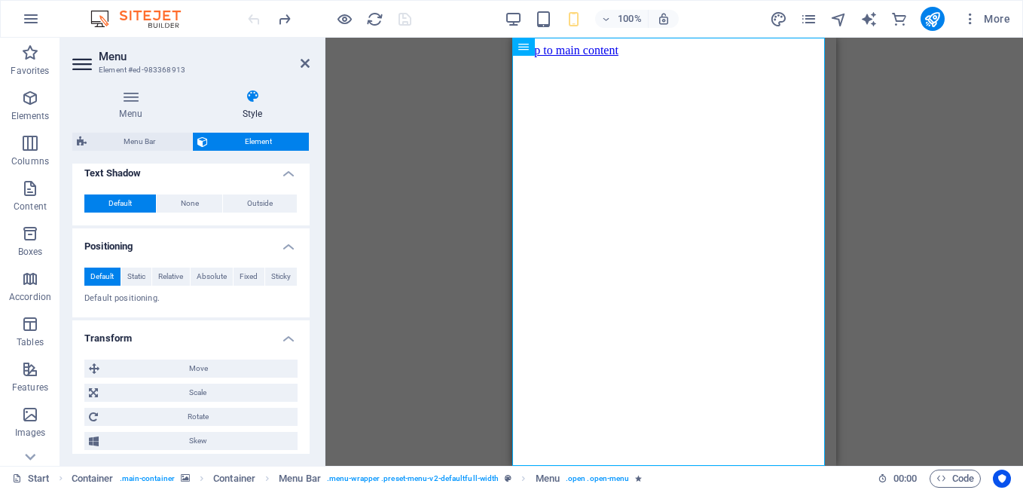
click at [310, 342] on div "Menu Style Menu Auto Custom Create custom menu items for this menu. Recommended…" at bounding box center [190, 271] width 261 height 389
click at [306, 346] on h4 "Transform" at bounding box center [190, 333] width 237 height 27
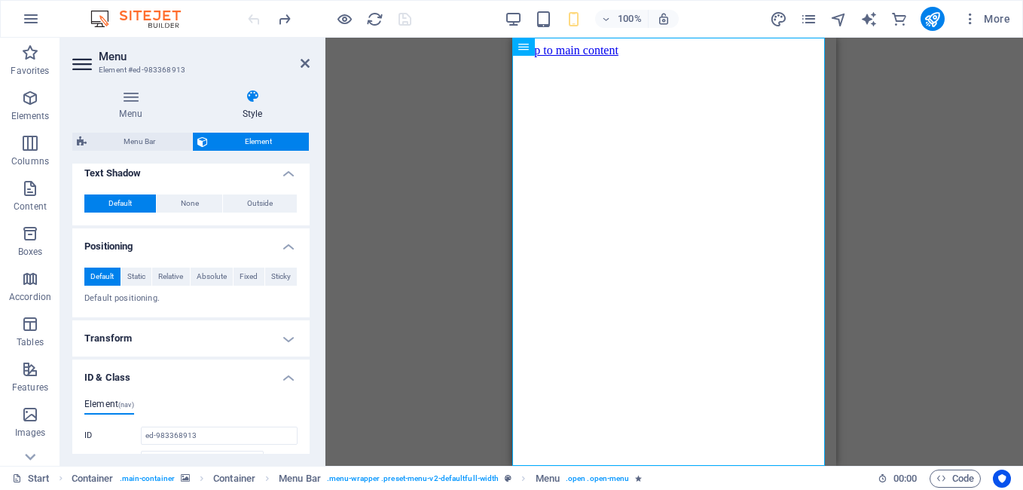
click at [306, 346] on h4 "Transform" at bounding box center [190, 338] width 237 height 36
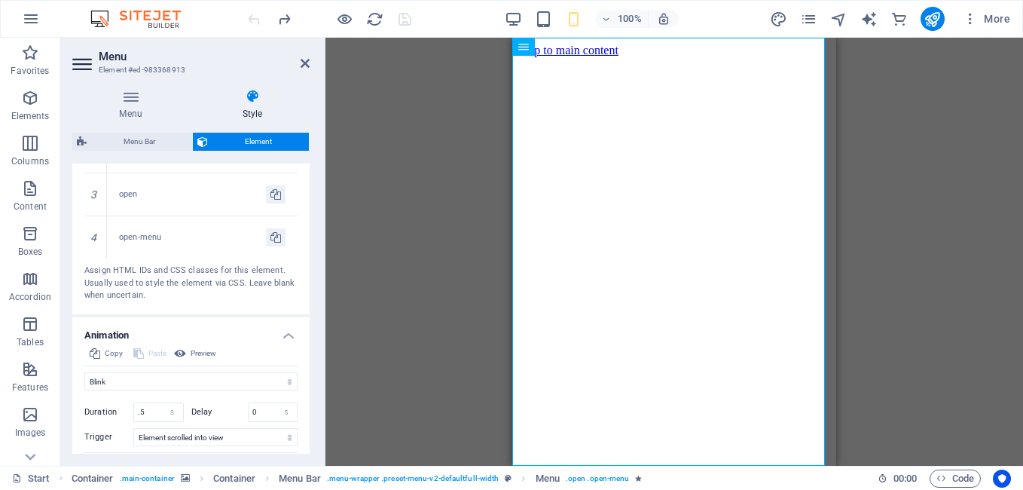
scroll to position [1015, 0]
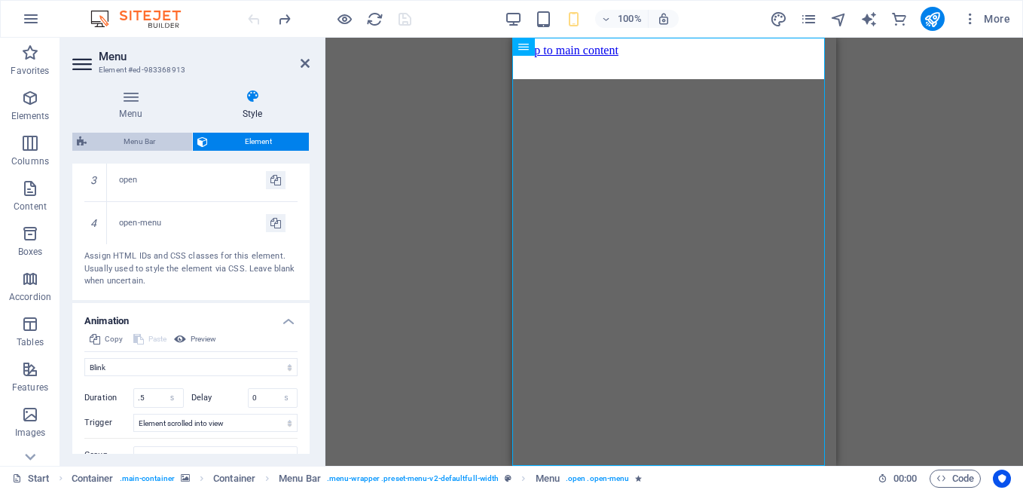
click at [172, 142] on span "Menu Bar" at bounding box center [139, 142] width 96 height 18
select select "rem"
select select "preset-menu-v2-defaultfull-width"
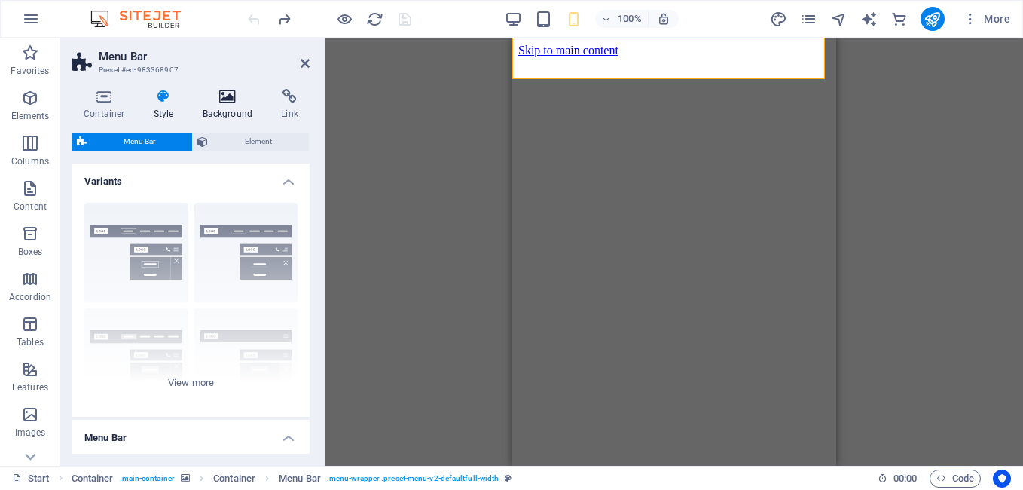
click at [220, 107] on h4 "Background" at bounding box center [230, 105] width 79 height 32
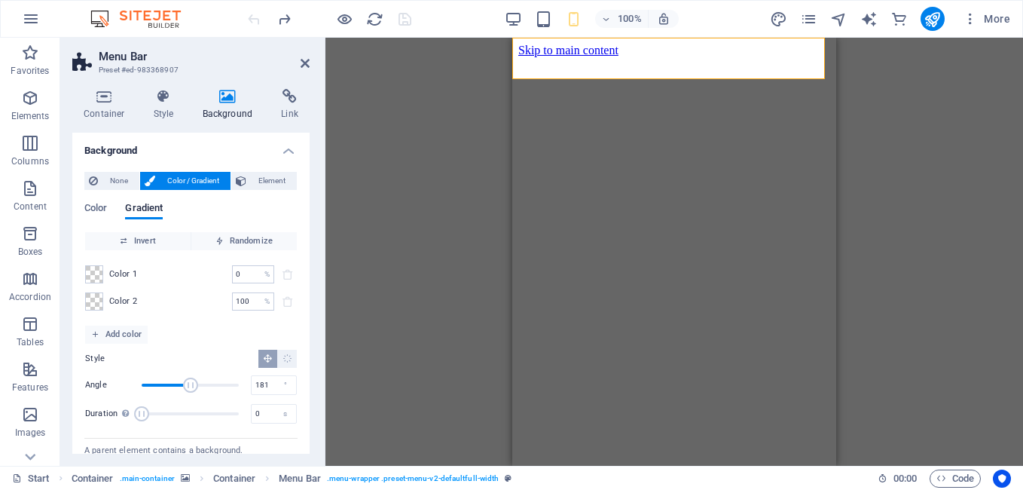
scroll to position [39, 0]
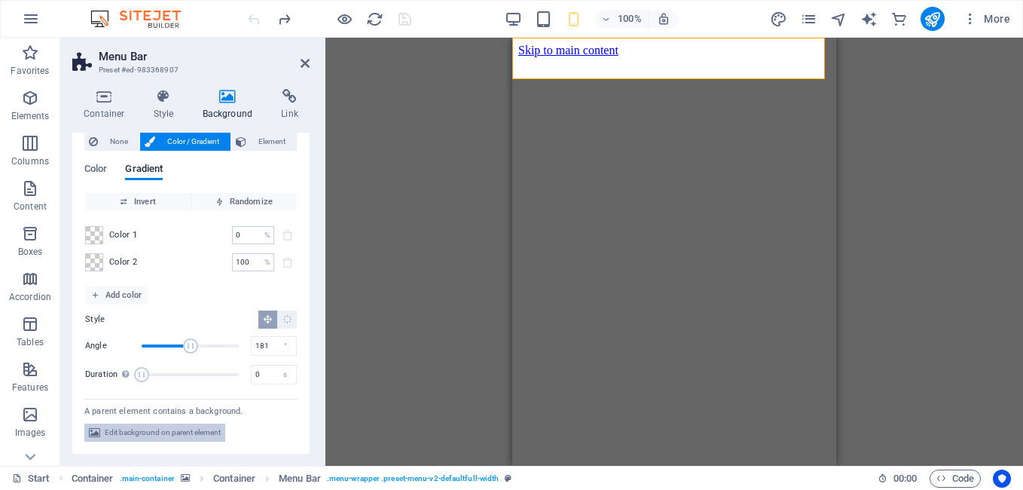
click at [212, 432] on span "Edit background on parent element" at bounding box center [163, 432] width 116 height 18
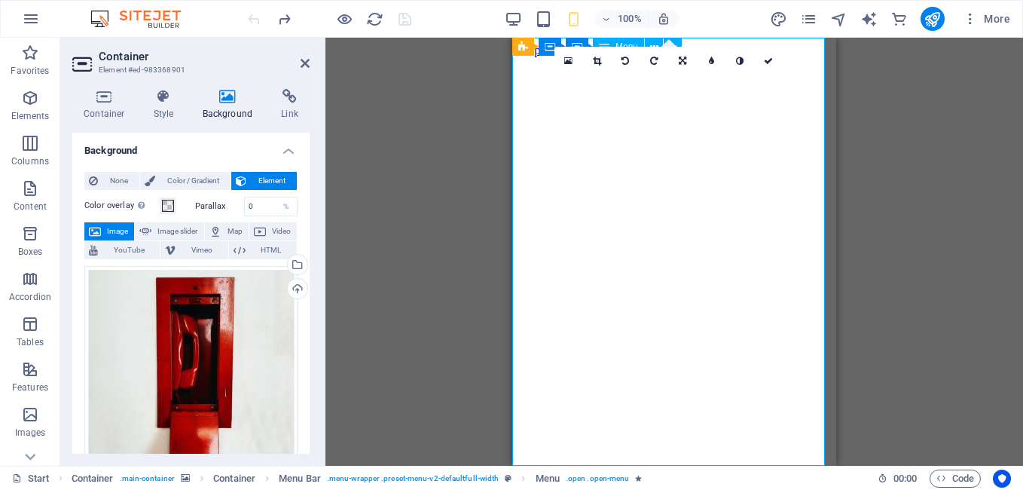
select select "flash"
select select "s"
select select "scroll"
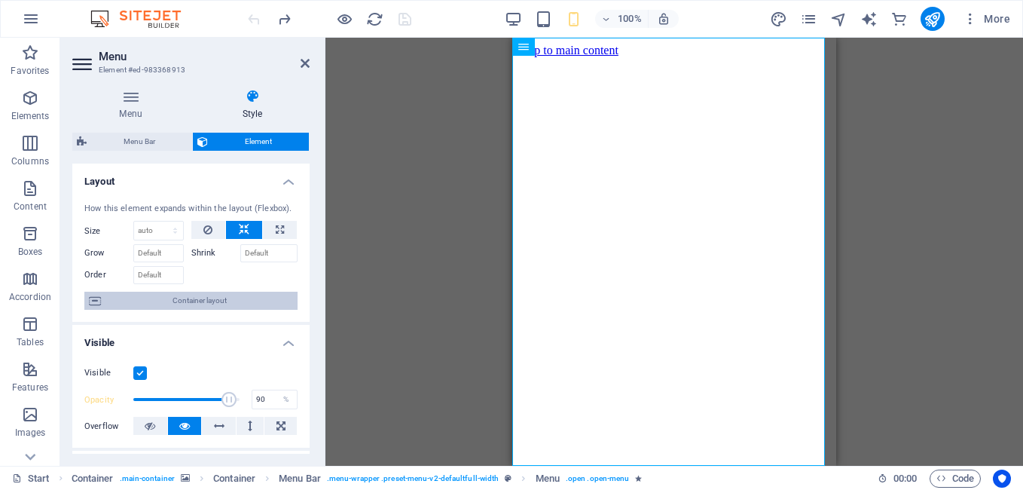
click at [238, 298] on span "Container layout" at bounding box center [199, 300] width 188 height 18
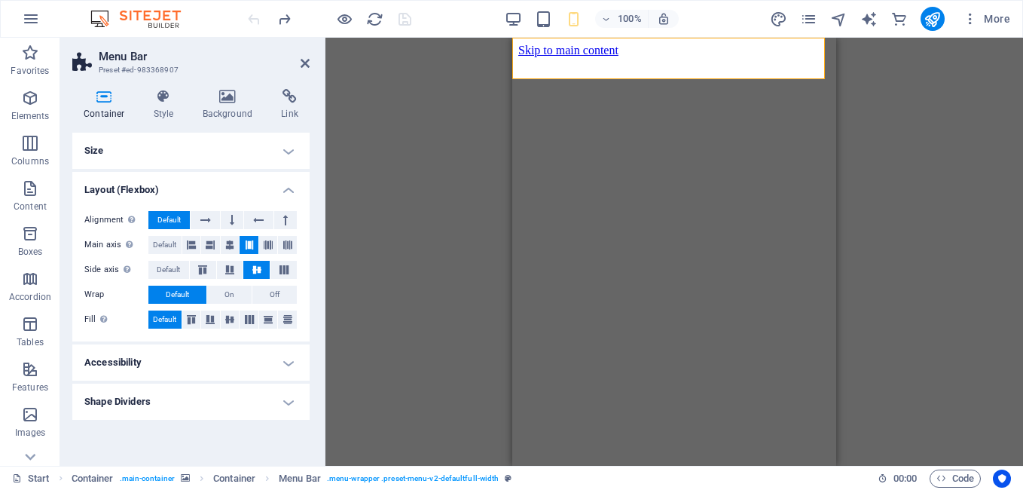
click at [267, 389] on h4 "Shape Dividers" at bounding box center [190, 401] width 237 height 36
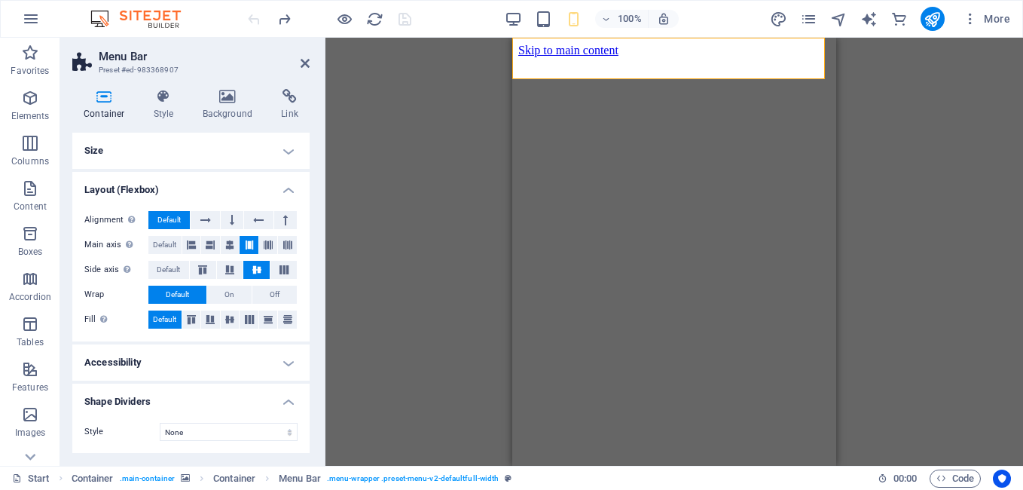
click at [270, 358] on h4 "Accessibility" at bounding box center [190, 362] width 237 height 36
click at [163, 106] on h4 "Style" at bounding box center [166, 105] width 49 height 32
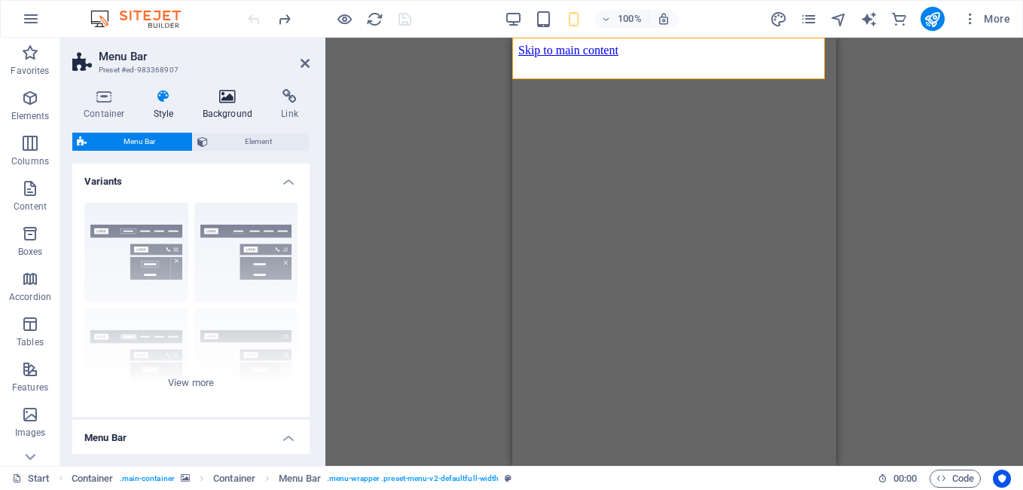
click at [201, 93] on icon at bounding box center [227, 96] width 73 height 15
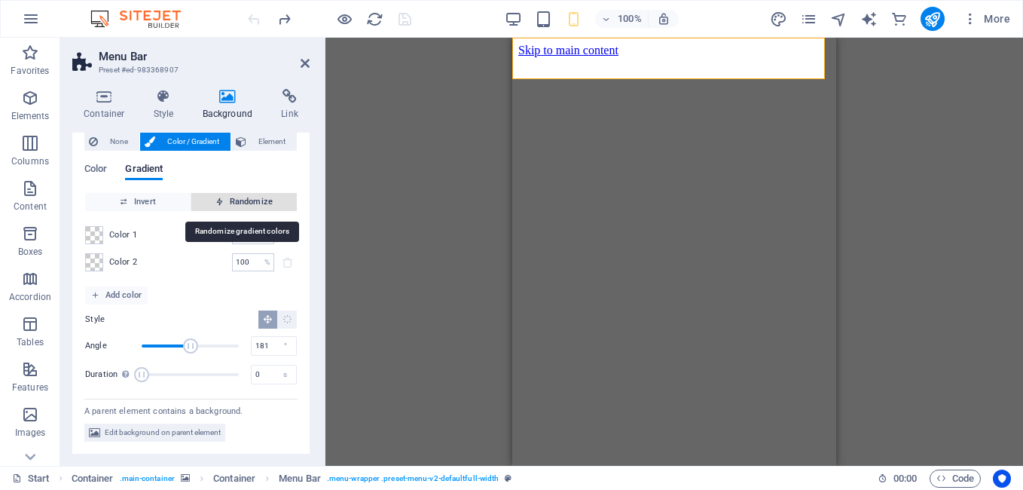
click at [245, 197] on span "Randomize" at bounding box center [243, 202] width 93 height 18
type input "105"
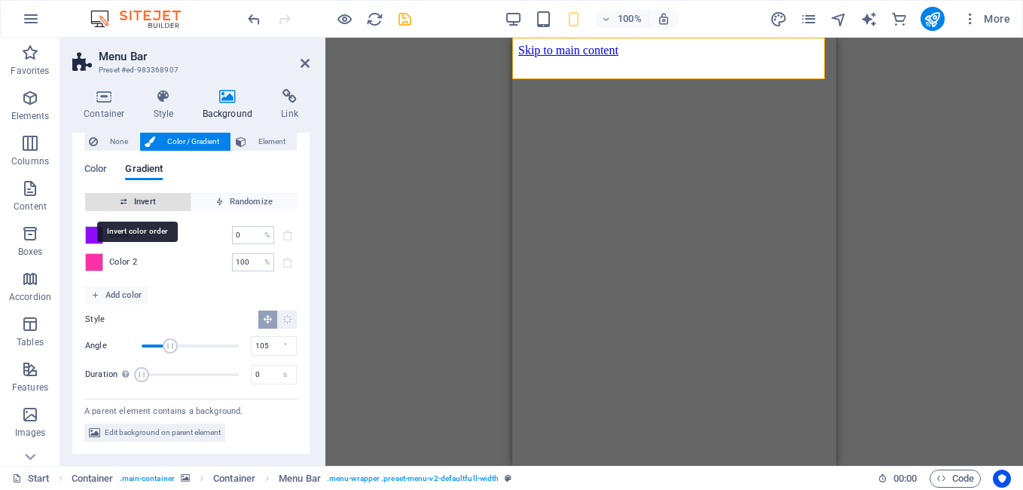
click at [181, 203] on span "Invert" at bounding box center [137, 202] width 93 height 18
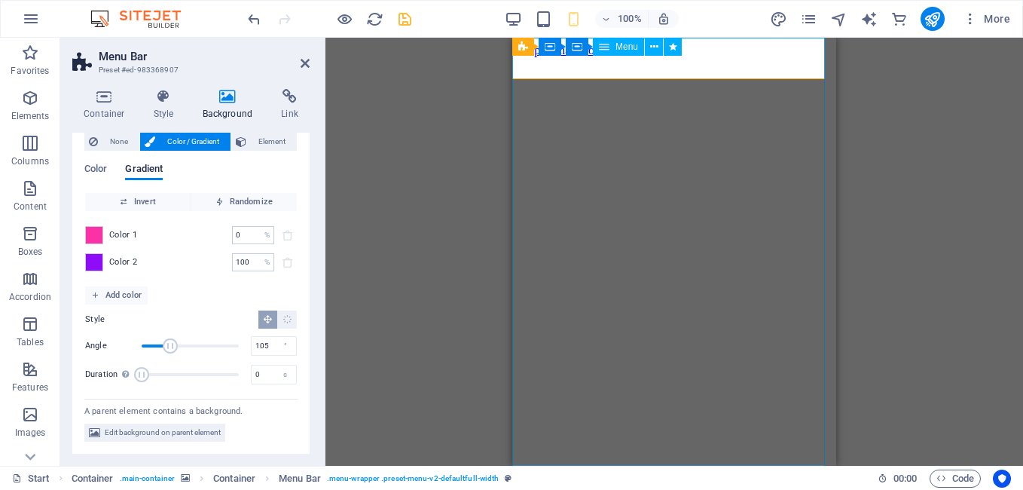
select select "flash"
select select "s"
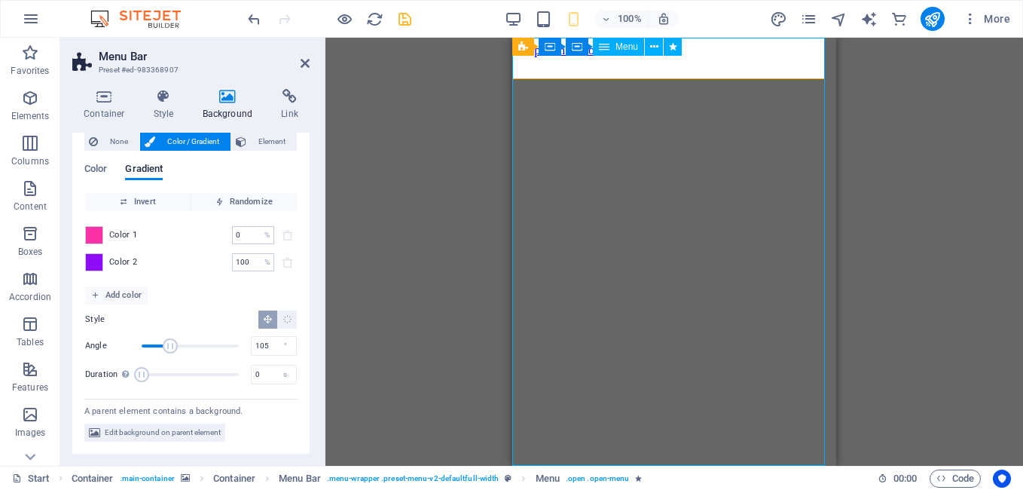
select select "scroll"
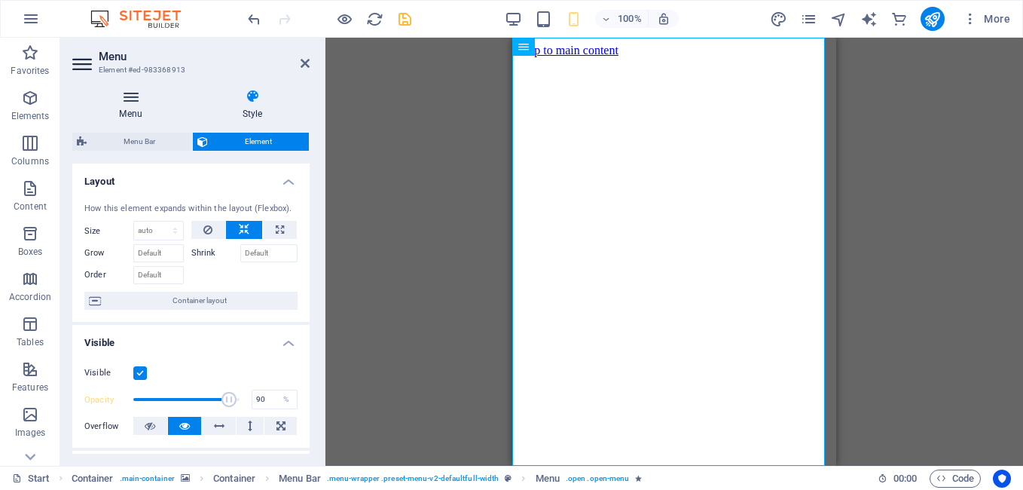
click at [128, 103] on icon at bounding box center [130, 96] width 117 height 15
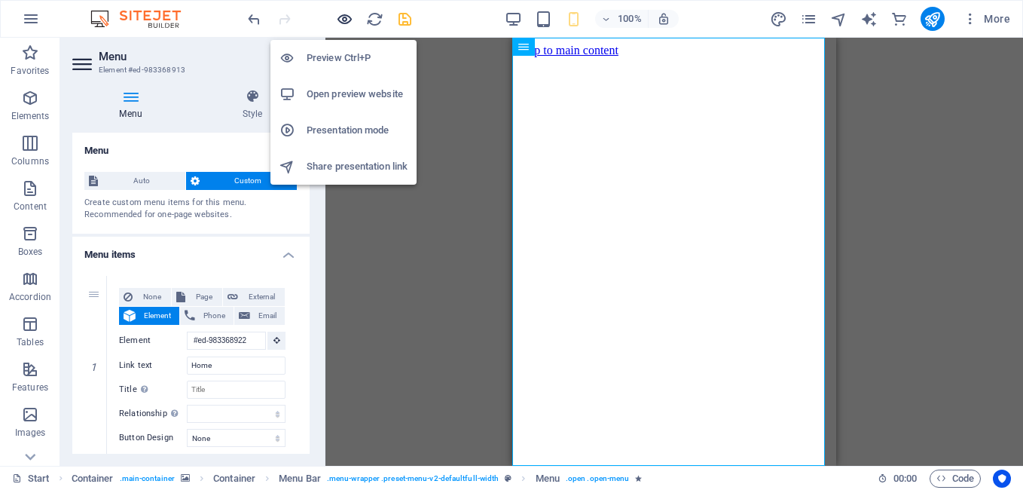
click at [343, 19] on icon "button" at bounding box center [344, 19] width 17 height 17
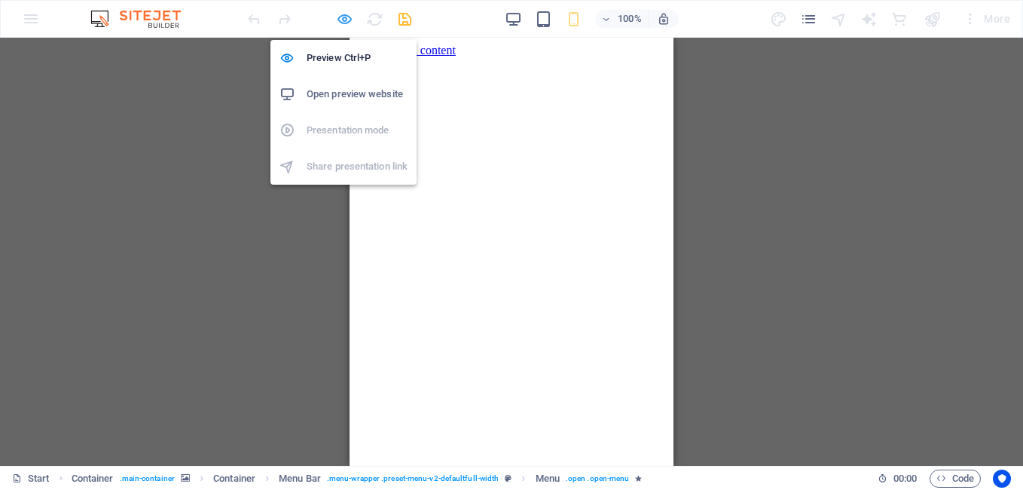
click at [346, 17] on icon "button" at bounding box center [344, 19] width 17 height 17
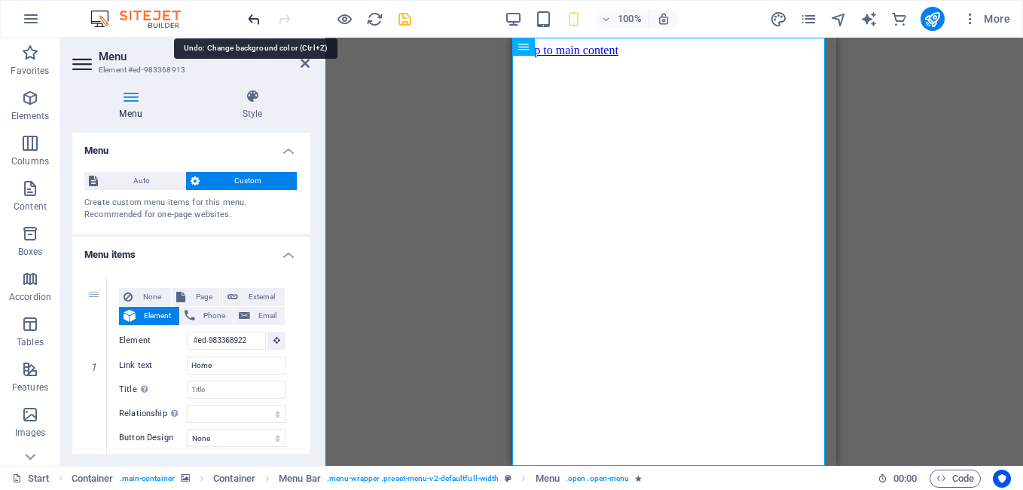
click at [256, 23] on icon "undo" at bounding box center [254, 19] width 17 height 17
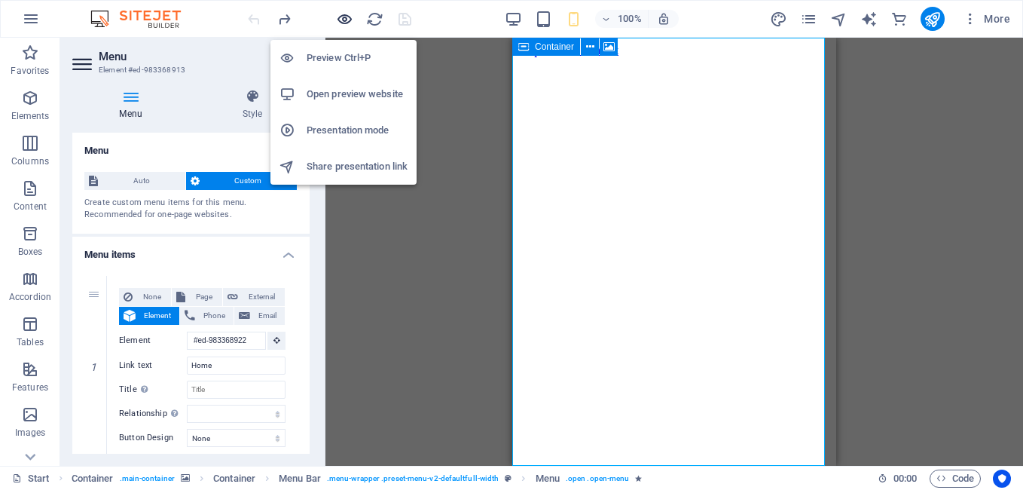
click at [339, 26] on icon "button" at bounding box center [344, 19] width 17 height 17
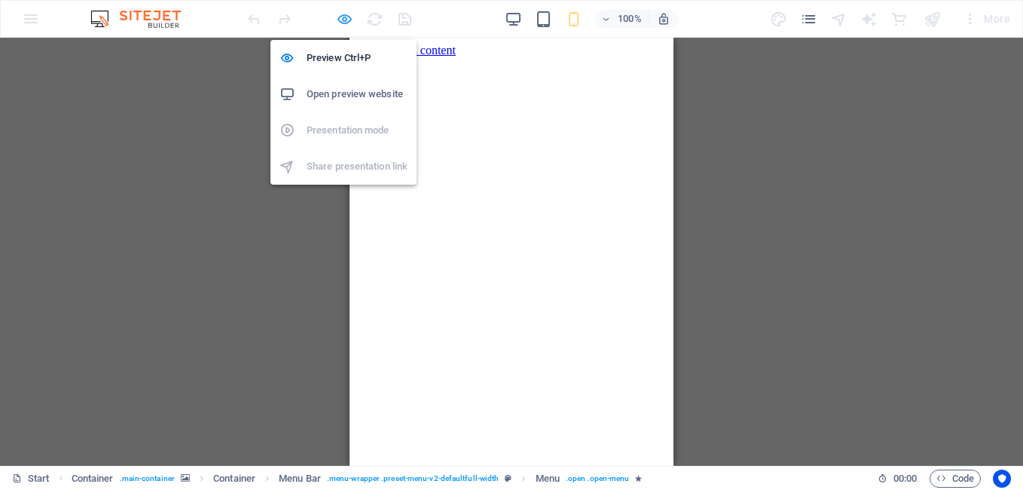
click at [345, 21] on icon "button" at bounding box center [344, 19] width 17 height 17
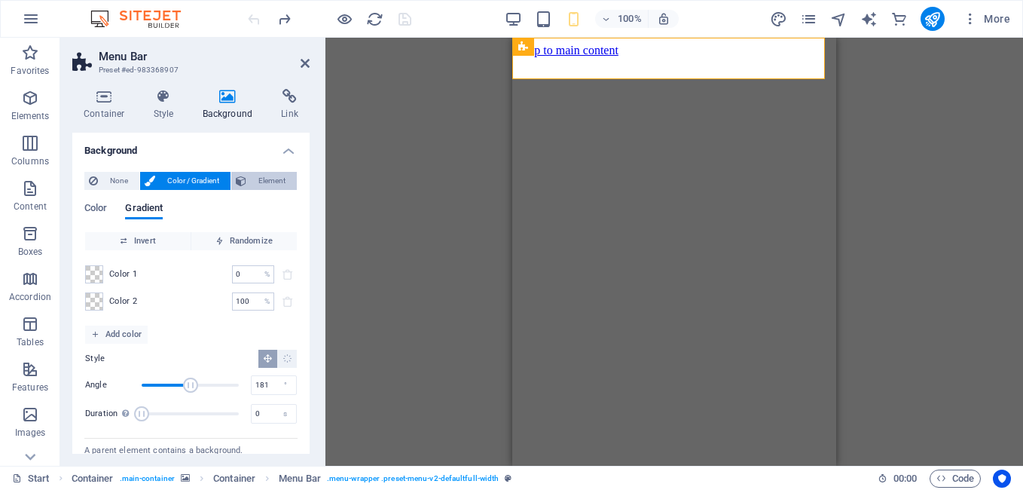
click at [257, 182] on span "Element" at bounding box center [271, 181] width 41 height 18
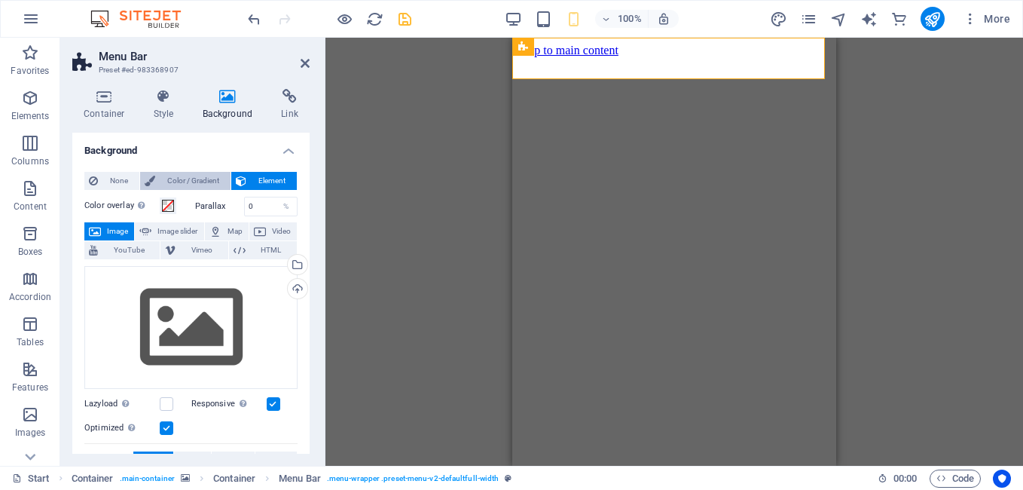
click at [155, 185] on button "Color / Gradient" at bounding box center [185, 181] width 90 height 18
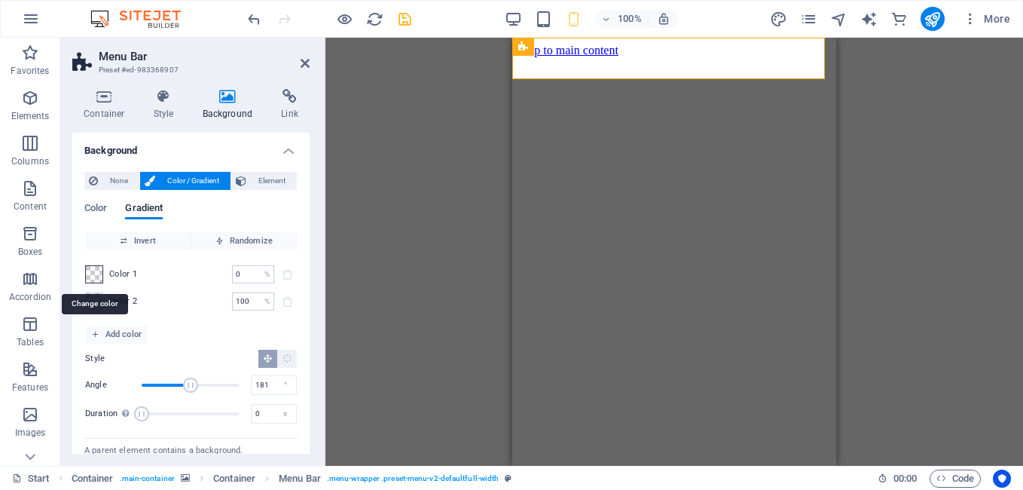
click at [98, 272] on span at bounding box center [94, 274] width 17 height 17
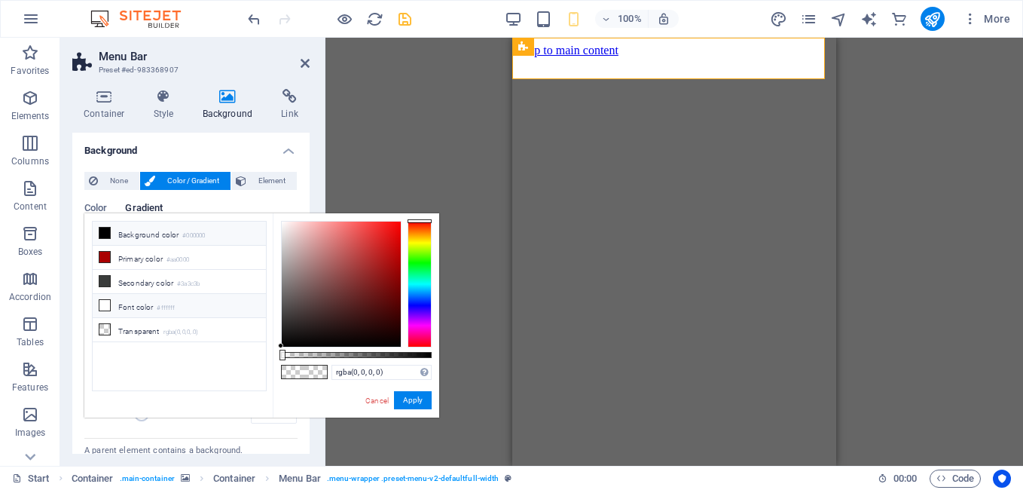
click at [124, 300] on li "Font color #ffffff" at bounding box center [179, 306] width 173 height 24
type input "#ffffff"
click at [368, 398] on link "Cancel" at bounding box center [377, 400] width 26 height 11
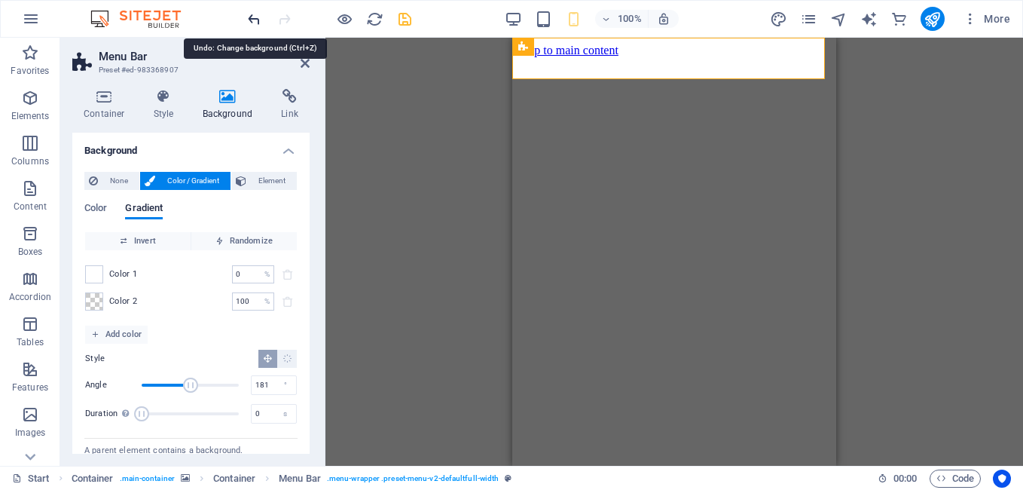
click at [251, 16] on icon "undo" at bounding box center [254, 19] width 17 height 17
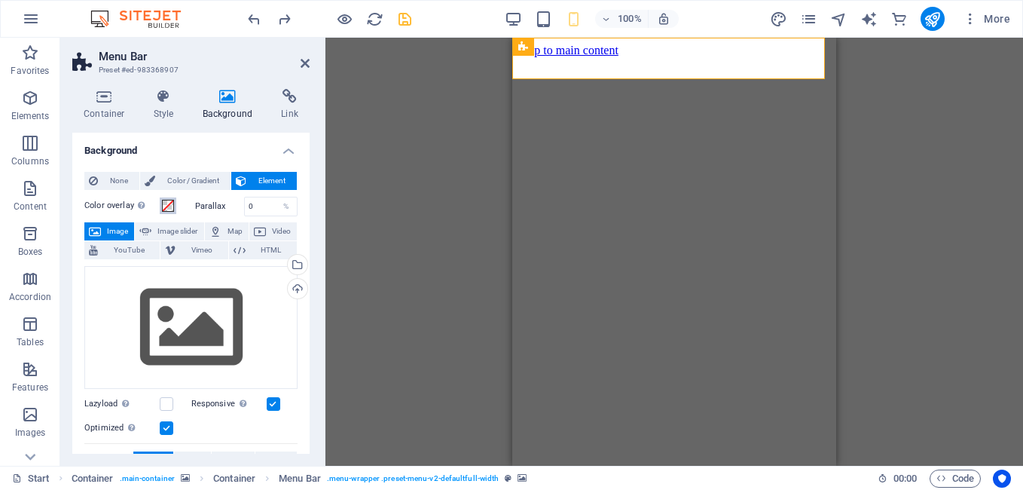
click at [170, 208] on span at bounding box center [168, 206] width 12 height 12
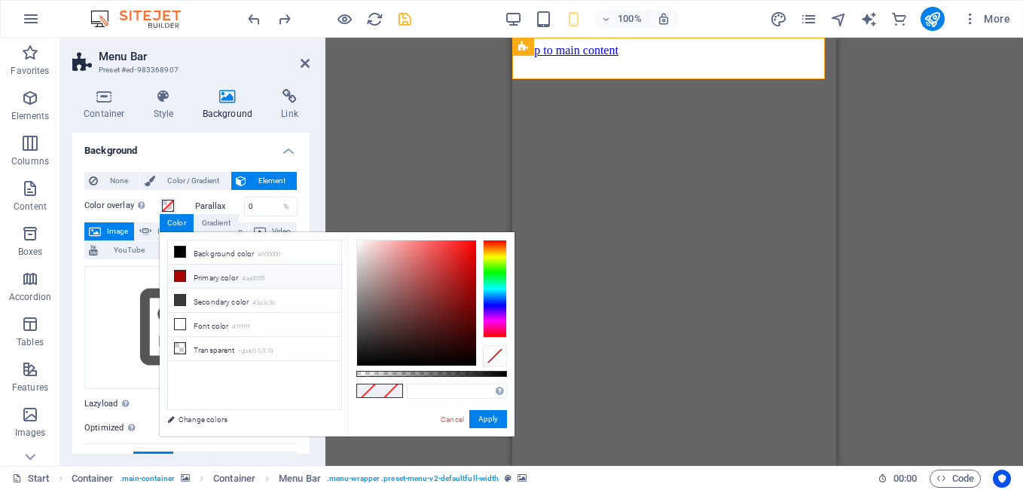
click at [189, 273] on li "Primary color #aa0000" at bounding box center [254, 276] width 173 height 24
click at [191, 319] on li "Font color #ffffff" at bounding box center [254, 325] width 173 height 24
click at [414, 373] on div at bounding box center [431, 374] width 151 height 6
type input "rgba(255, 255, 255, 0.43)"
click at [421, 371] on div at bounding box center [431, 374] width 151 height 6
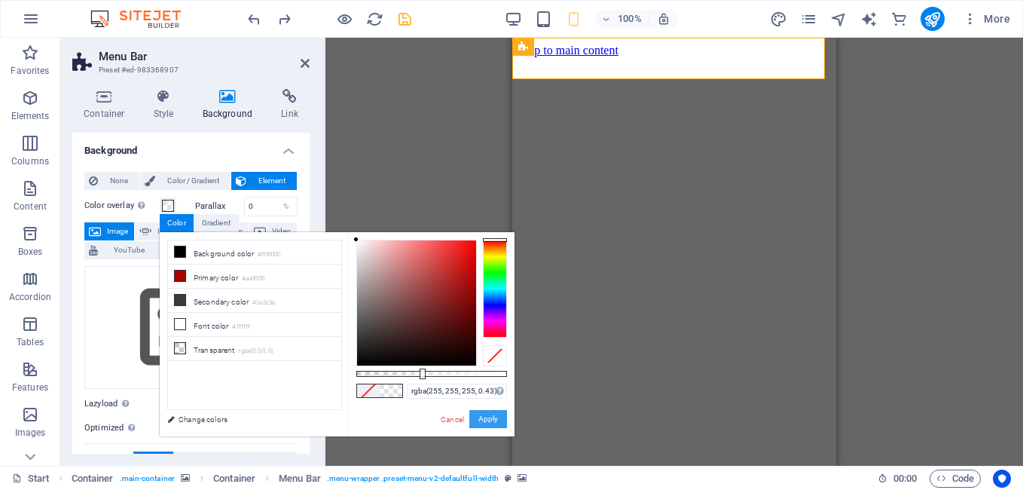
click at [493, 419] on button "Apply" at bounding box center [488, 419] width 38 height 18
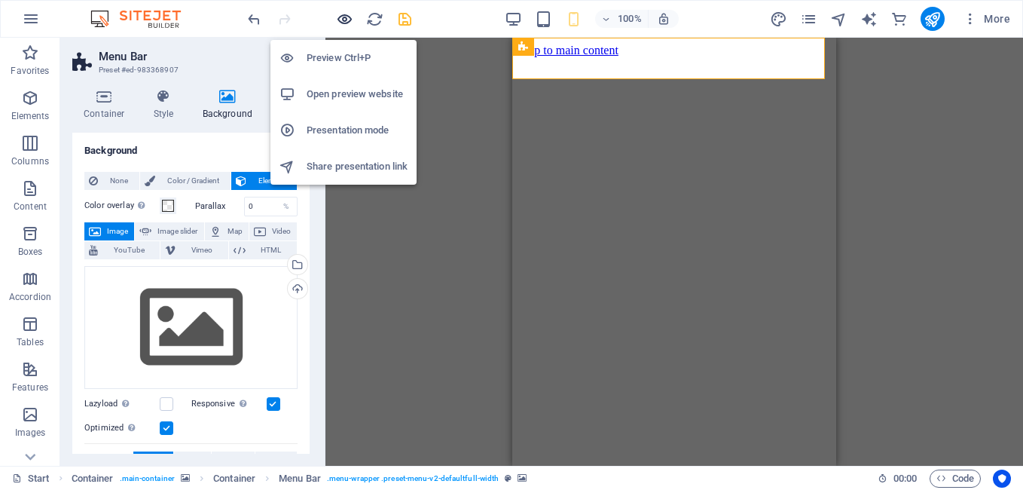
click at [352, 23] on icon "button" at bounding box center [344, 19] width 17 height 17
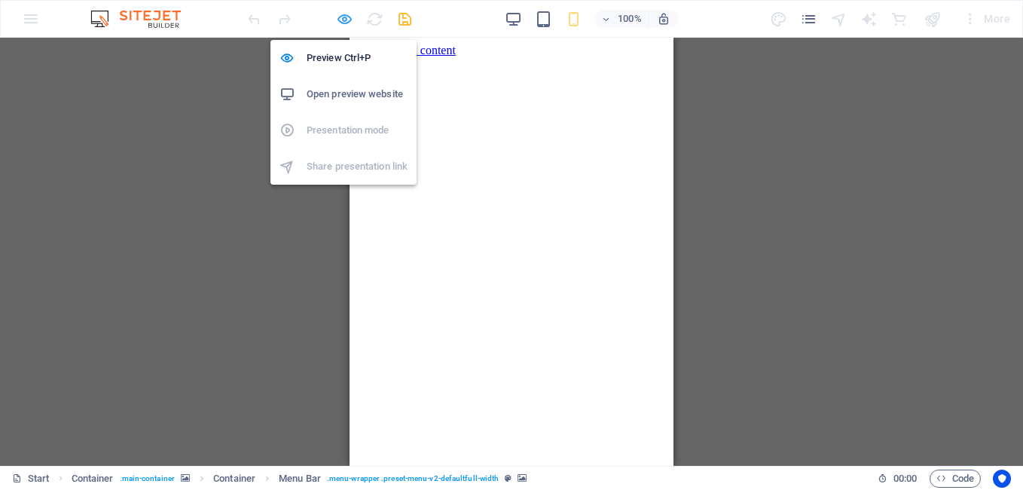
click at [345, 20] on icon "button" at bounding box center [344, 19] width 17 height 17
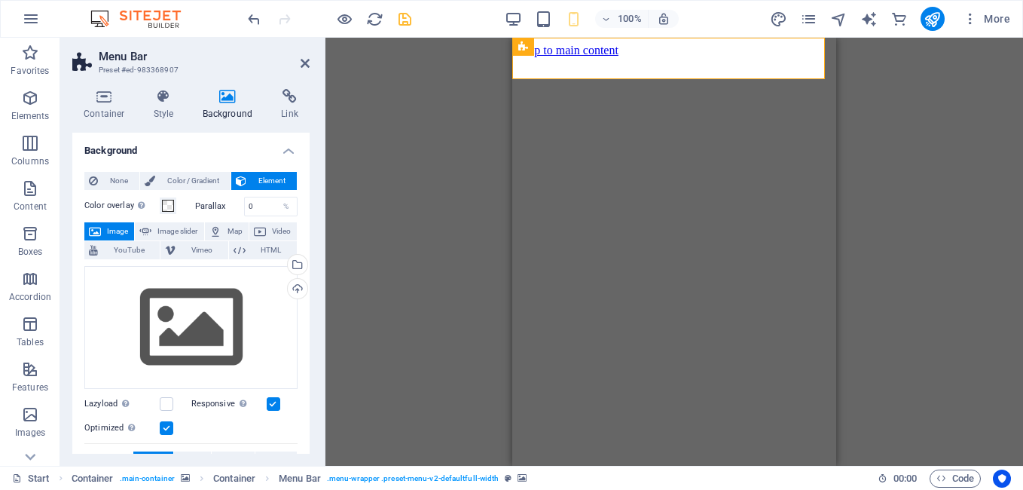
click at [119, 188] on span "None" at bounding box center [118, 181] width 32 height 18
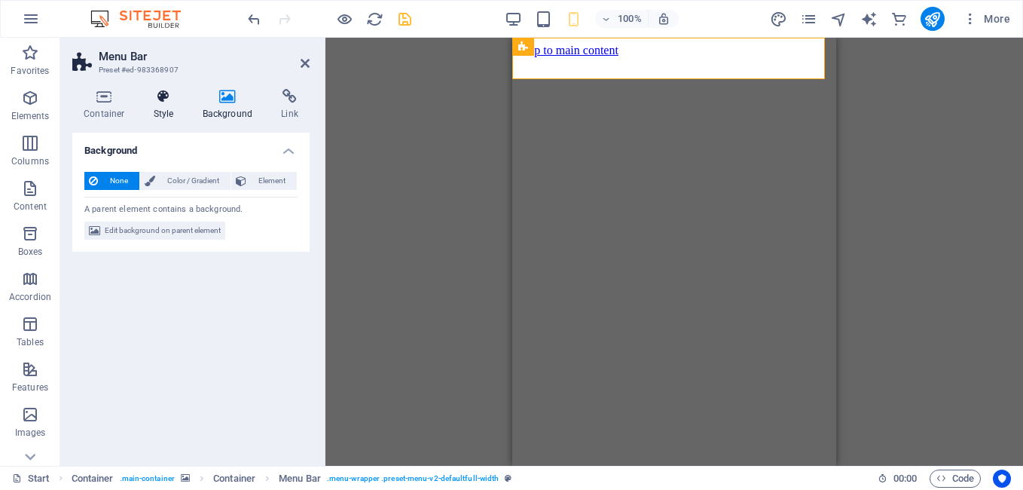
click at [172, 113] on h4 "Style" at bounding box center [166, 105] width 49 height 32
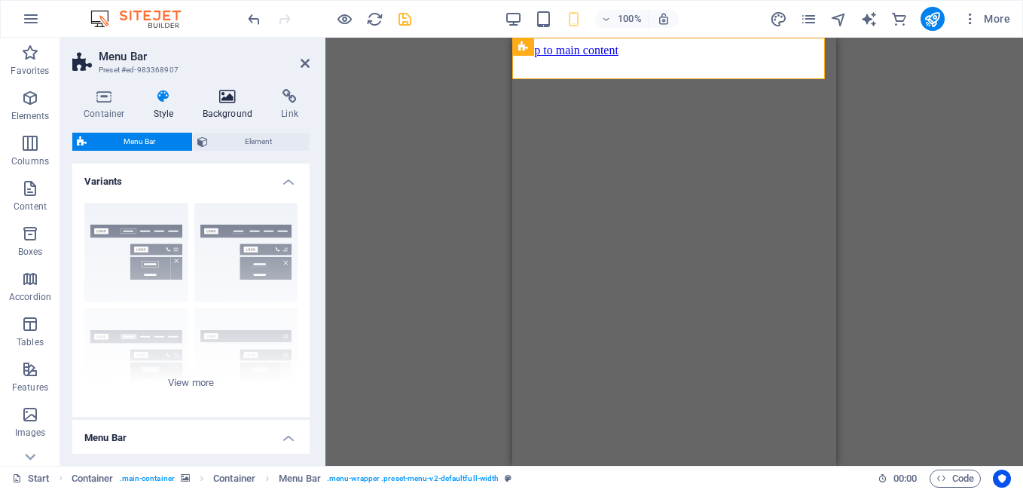
click at [206, 114] on h4 "Background" at bounding box center [230, 105] width 79 height 32
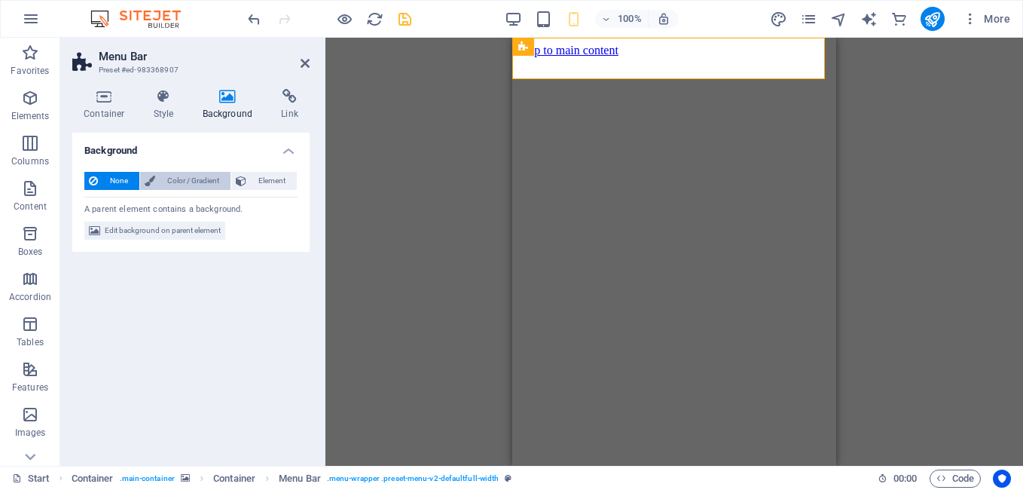
click at [200, 181] on span "Color / Gradient" at bounding box center [193, 181] width 66 height 18
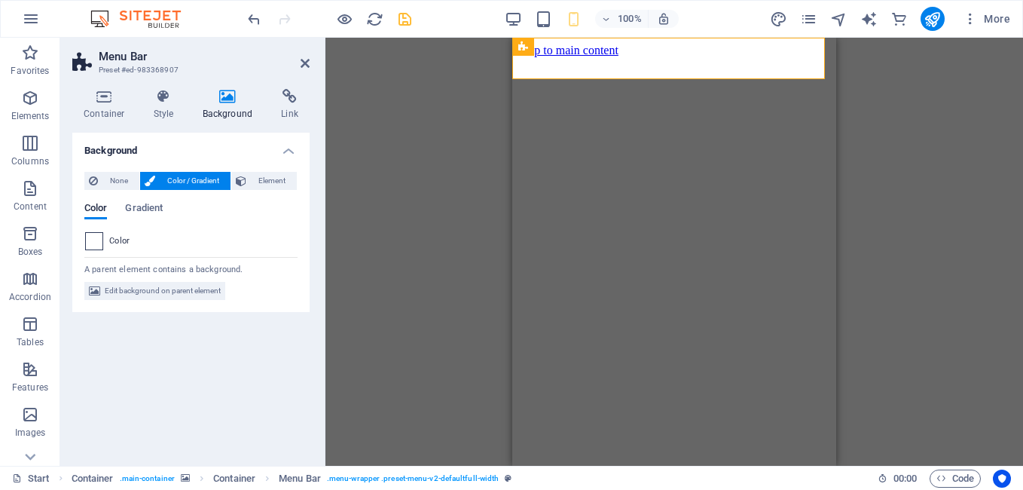
click at [102, 242] on div at bounding box center [94, 241] width 18 height 18
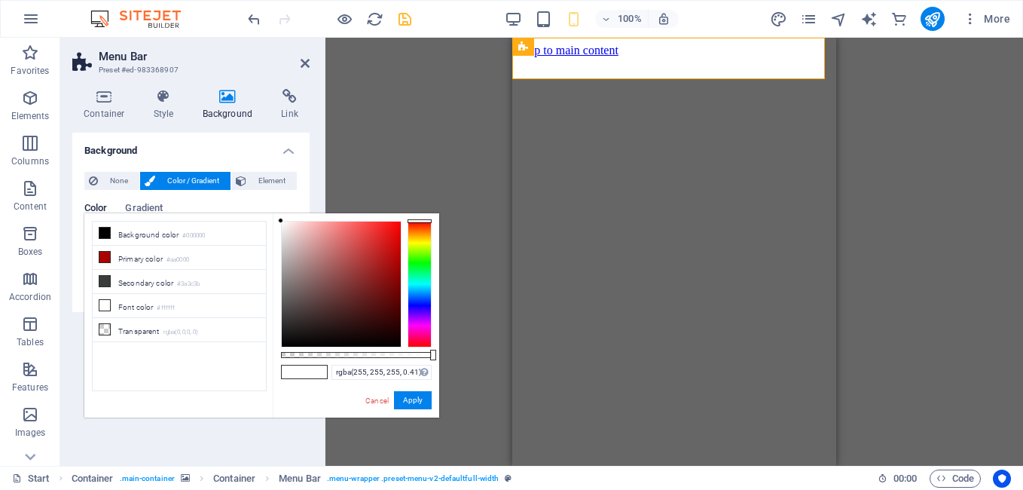
click at [343, 353] on div at bounding box center [356, 355] width 151 height 6
click at [420, 395] on button "Apply" at bounding box center [413, 400] width 38 height 18
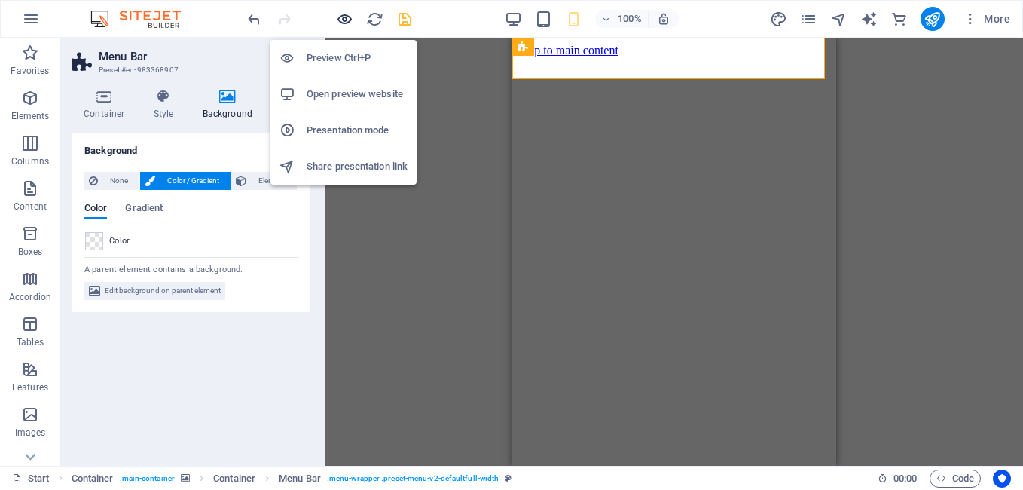
click at [346, 21] on icon "button" at bounding box center [344, 19] width 17 height 17
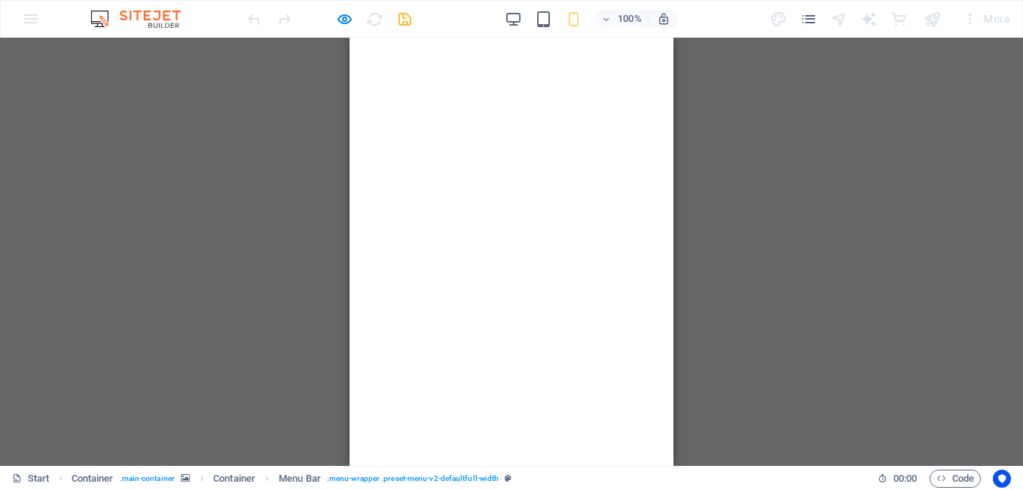
scroll to position [0, 0]
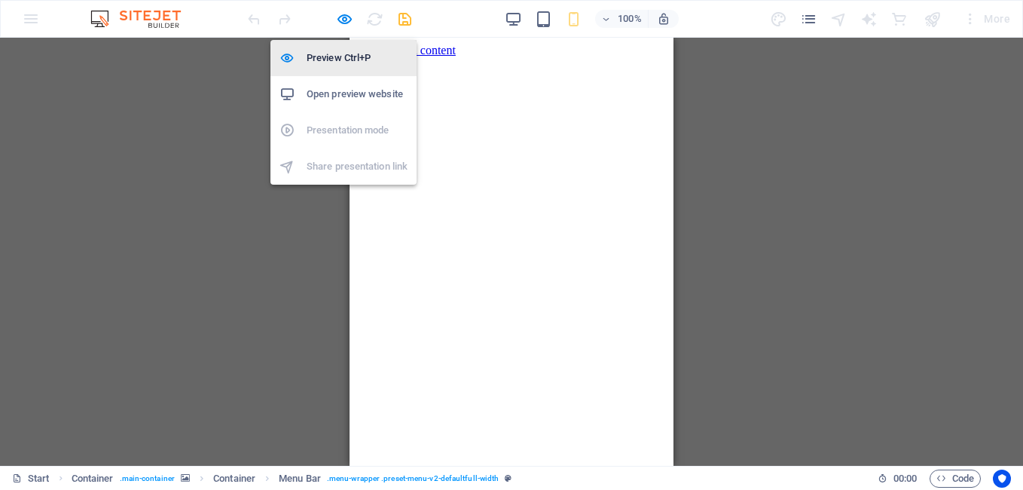
click at [347, 50] on h6 "Preview Ctrl+P" at bounding box center [357, 58] width 101 height 18
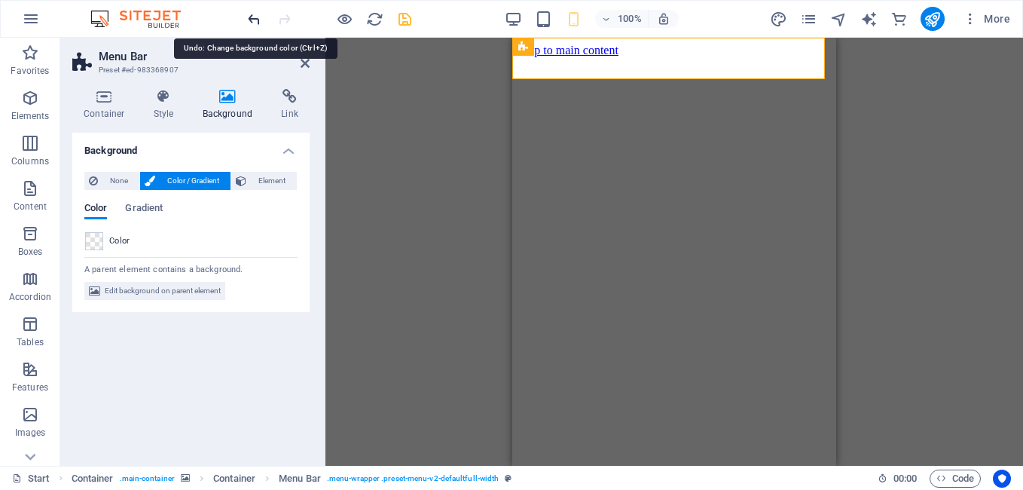
click at [258, 21] on icon "undo" at bounding box center [254, 19] width 17 height 17
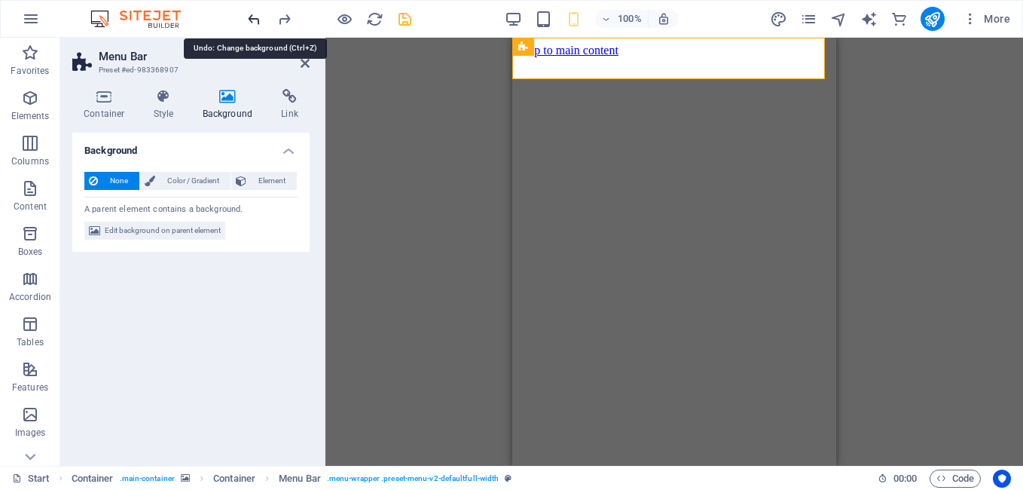
click at [258, 21] on icon "undo" at bounding box center [254, 19] width 17 height 17
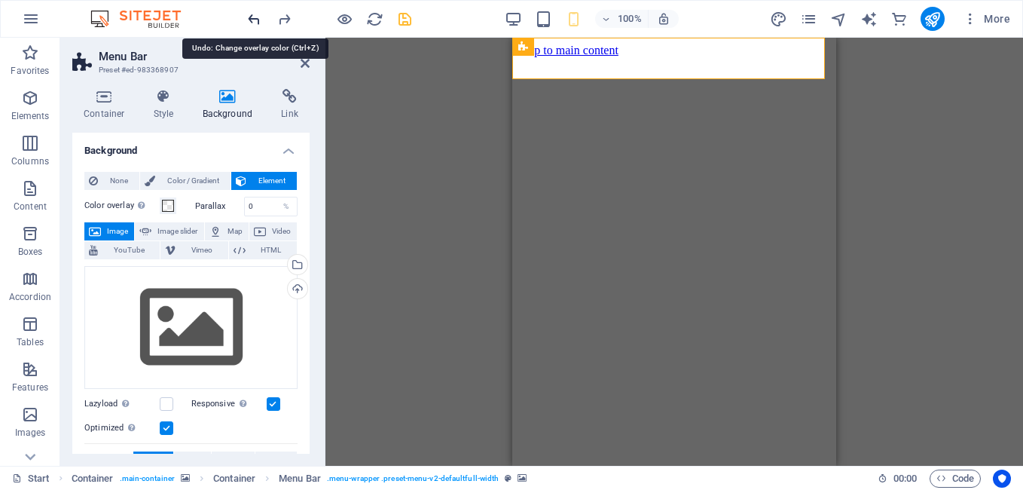
click at [258, 21] on icon "undo" at bounding box center [254, 19] width 17 height 17
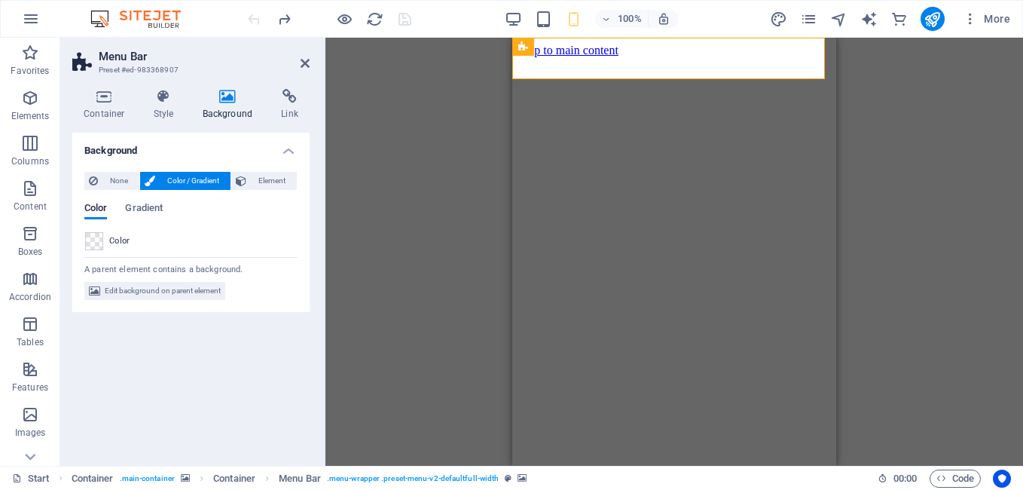
click at [258, 21] on div at bounding box center [329, 19] width 169 height 24
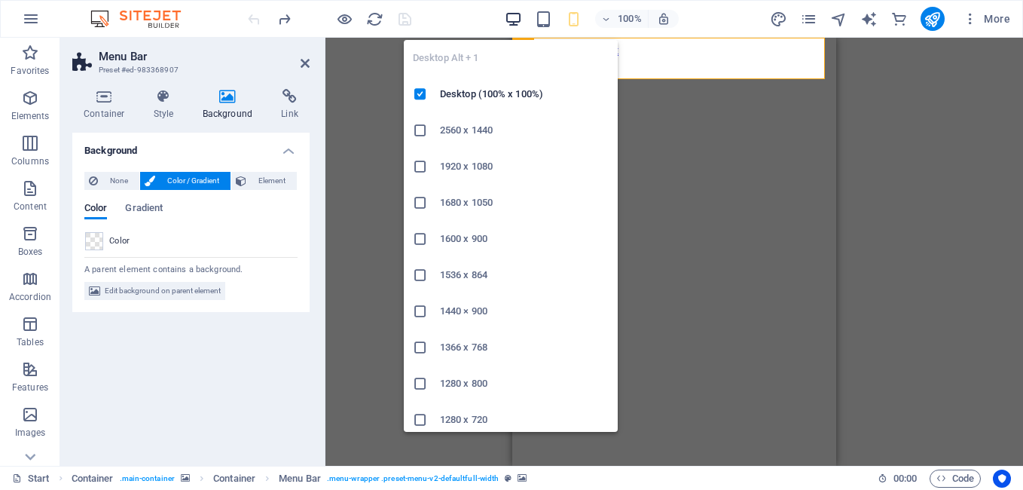
click at [518, 14] on icon "button" at bounding box center [513, 19] width 17 height 17
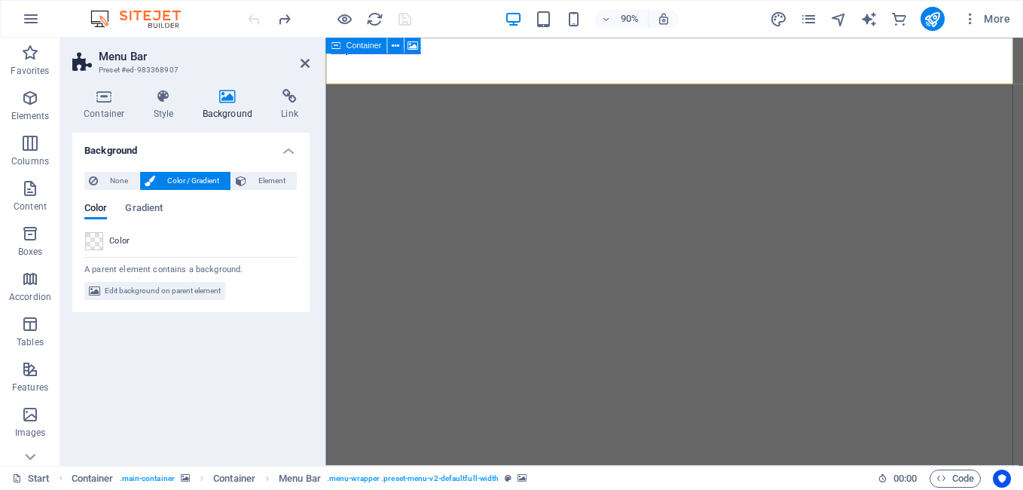
click at [334, 47] on icon at bounding box center [336, 46] width 10 height 17
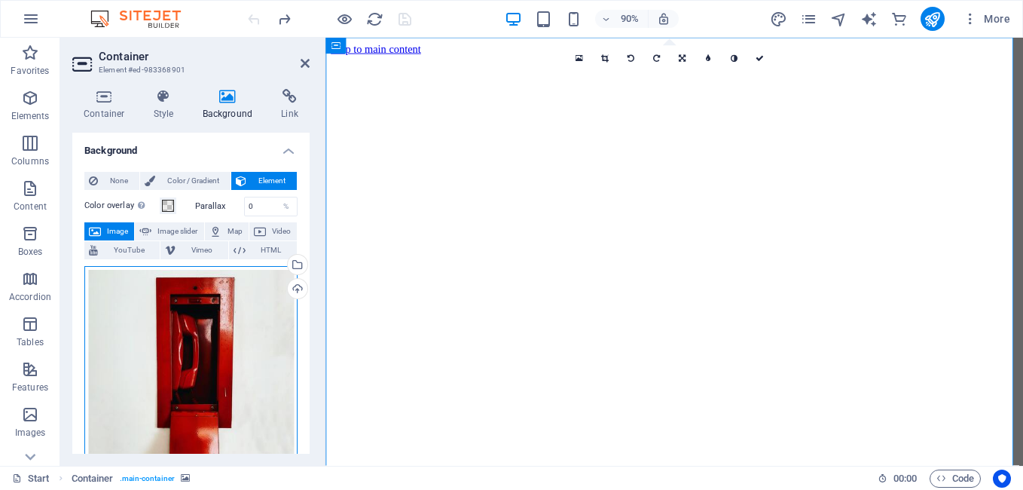
click at [239, 380] on div "Drag files here, click to choose files or select files from Files or our free s…" at bounding box center [190, 398] width 213 height 264
click at [239, 380] on body "[DOMAIN_NAME] — Branding Partners Start (en) Favorites Elements Columns Content…" at bounding box center [511, 245] width 1023 height 490
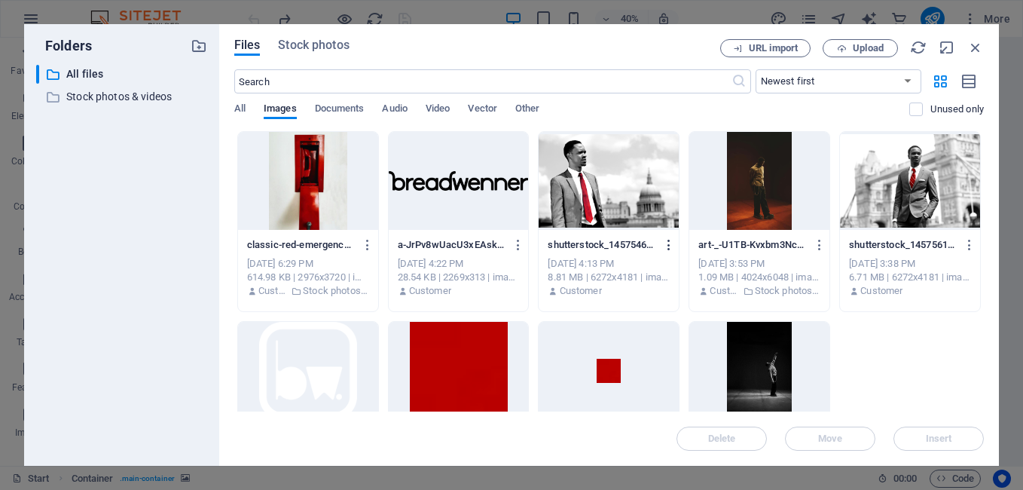
click at [668, 244] on icon "button" at bounding box center [669, 245] width 14 height 14
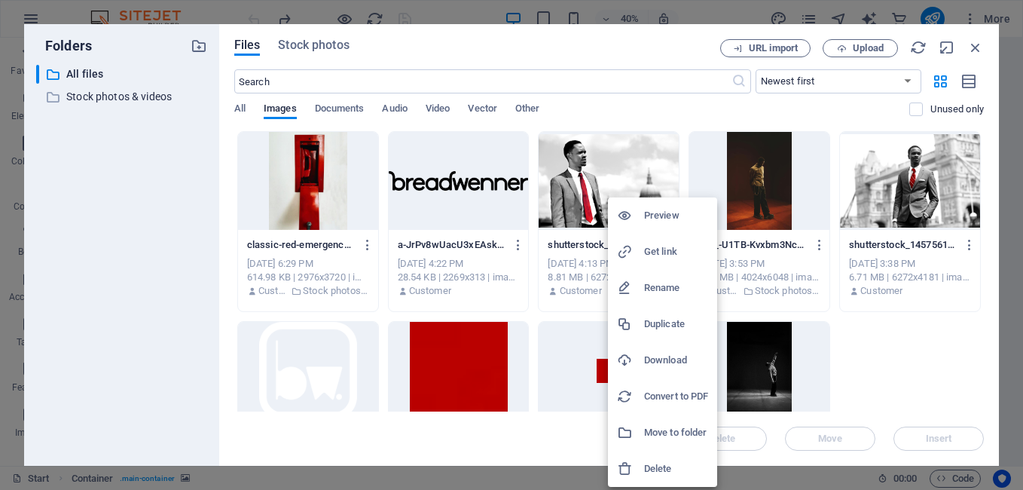
click at [938, 365] on div at bounding box center [511, 245] width 1023 height 490
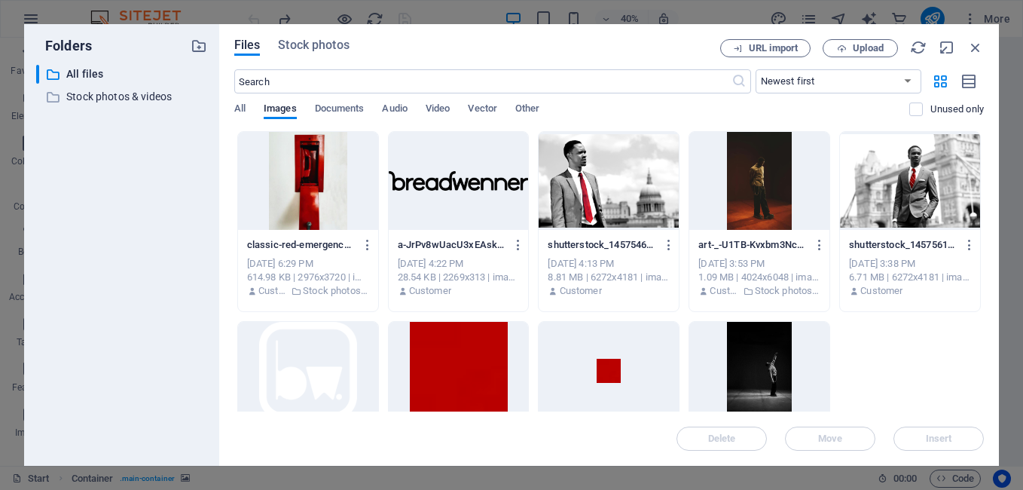
click at [875, 221] on div at bounding box center [910, 181] width 140 height 98
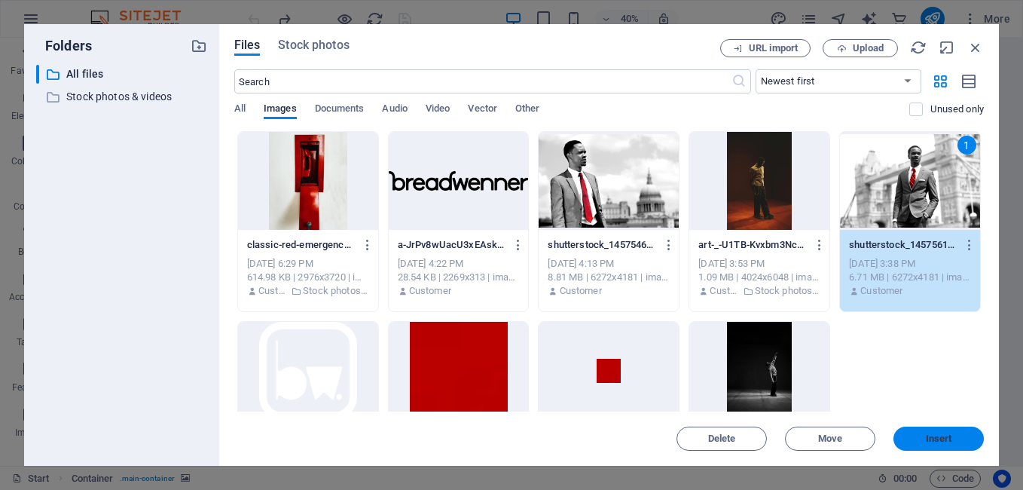
click at [932, 437] on span "Insert" at bounding box center [939, 438] width 26 height 9
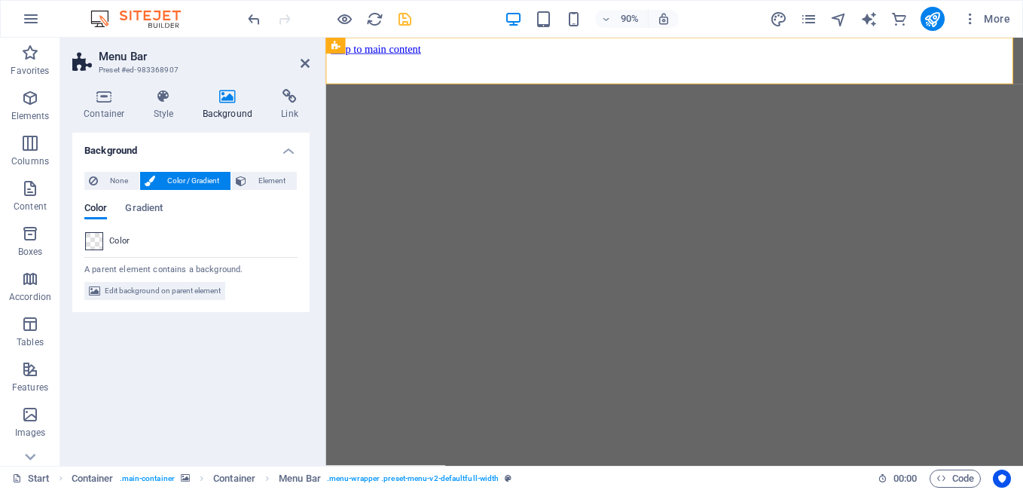
click at [99, 242] on span at bounding box center [94, 241] width 17 height 17
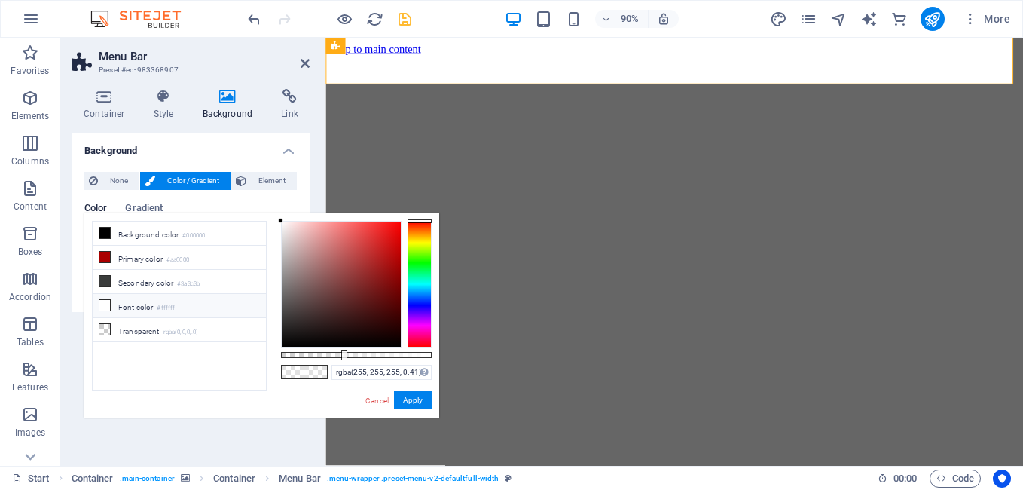
click at [191, 310] on li "Font color #ffffff" at bounding box center [179, 306] width 173 height 24
type input "rgba(255, 255, 255, 0.46)"
click at [350, 352] on div at bounding box center [356, 355] width 151 height 6
click at [404, 397] on button "Apply" at bounding box center [413, 400] width 38 height 18
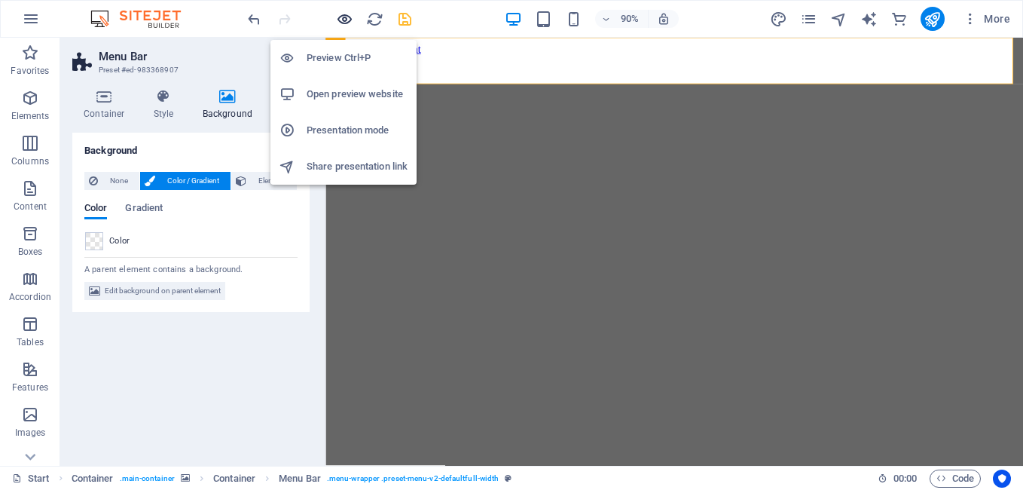
click at [350, 22] on icon "button" at bounding box center [344, 19] width 17 height 17
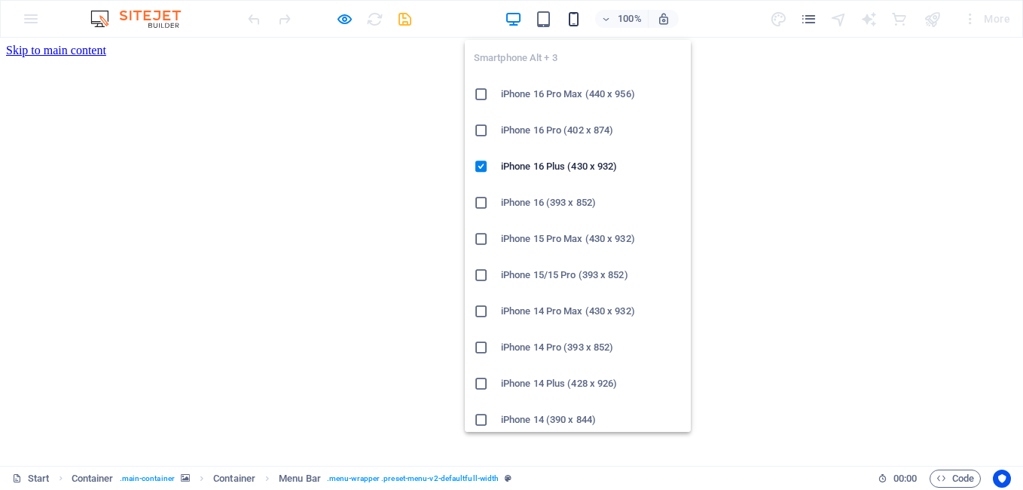
click at [575, 22] on icon "button" at bounding box center [573, 19] width 17 height 17
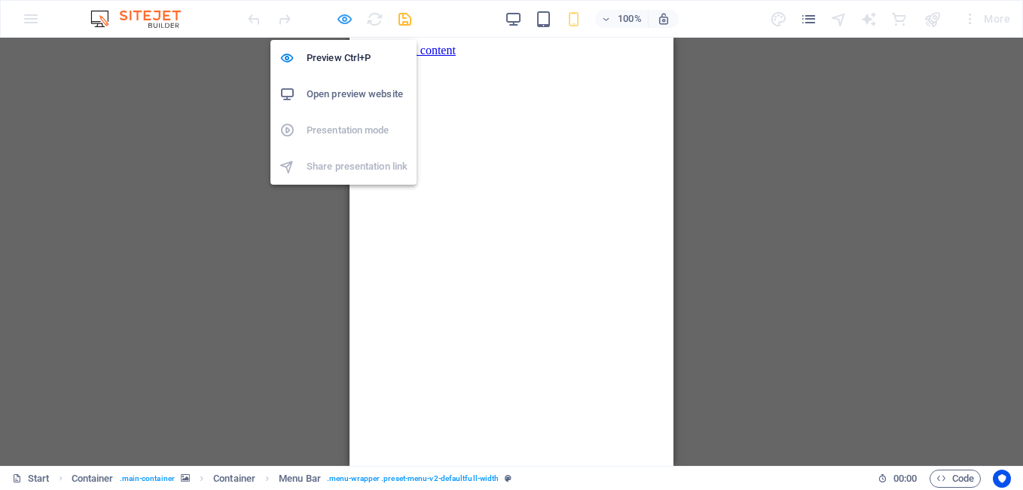
click at [349, 23] on icon "button" at bounding box center [344, 19] width 17 height 17
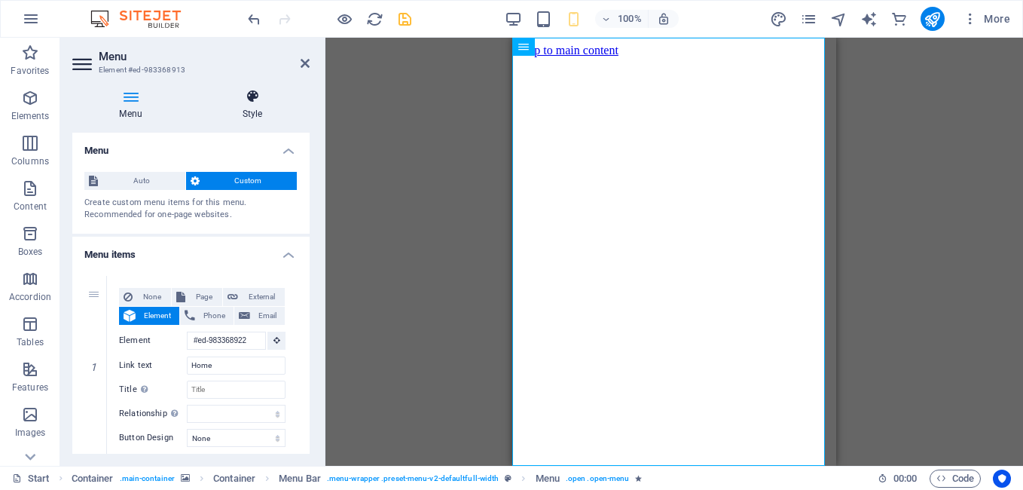
click at [258, 102] on icon at bounding box center [252, 96] width 114 height 15
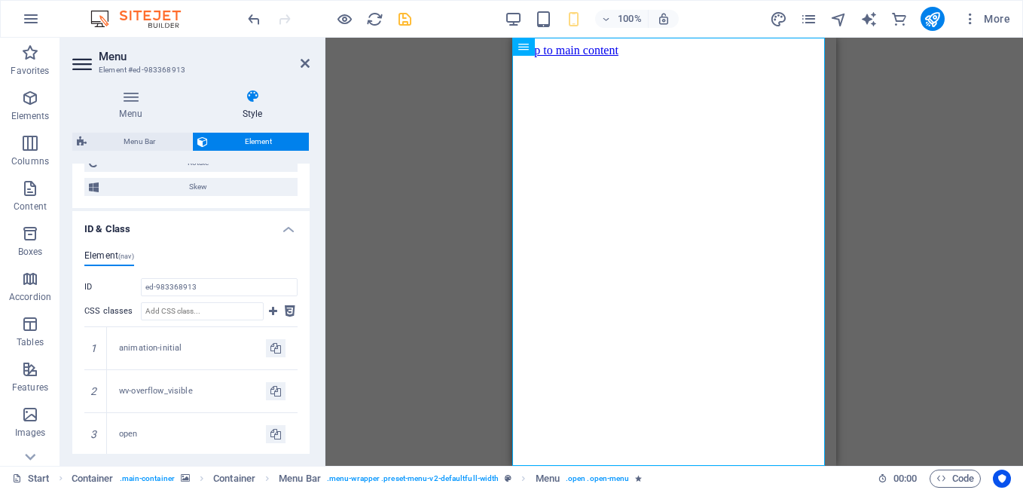
scroll to position [1015, 0]
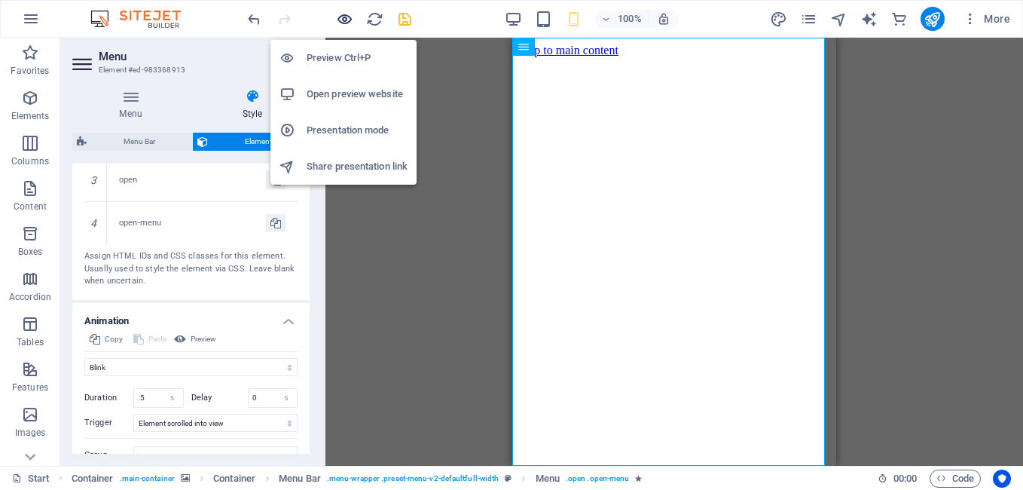
click at [340, 16] on icon "button" at bounding box center [344, 19] width 17 height 17
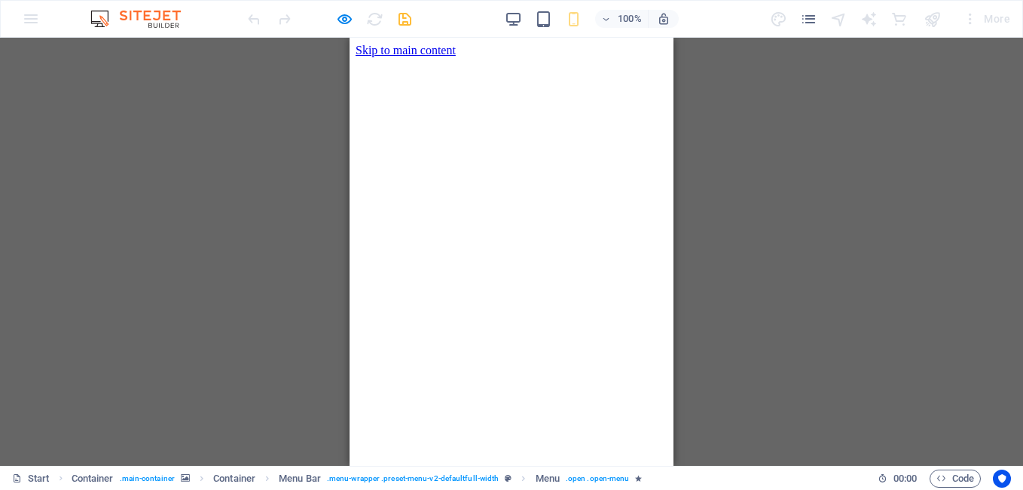
drag, startPoint x: 75, startPoint y: 188, endPoint x: 347, endPoint y: 23, distance: 318.0
click at [347, 23] on icon "button" at bounding box center [344, 19] width 17 height 17
select select "flash"
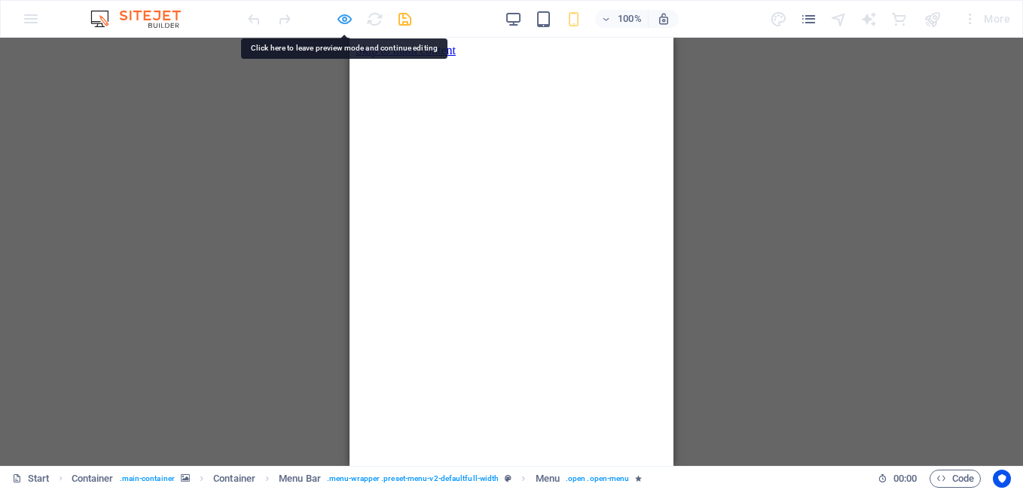
select select "s"
select select "scroll"
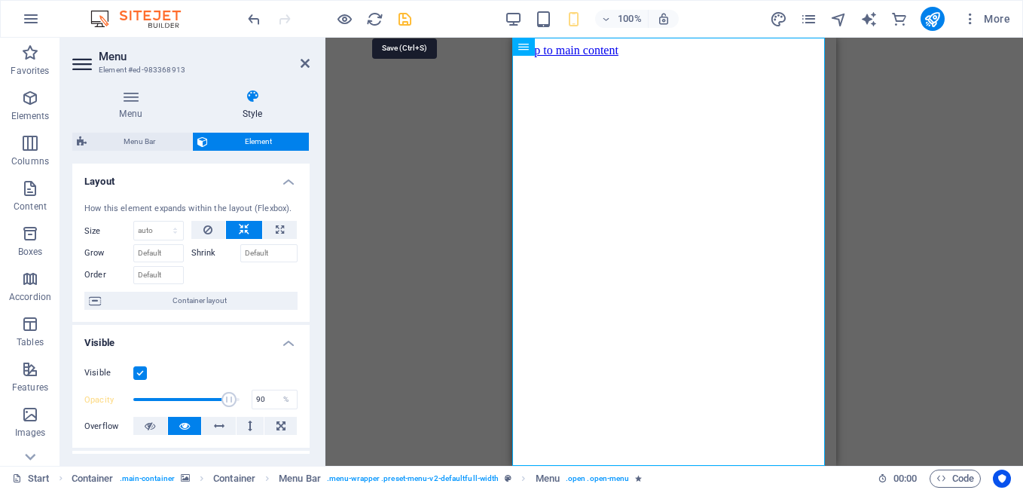
click at [401, 22] on icon "save" at bounding box center [404, 19] width 17 height 17
select select "flash"
select select "s"
select select "scroll"
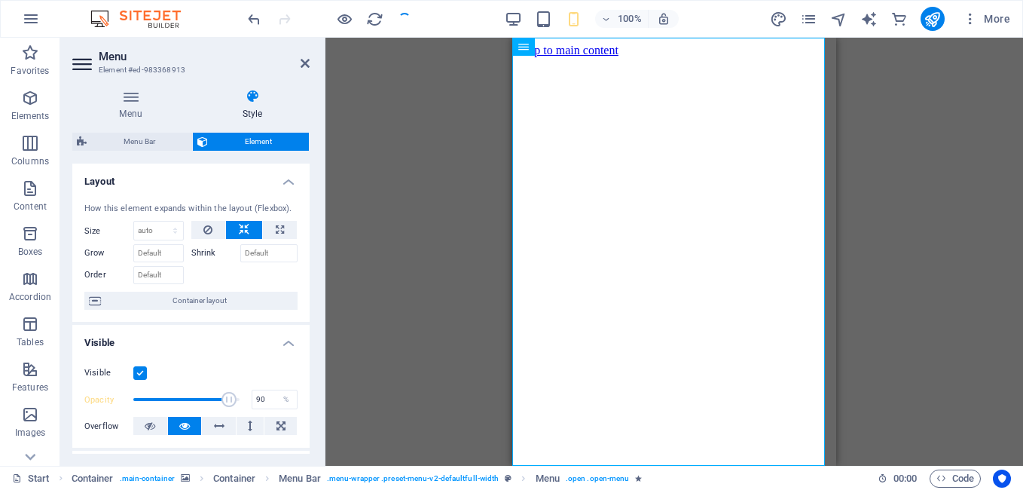
checkbox input "false"
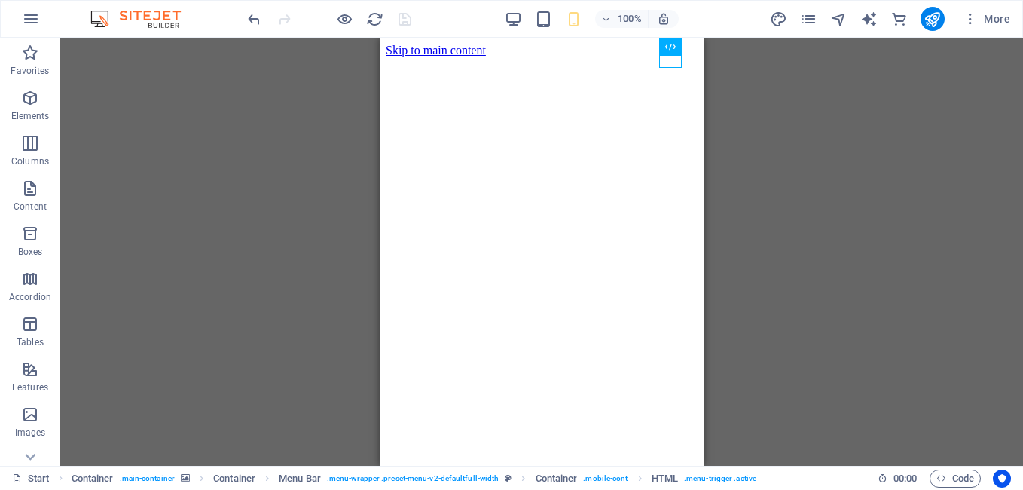
click at [740, 203] on div "Menu Bar Container Container Logo Container Container Container Container Conta…" at bounding box center [541, 252] width 962 height 428
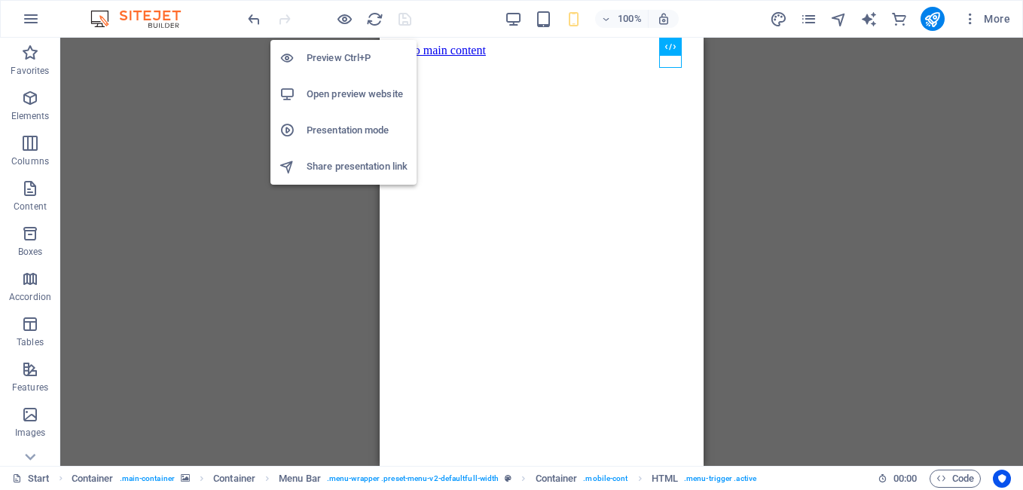
click at [350, 87] on h6 "Open preview website" at bounding box center [357, 94] width 101 height 18
click at [328, 128] on h6 "Presentation mode" at bounding box center [357, 130] width 101 height 18
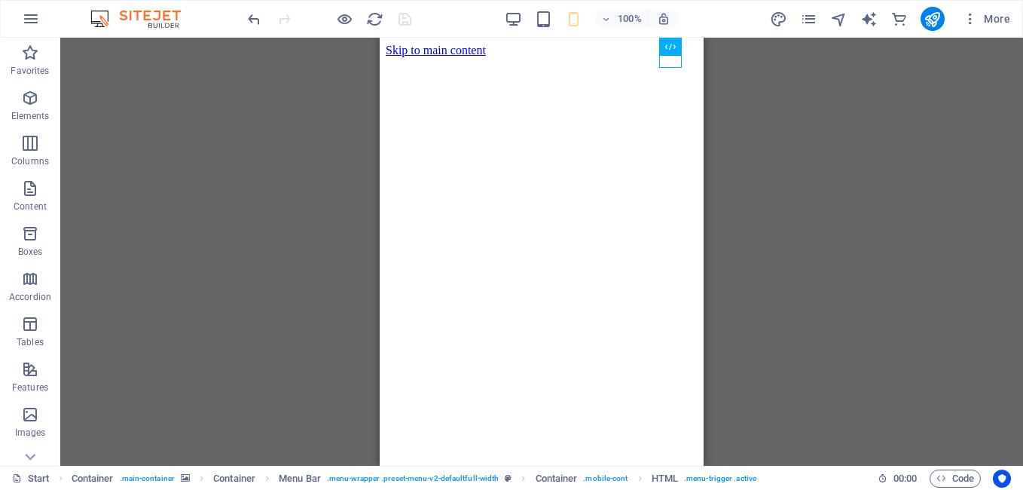
click at [399, 22] on div at bounding box center [329, 19] width 169 height 24
